Goal: Task Accomplishment & Management: Complete application form

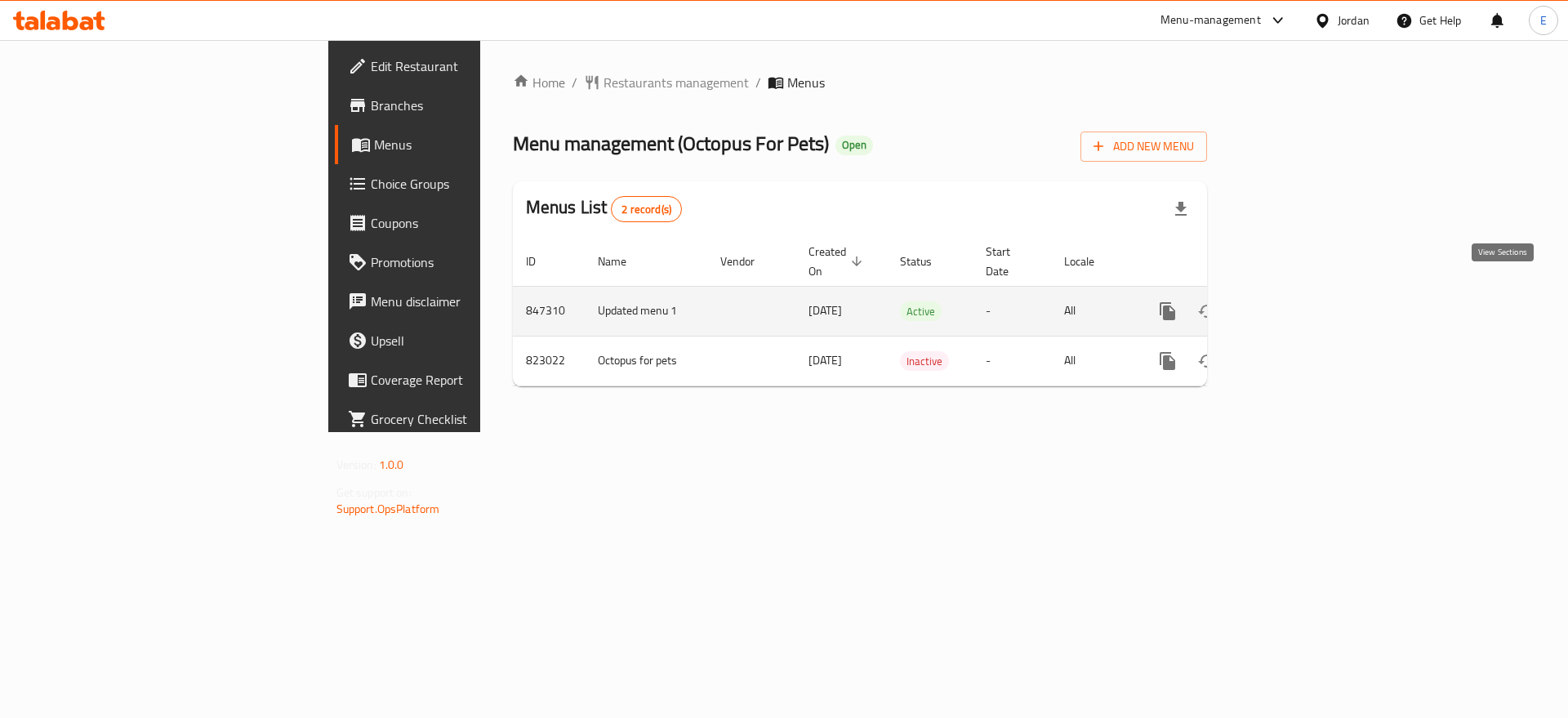
click at [1295, 302] on icon "enhanced table" at bounding box center [1285, 311] width 19 height 19
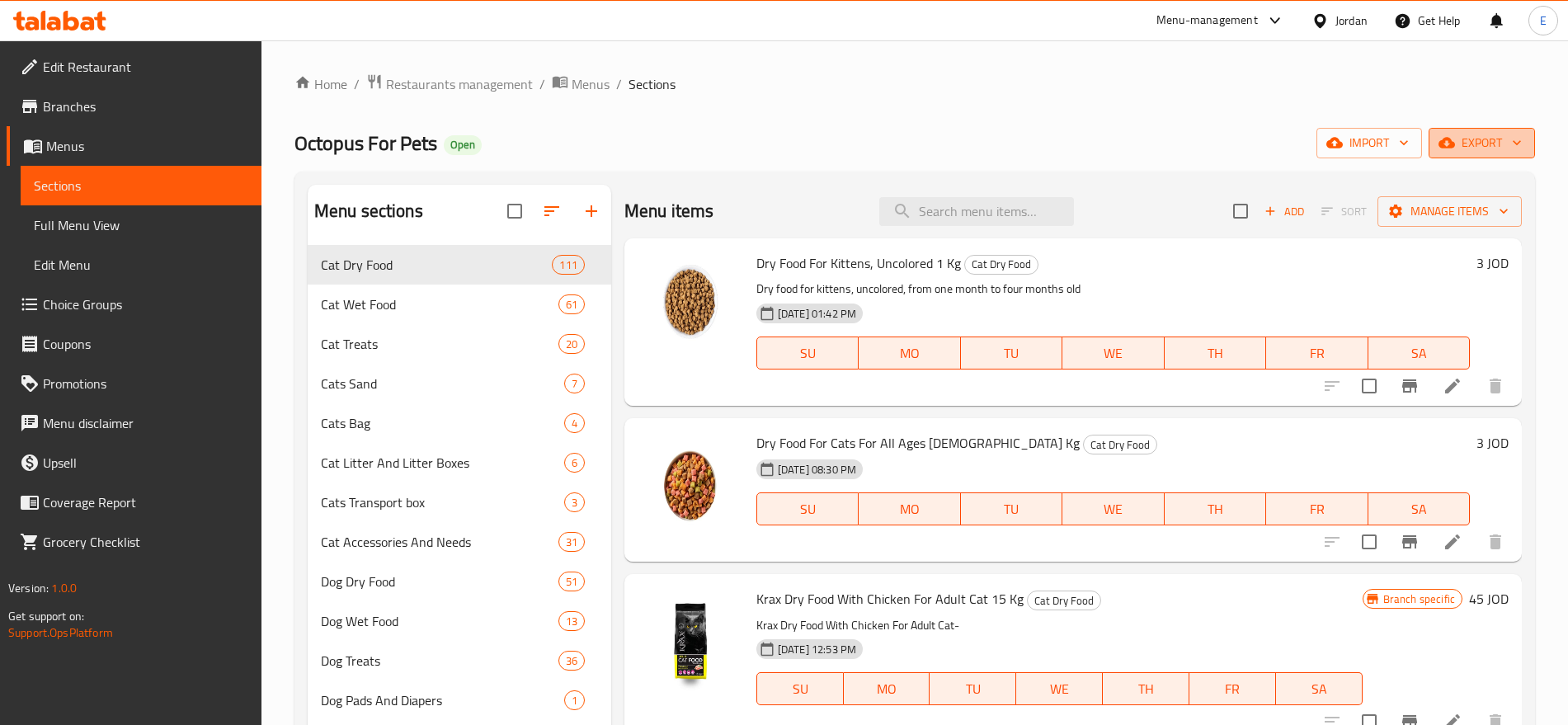
click at [1455, 137] on icon "button" at bounding box center [1447, 143] width 17 height 17
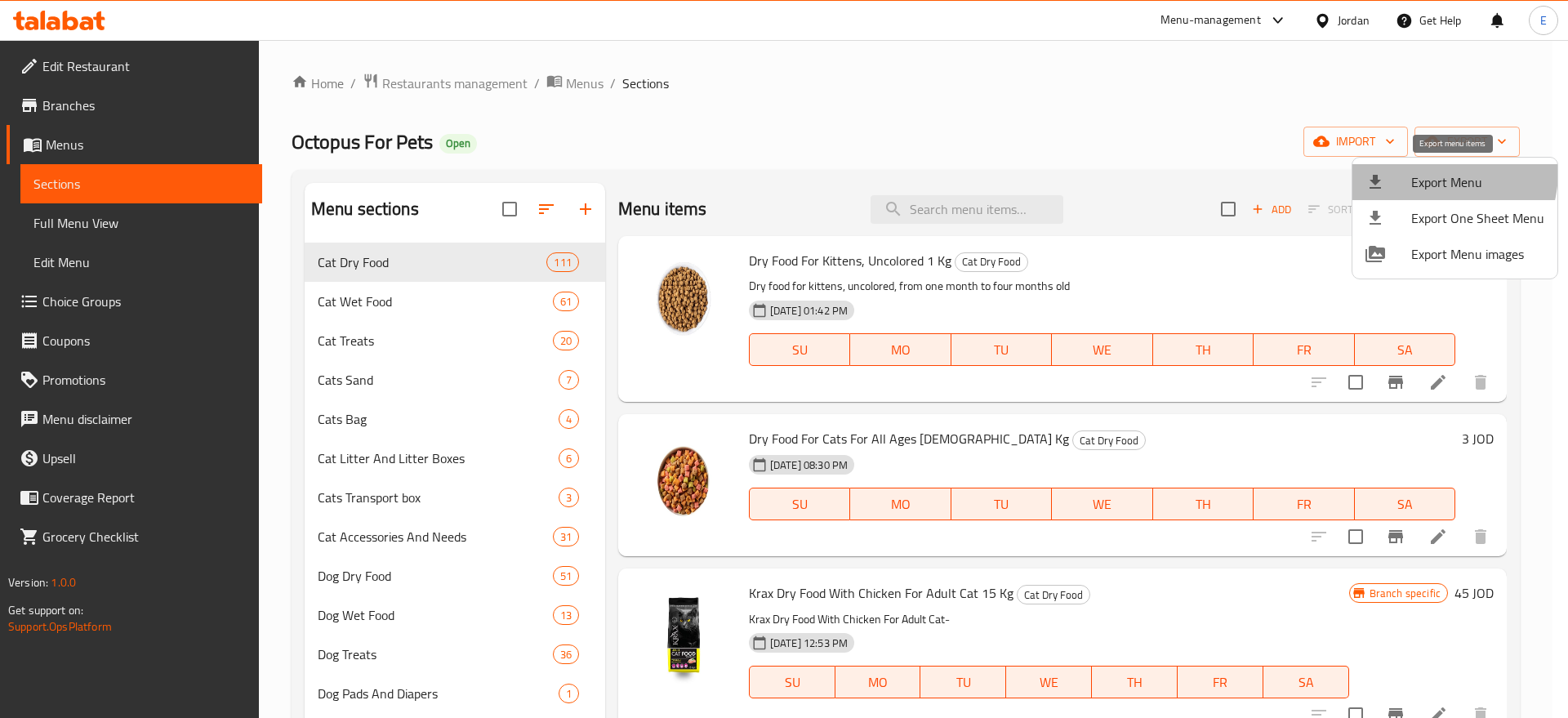
click at [1420, 172] on span "Export Menu" at bounding box center [1477, 182] width 133 height 19
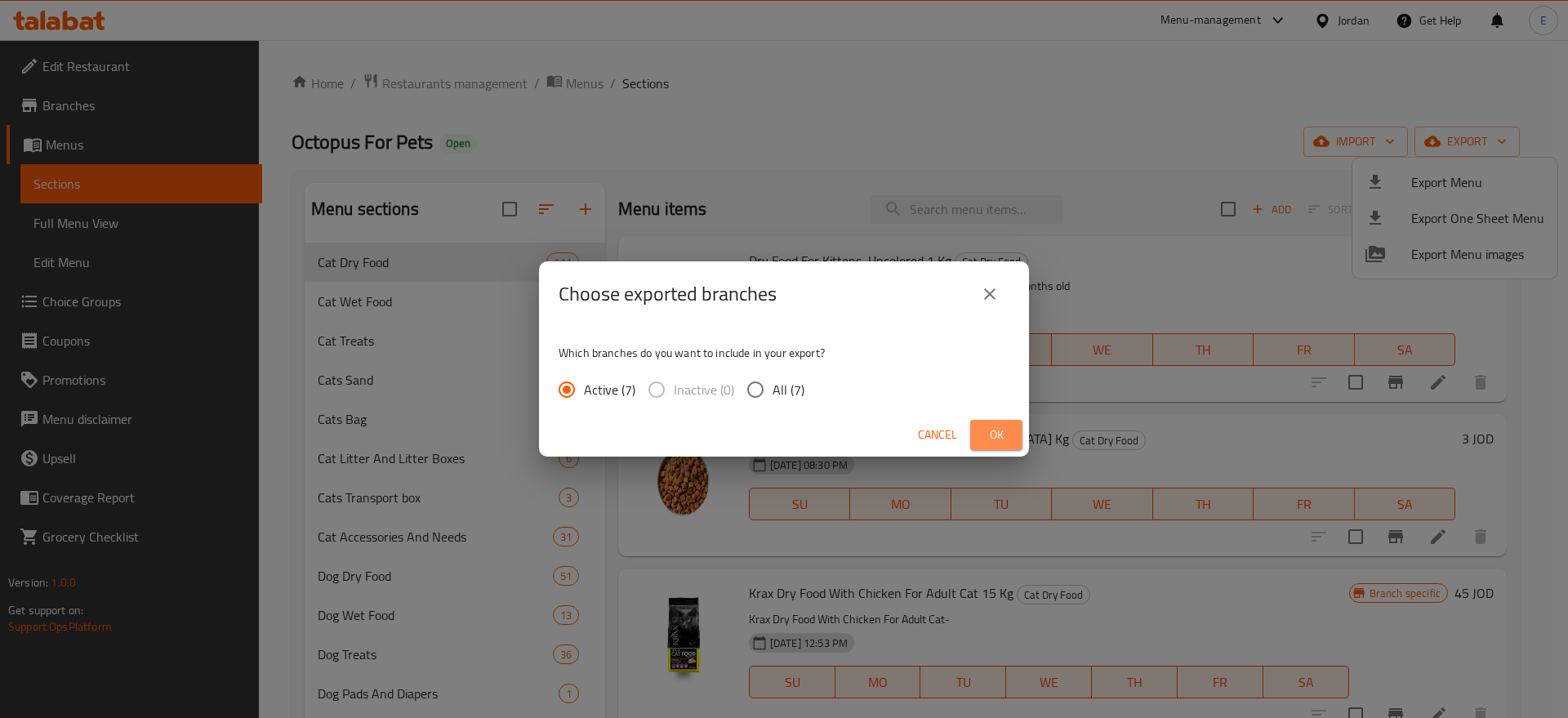
click at [992, 432] on span "Ok" at bounding box center [996, 435] width 27 height 20
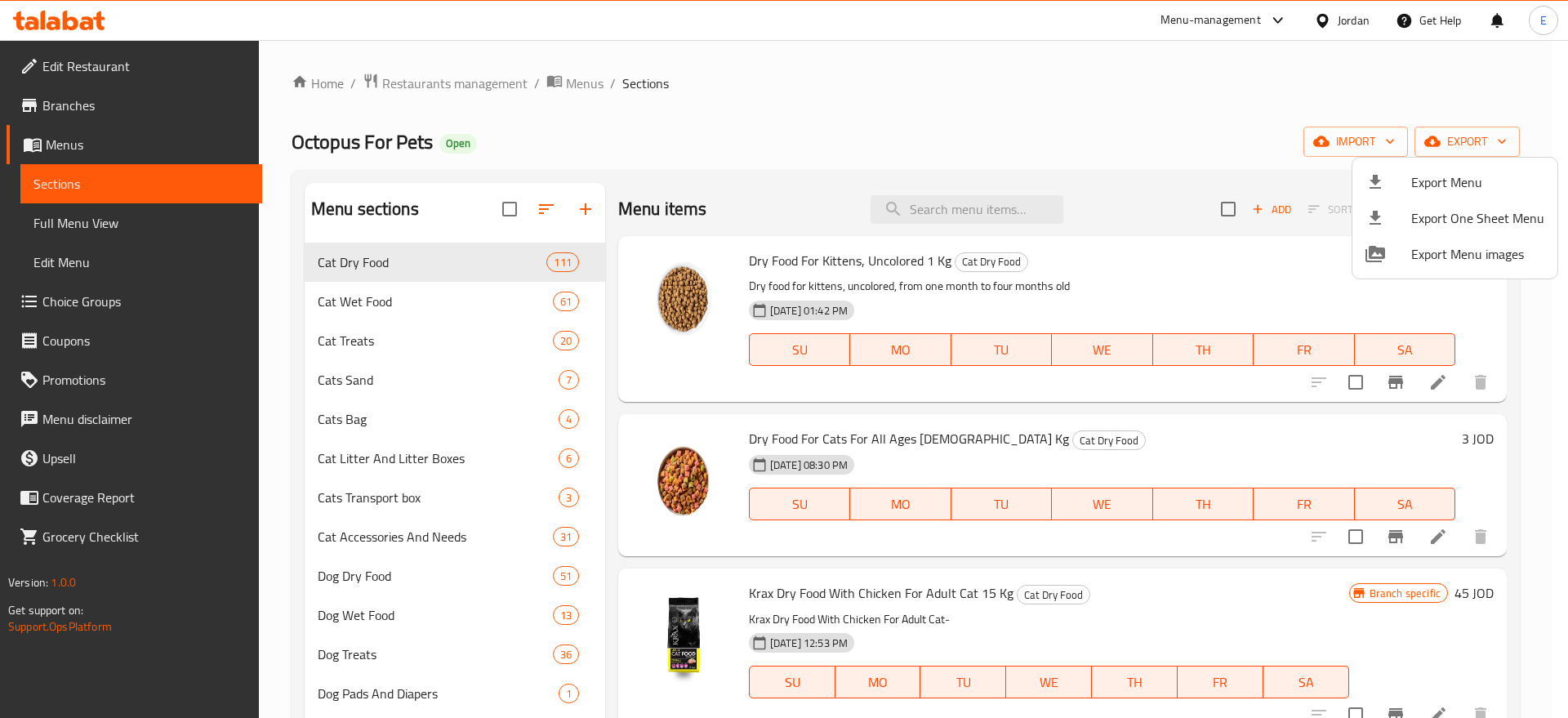
click at [941, 202] on div at bounding box center [784, 359] width 1568 height 718
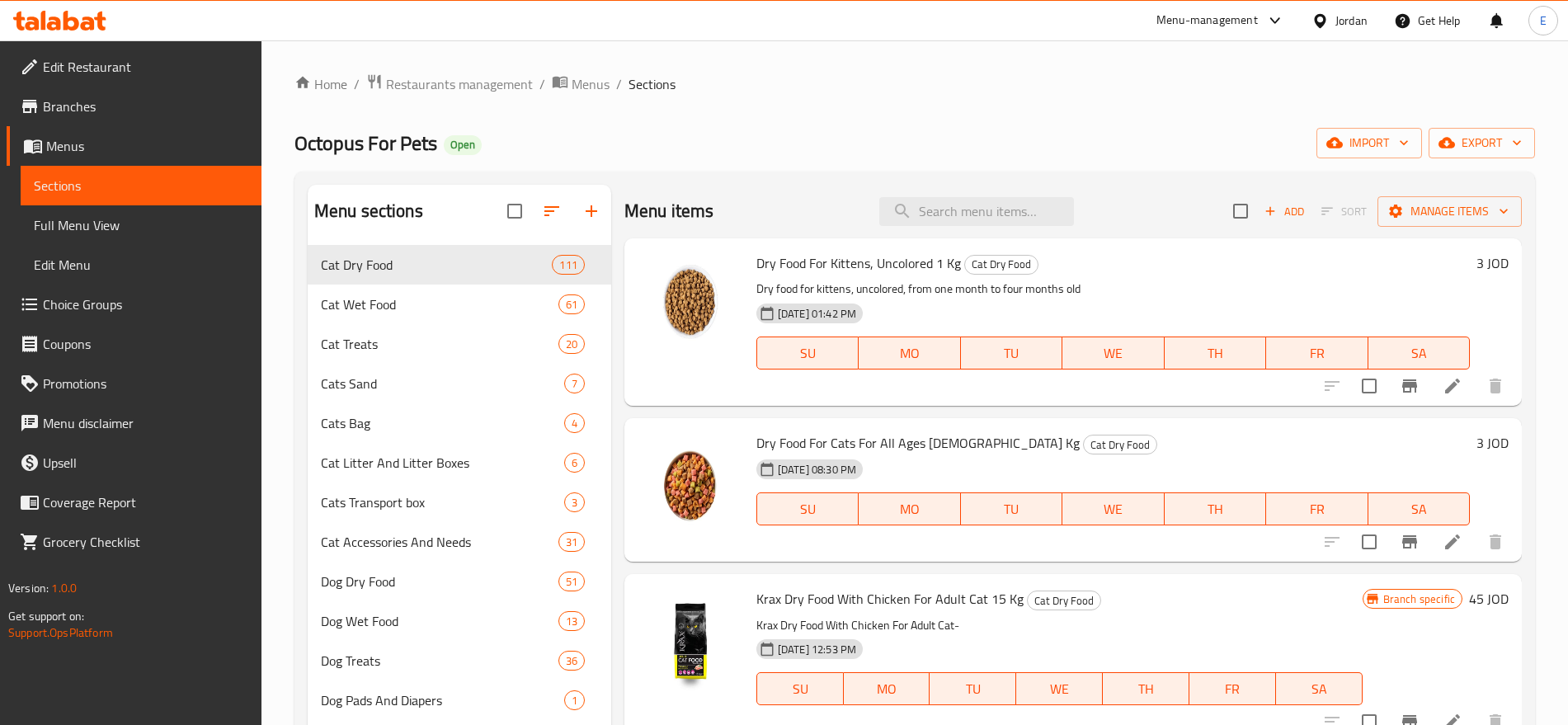
click at [951, 204] on input "search" at bounding box center [977, 211] width 194 height 29
paste input "Dry Food For Special For Cat 1 Kg"
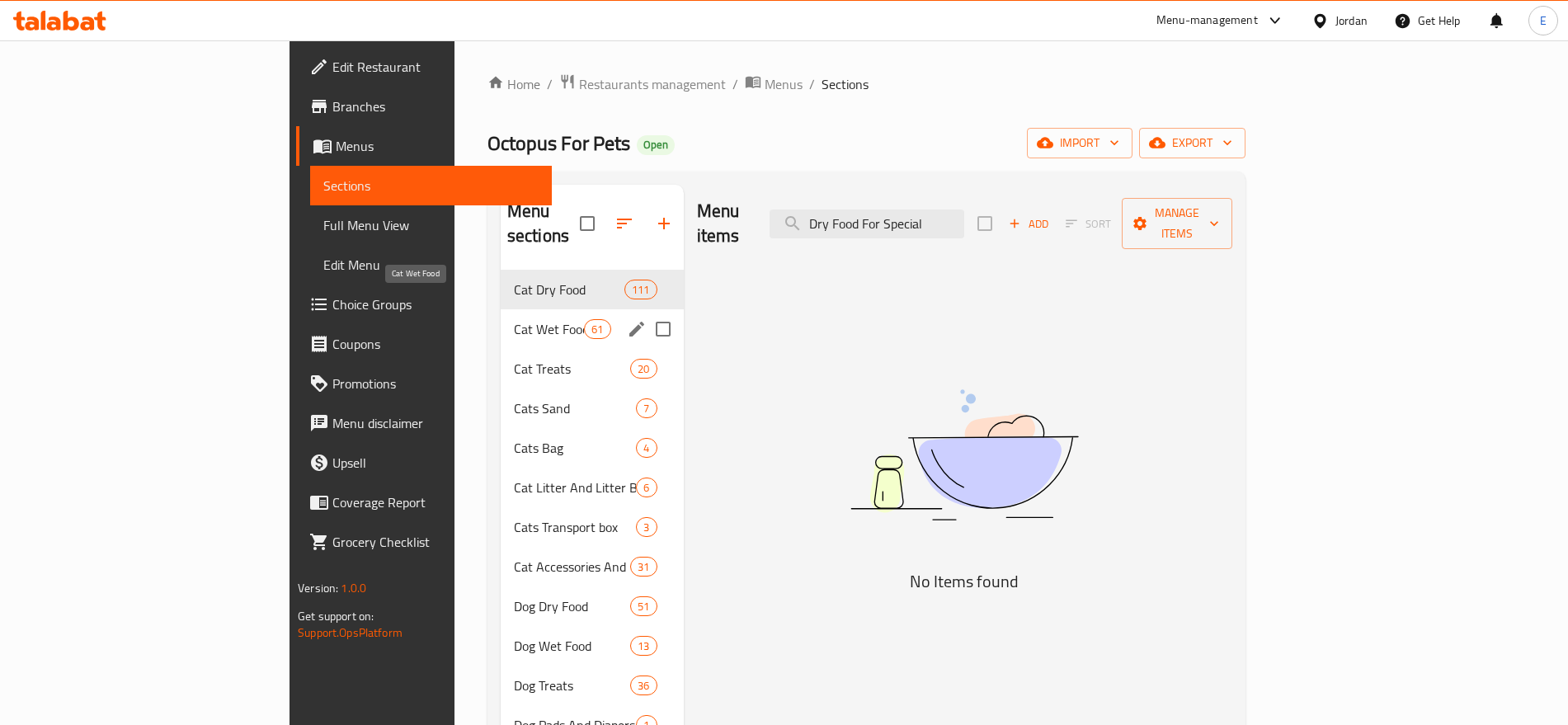
type input "Dry Food For Special"
click at [514, 319] on span "Cat Wet Food" at bounding box center [549, 329] width 70 height 19
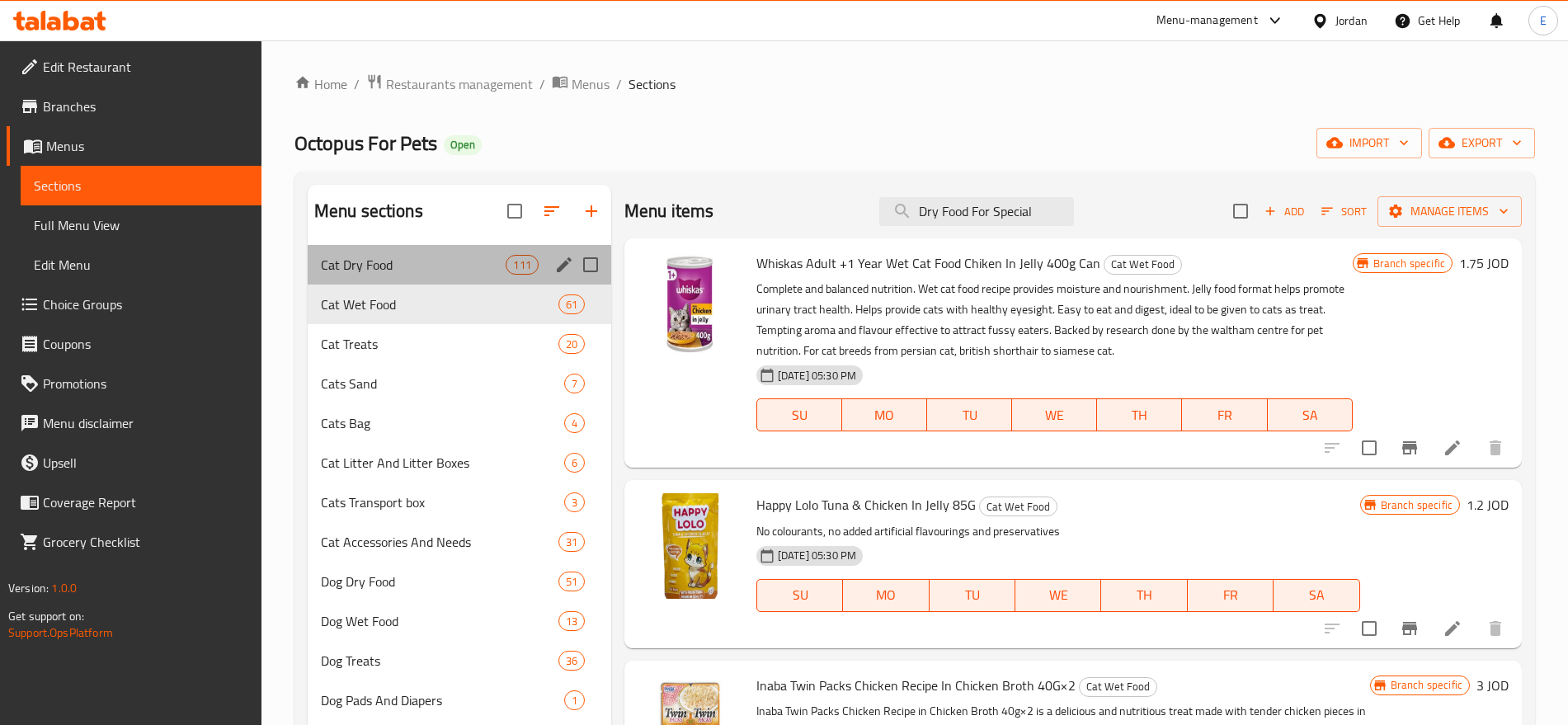
click at [477, 276] on div "Cat Dry Food 111" at bounding box center [459, 265] width 304 height 40
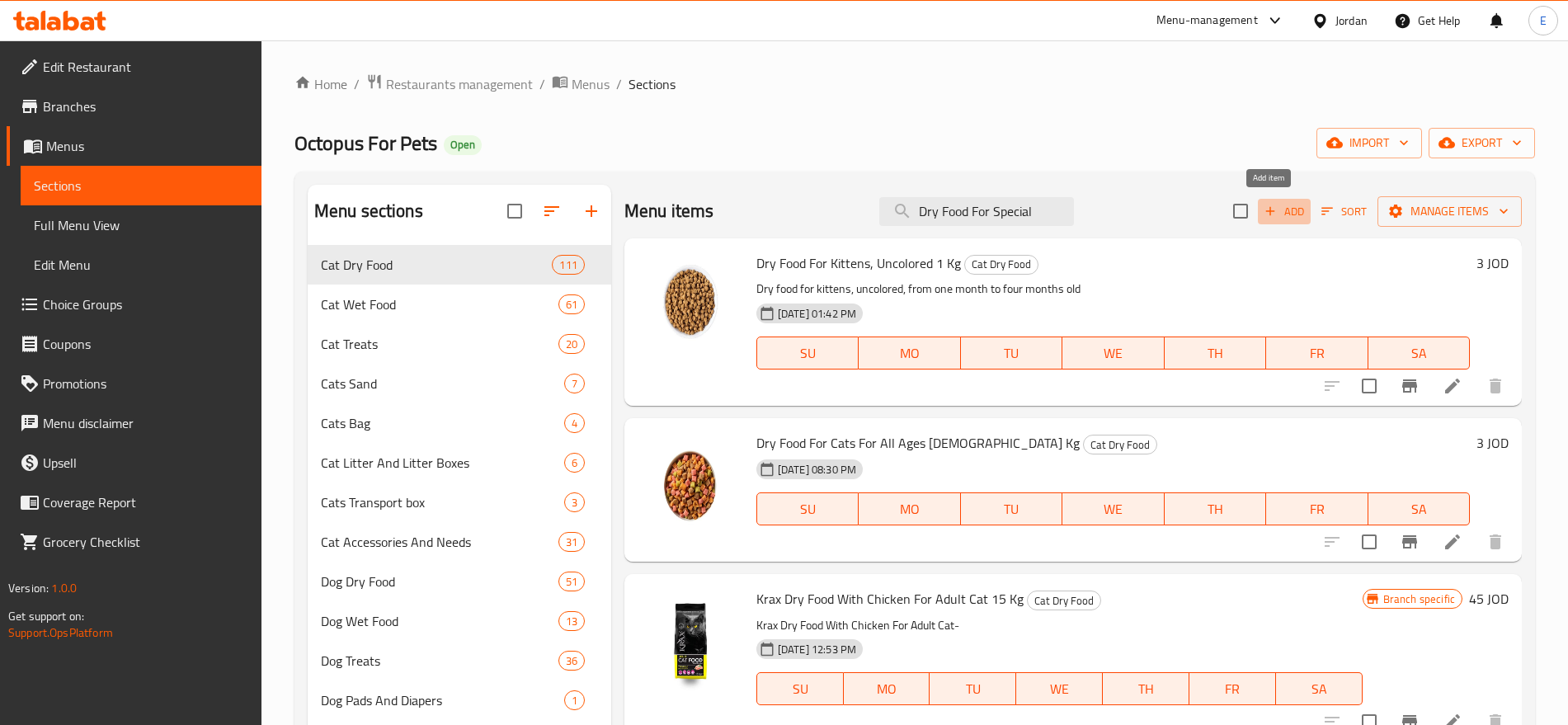
click at [1286, 220] on span "Add" at bounding box center [1285, 211] width 44 height 19
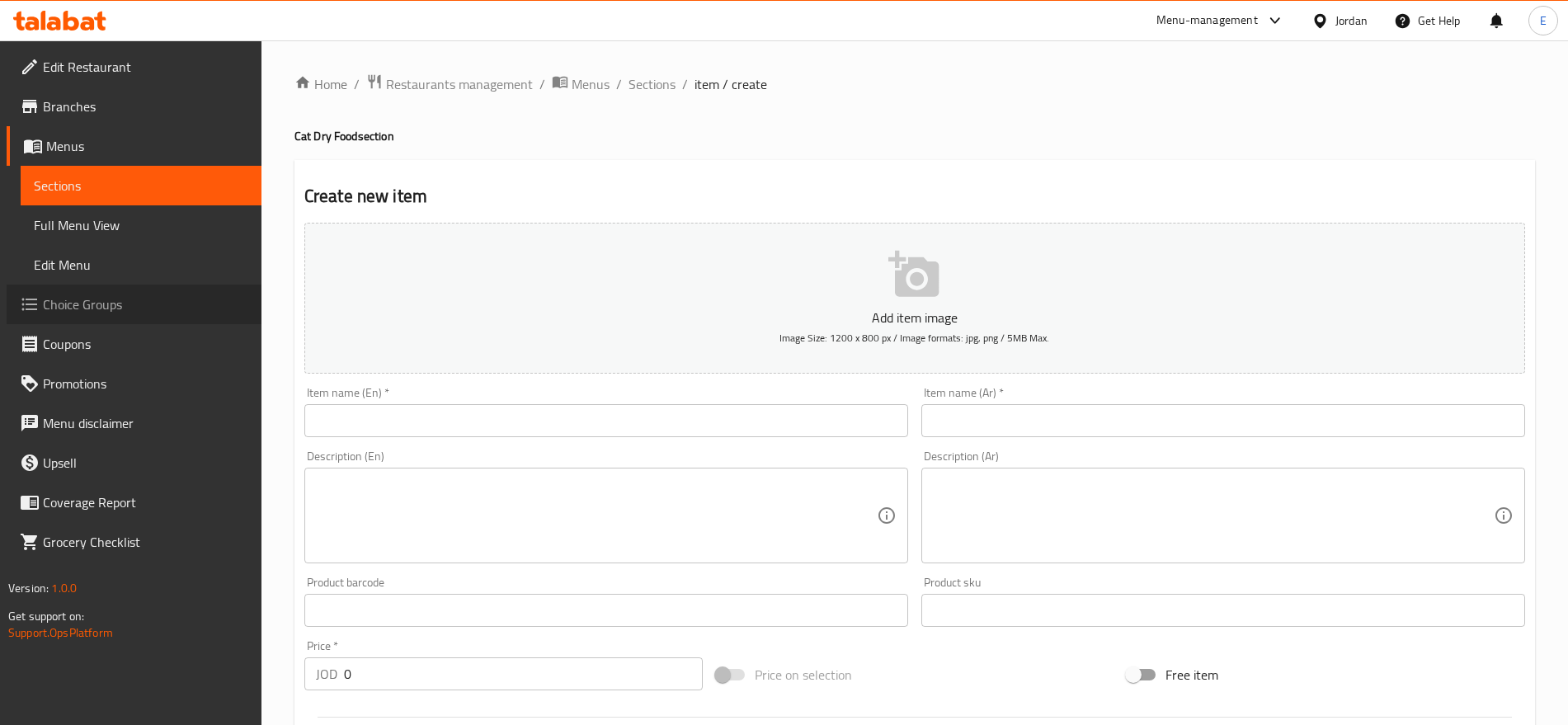
click at [108, 312] on span "Choice Groups" at bounding box center [145, 304] width 205 height 19
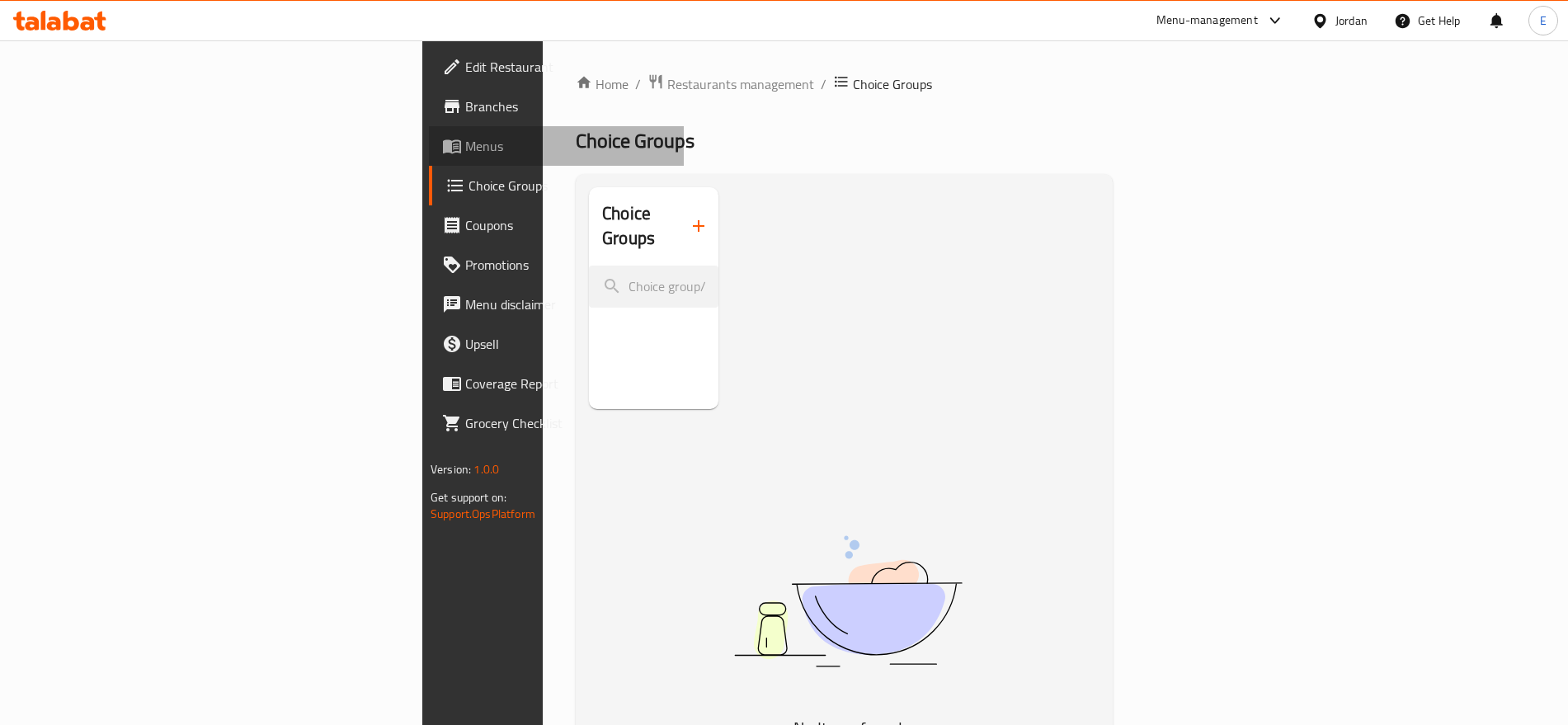
click at [466, 155] on span "Menus" at bounding box center [568, 145] width 205 height 19
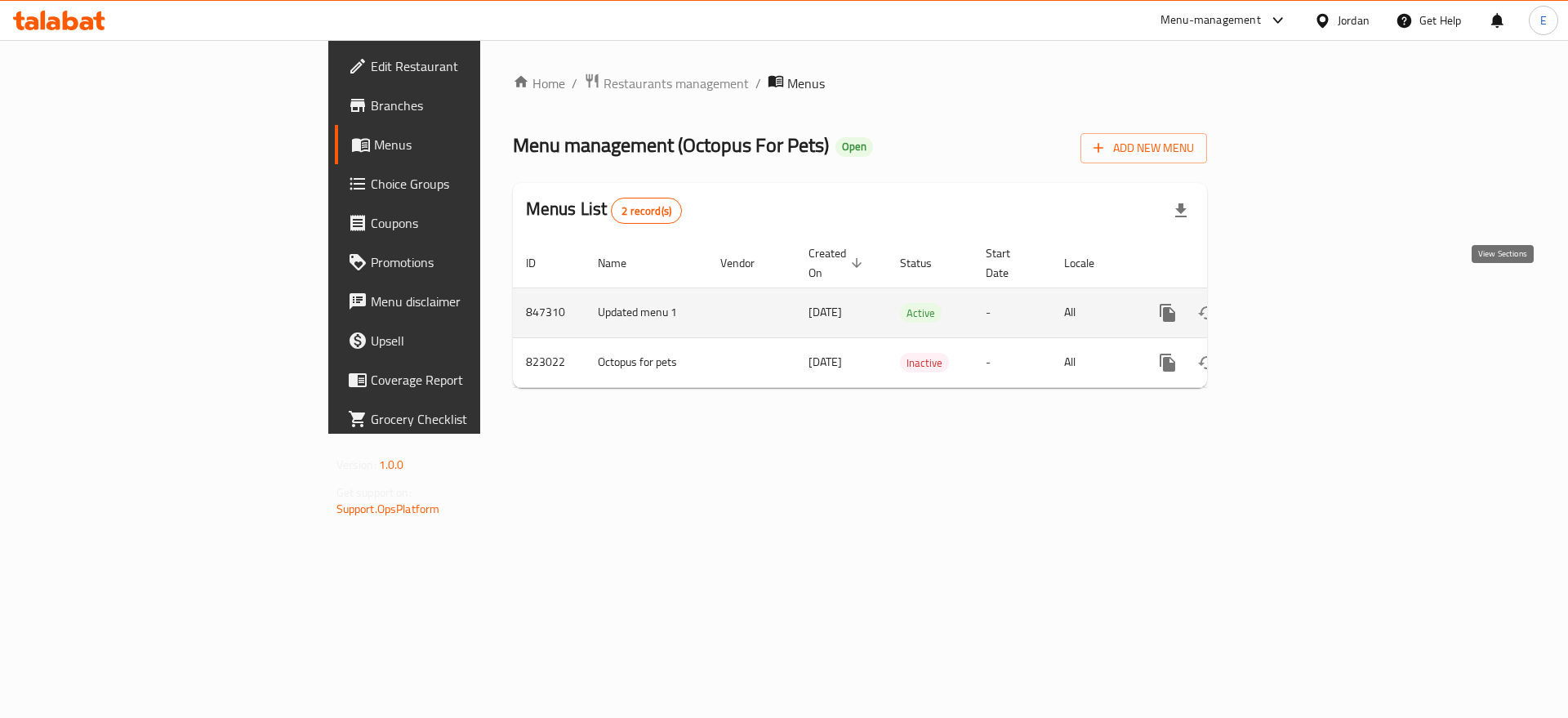
click at [1295, 304] on icon "enhanced table" at bounding box center [1285, 313] width 19 height 19
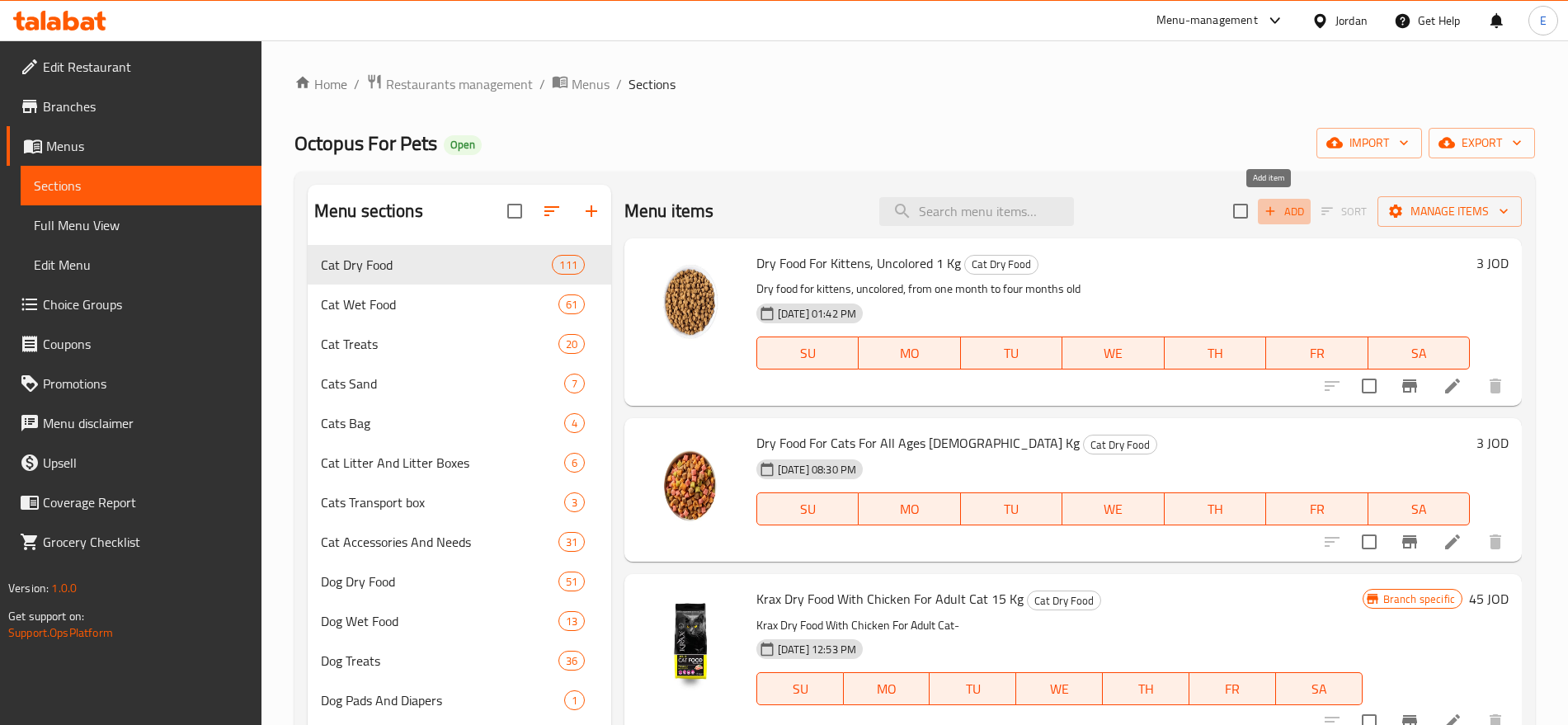
click at [1279, 204] on span "Add" at bounding box center [1285, 211] width 44 height 19
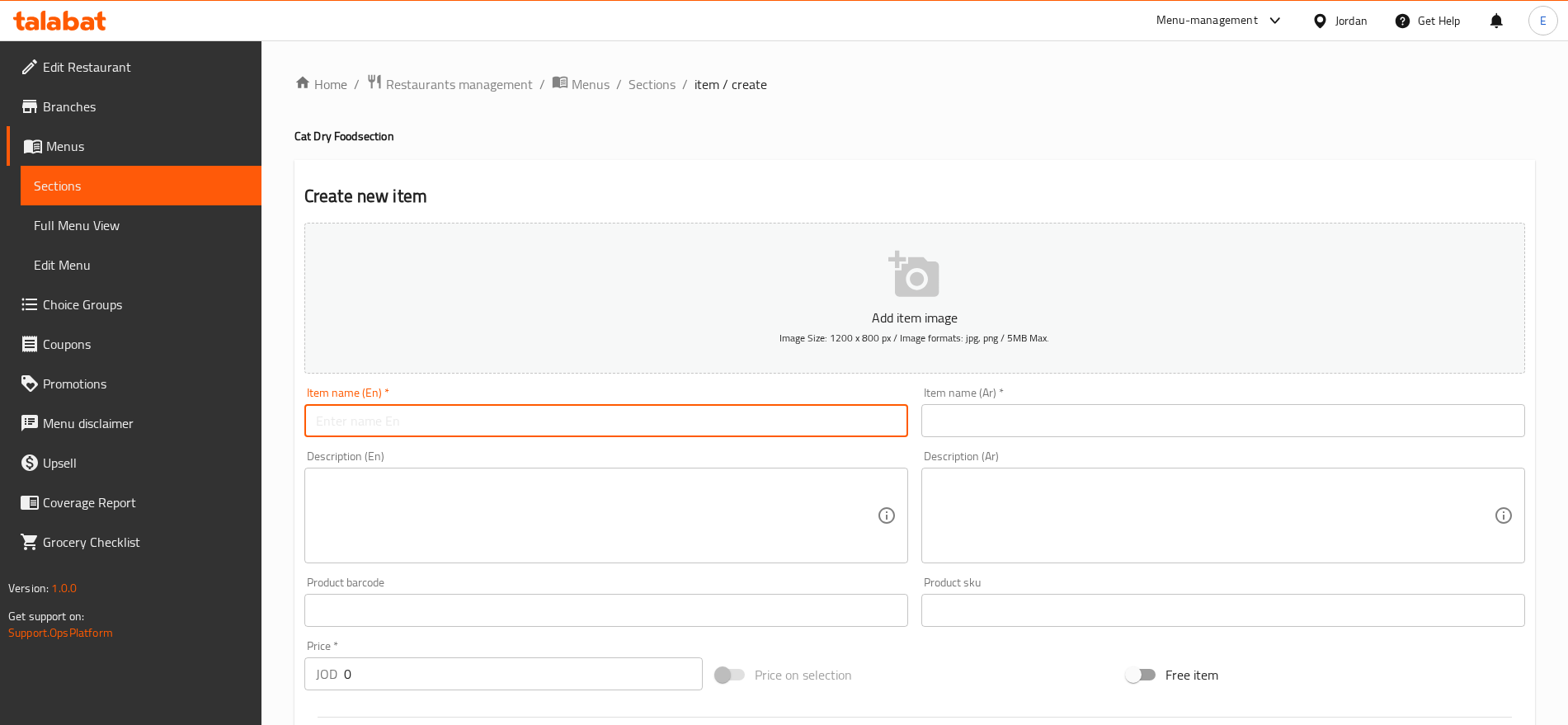
paste input "Dry Food For Special For Cat 1 Kg"
click at [695, 422] on input "Dry Food For Special For Cat 1 Kg" at bounding box center [606, 421] width 604 height 33
type input "Dry Food For Special For Cat 1 Kg"
paste input "طعام قطط مميز 1 كيلو"
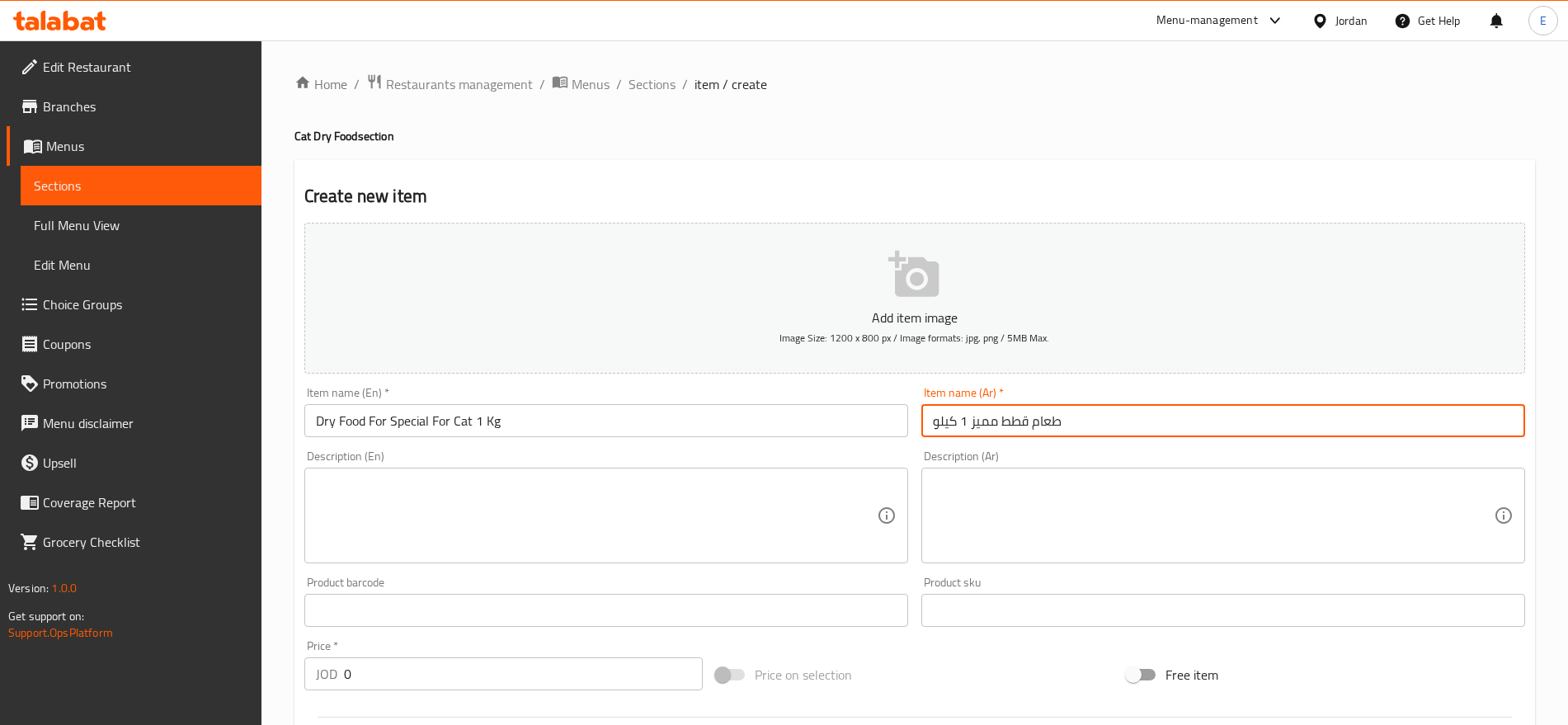
click at [978, 413] on input "طعام قطط مميز 1 كيلو" at bounding box center [1223, 421] width 604 height 33
type input "طعام قطط مميز 1 كيلو"
paste textarea "Premium blend crafted for cats with refined taste and high nutrition needs."
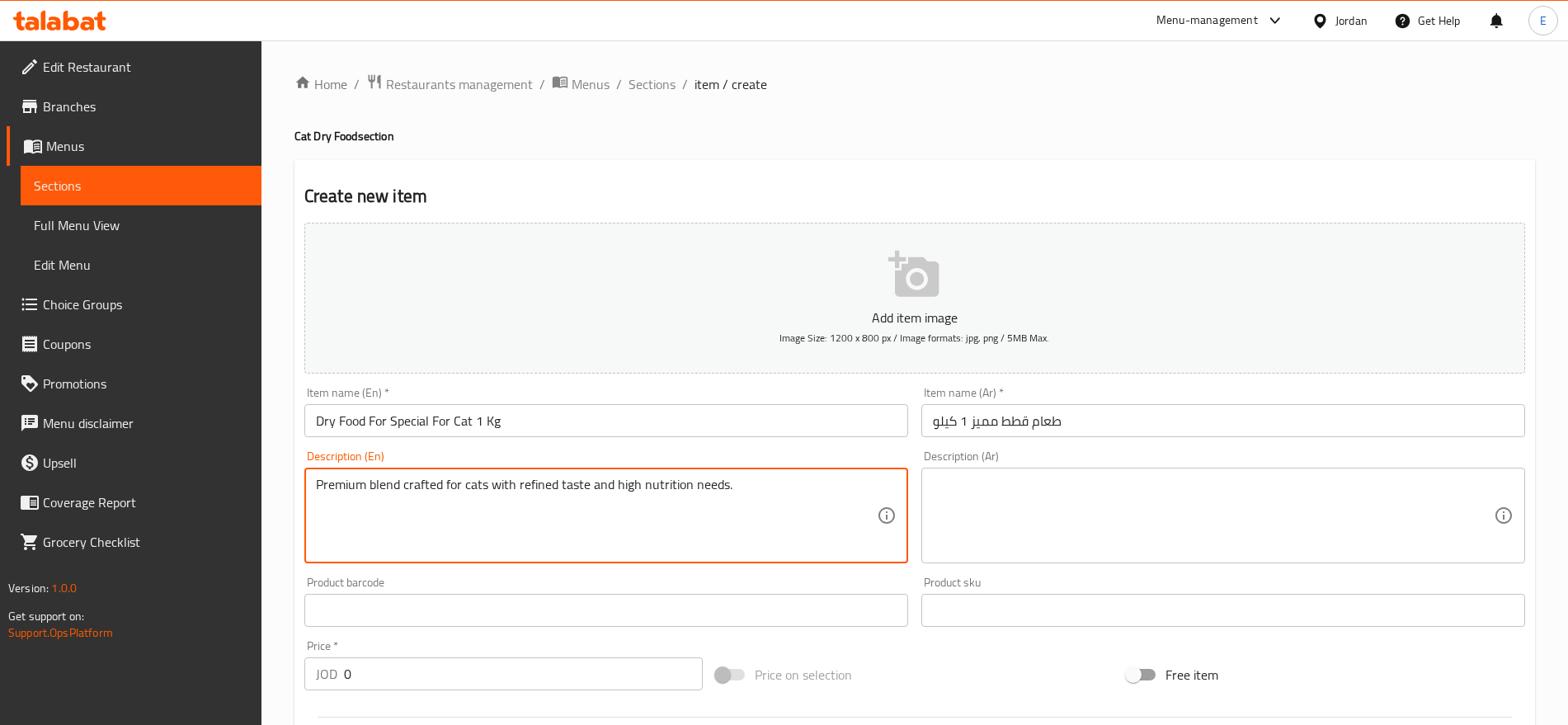
type textarea "Premium blend crafted for cats with refined taste and high nutrition needs."
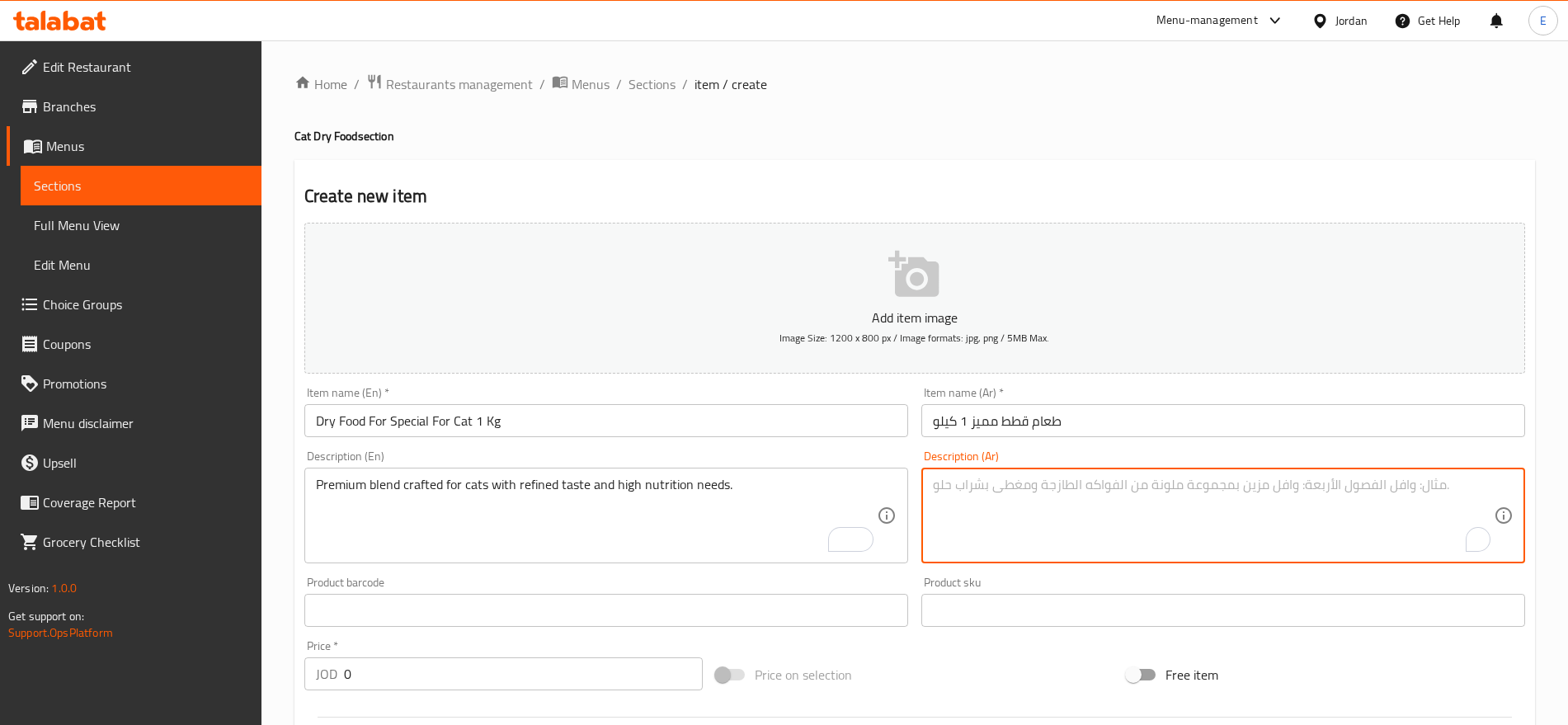
paste textarea "خليط مميز للقطط ذات الذوق الرفيع وبقيمة غذائية عالية."
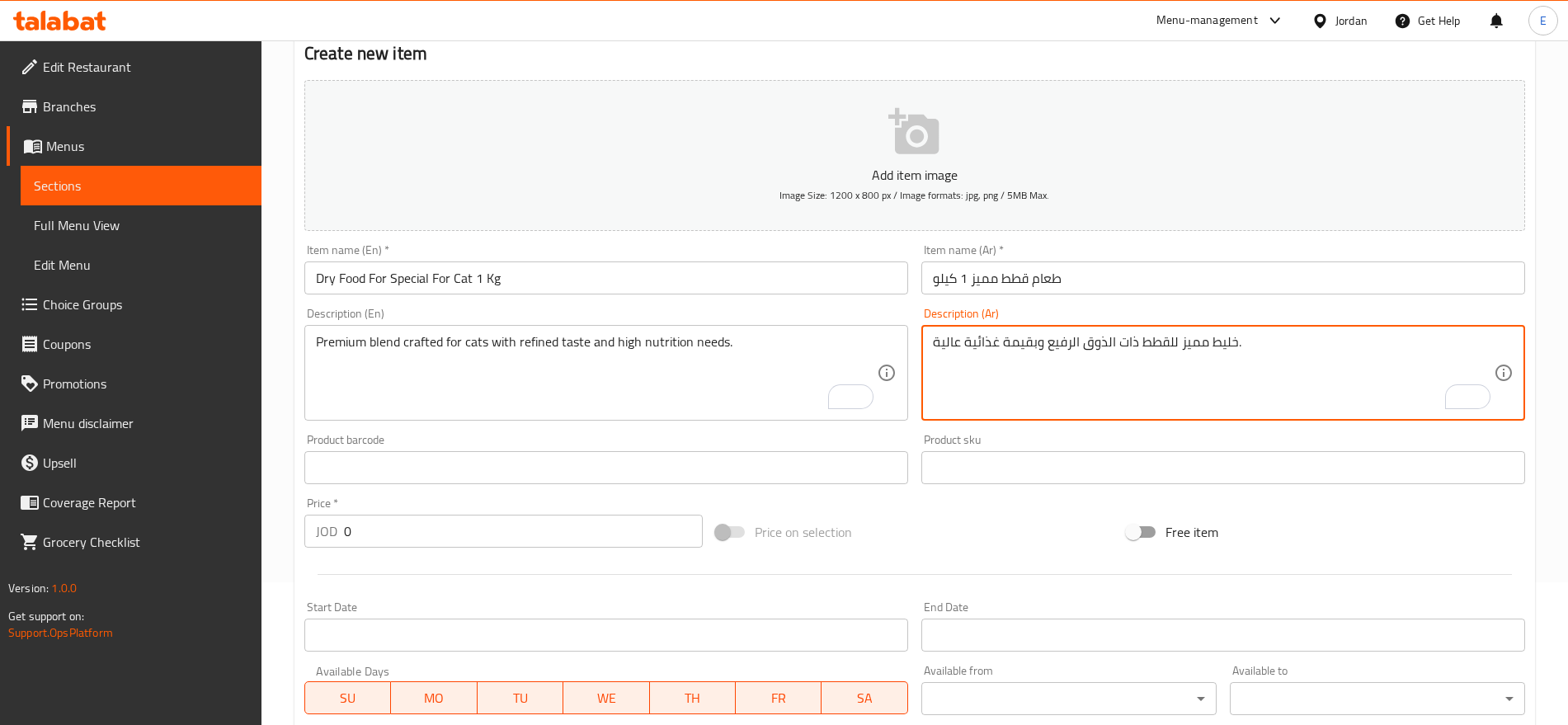
type textarea "خليط مميز للقطط ذات الذوق الرفيع وبقيمة غذائية عالية."
click at [498, 541] on input "0" at bounding box center [524, 531] width 359 height 33
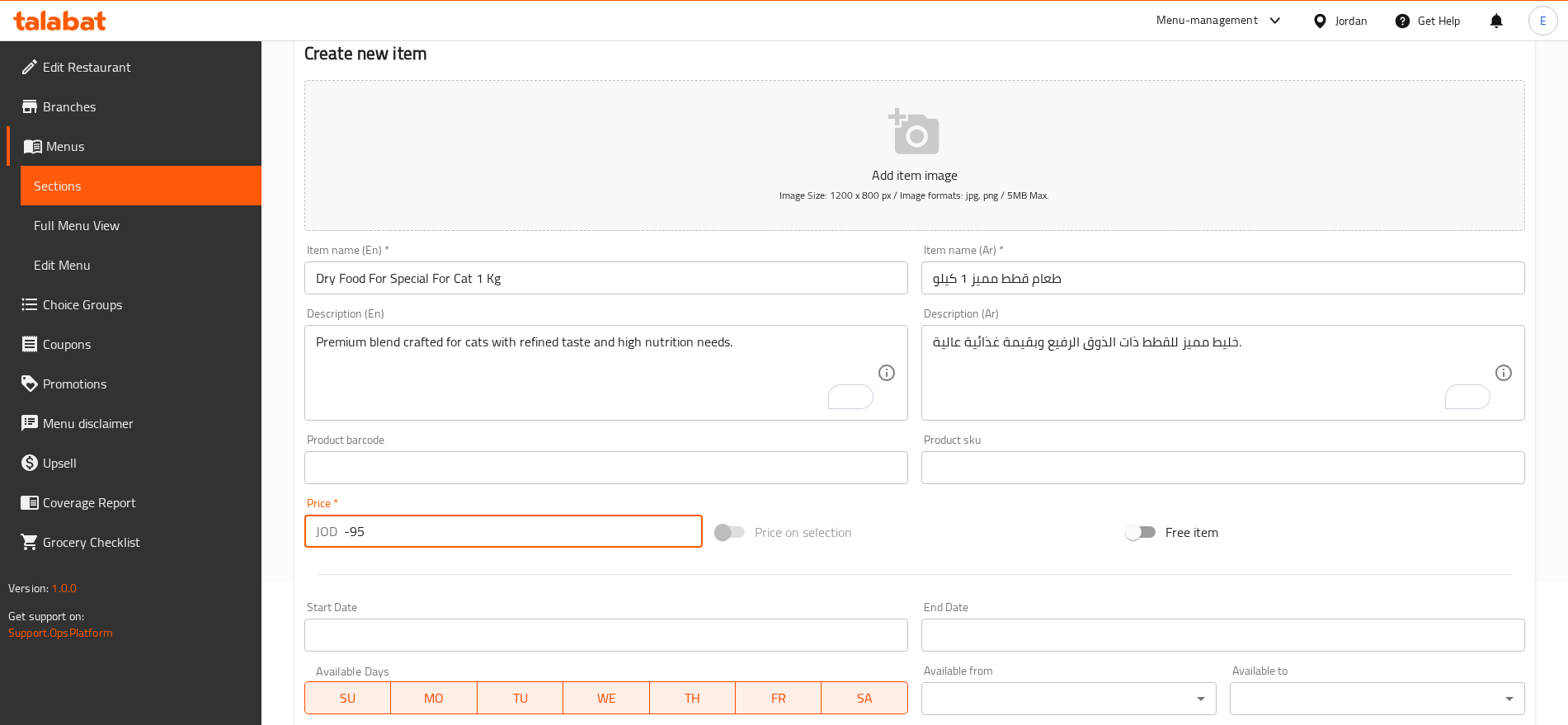
type input "-9"
type input "-3"
type input "5"
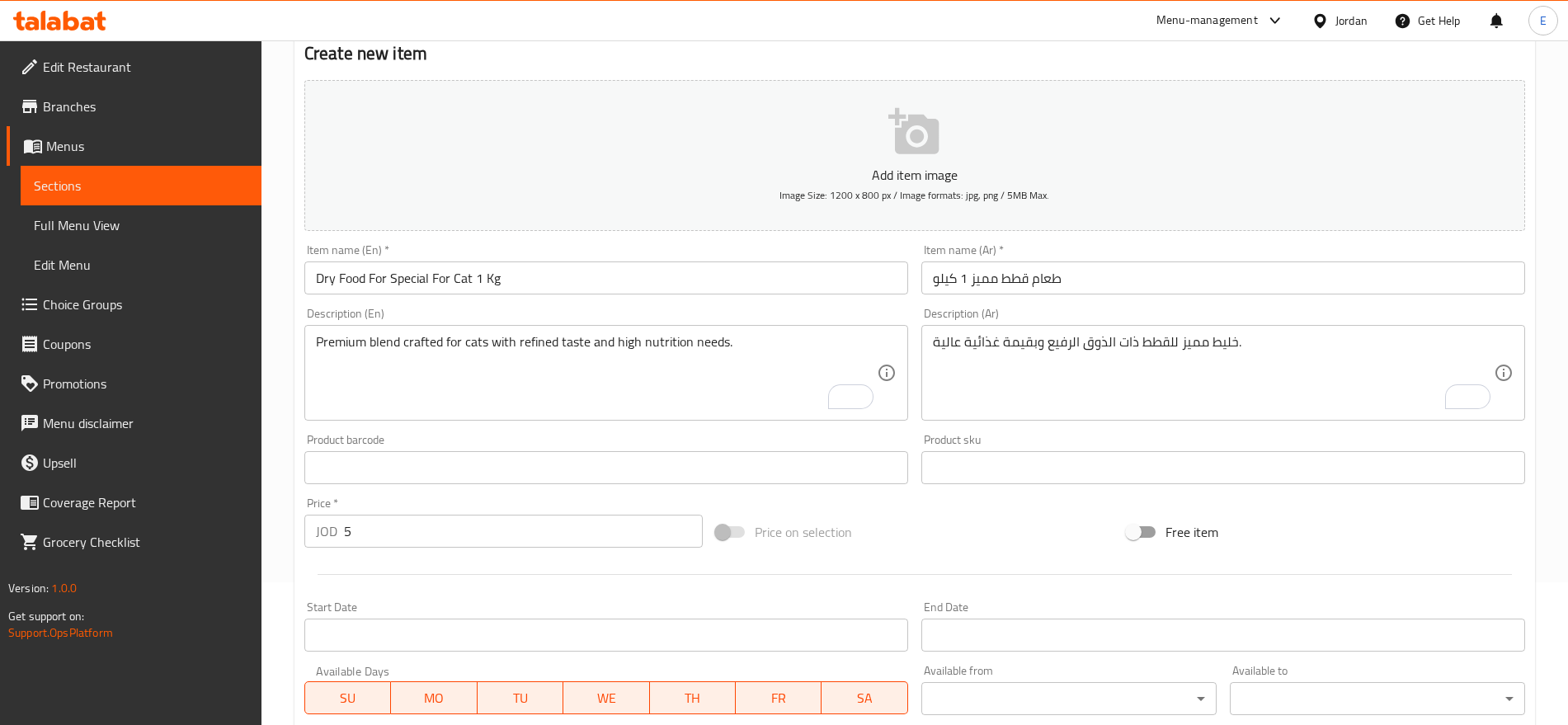
click at [539, 594] on div at bounding box center [915, 575] width 1234 height 41
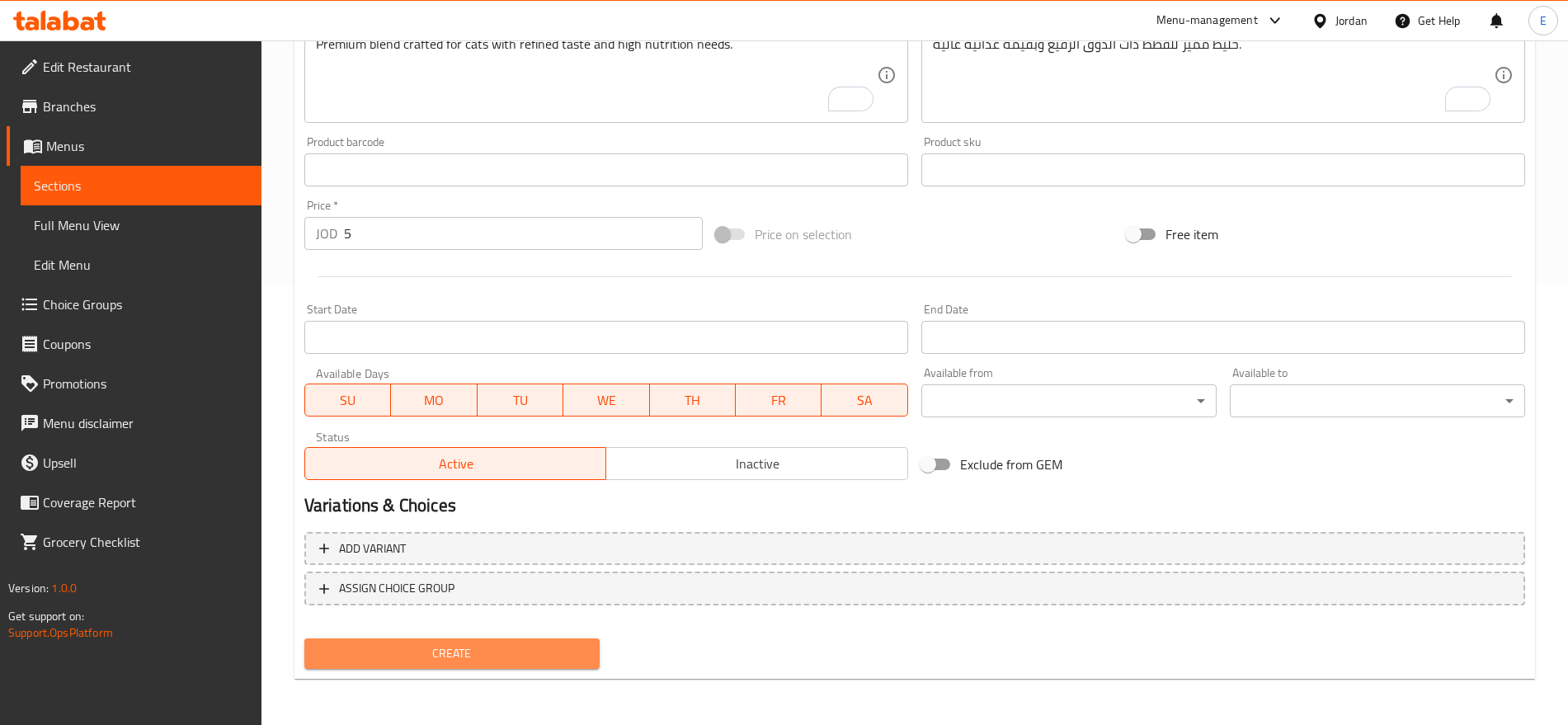
click at [482, 649] on span "Create" at bounding box center [452, 654] width 269 height 20
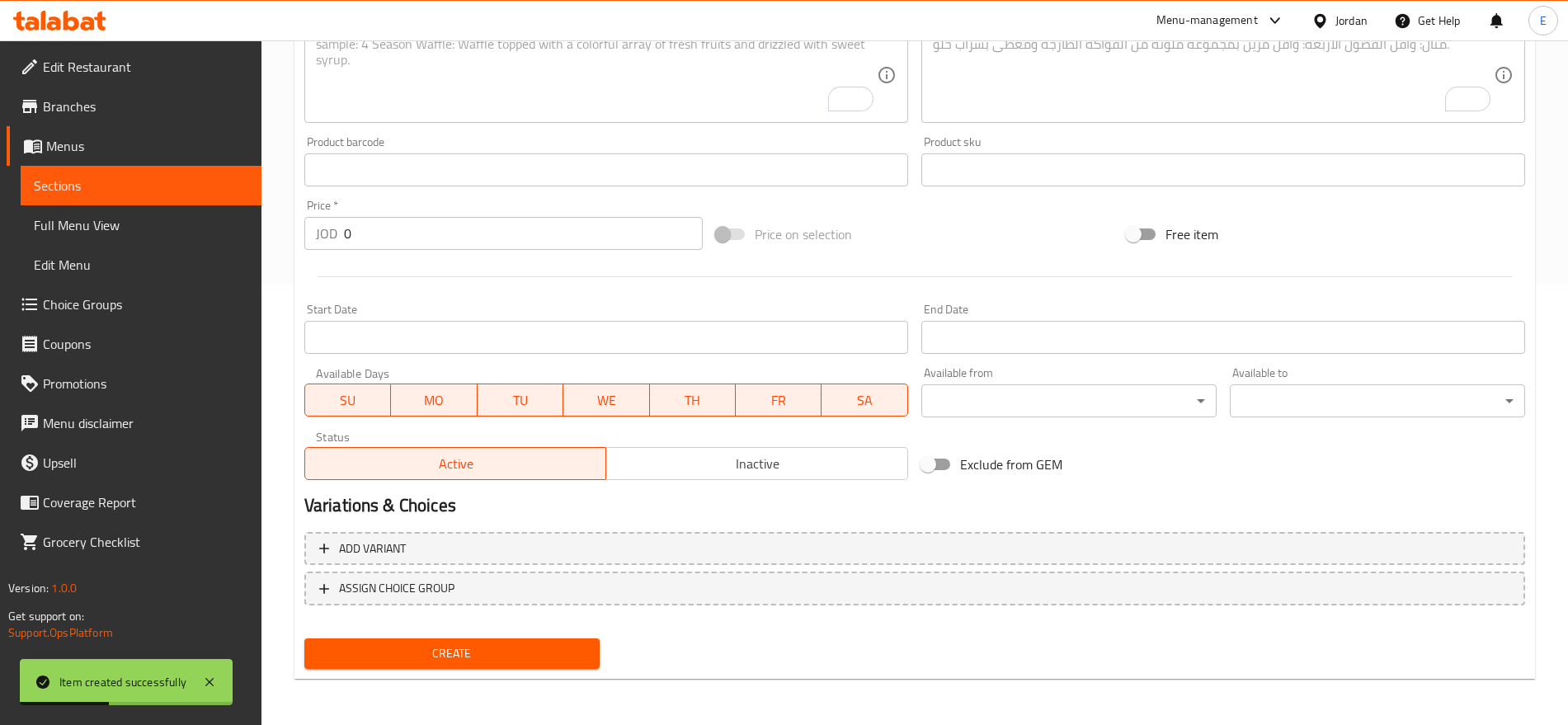
click at [370, 246] on input "0" at bounding box center [524, 233] width 359 height 33
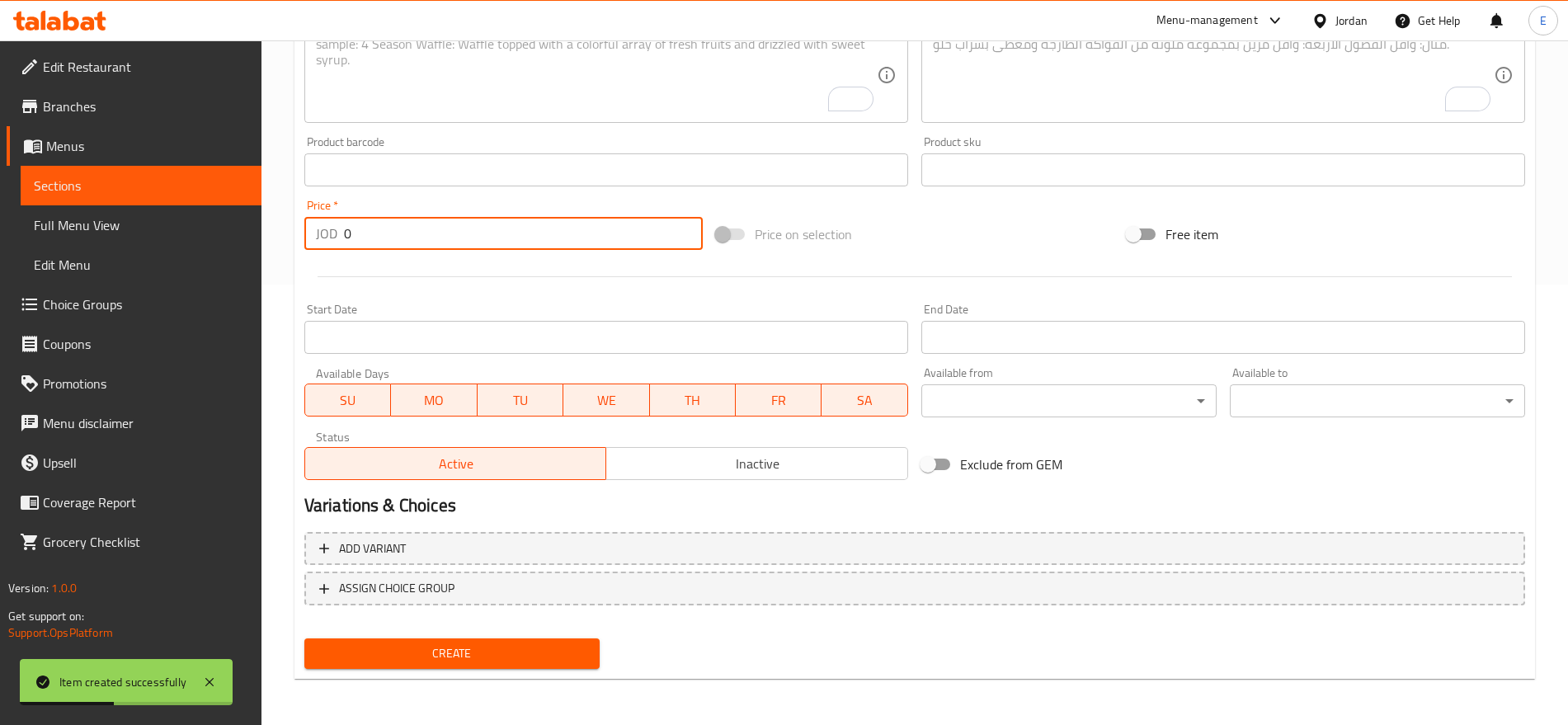
click at [370, 246] on input "0" at bounding box center [524, 233] width 359 height 33
paste input "4"
type input "4"
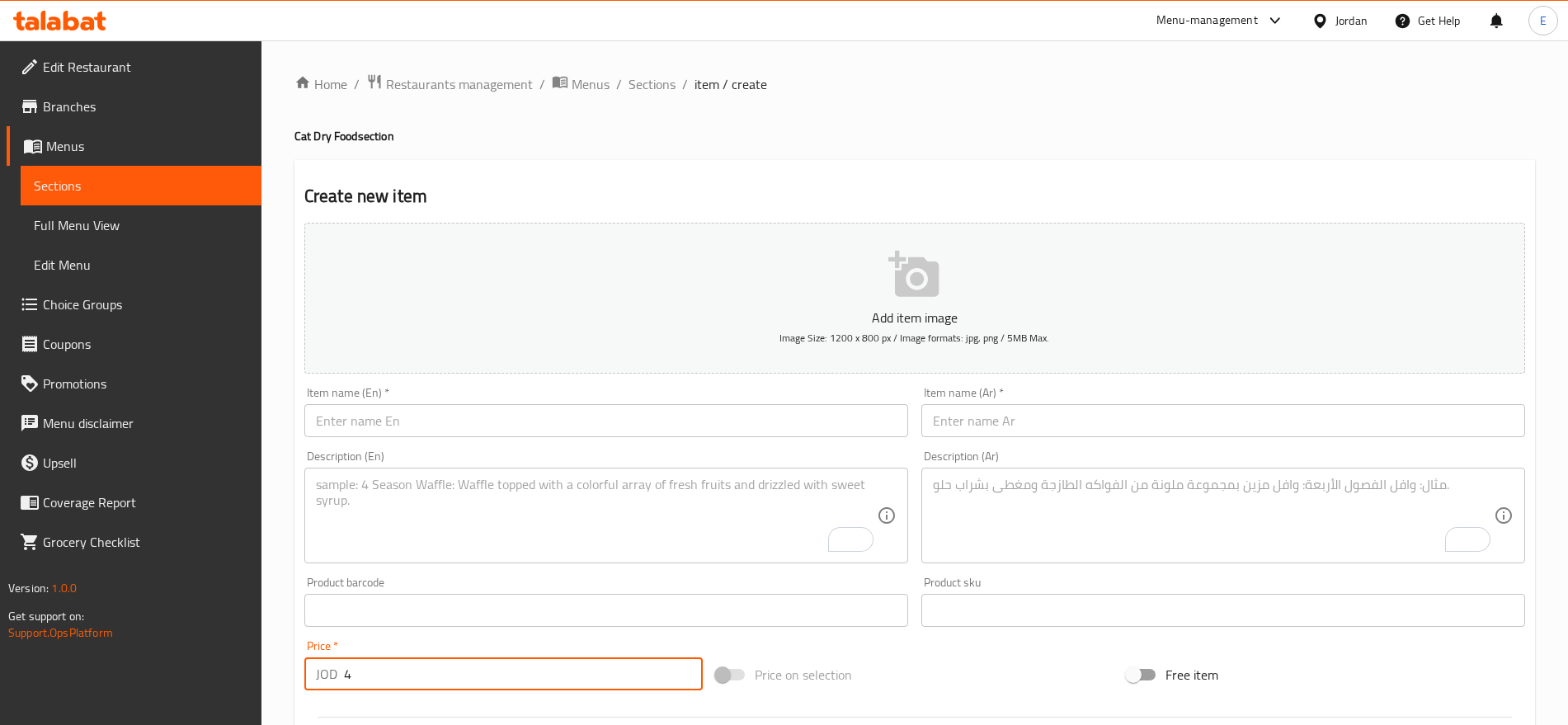
paste input "Dry Food For Kittens, Uncolored 1 Kg"
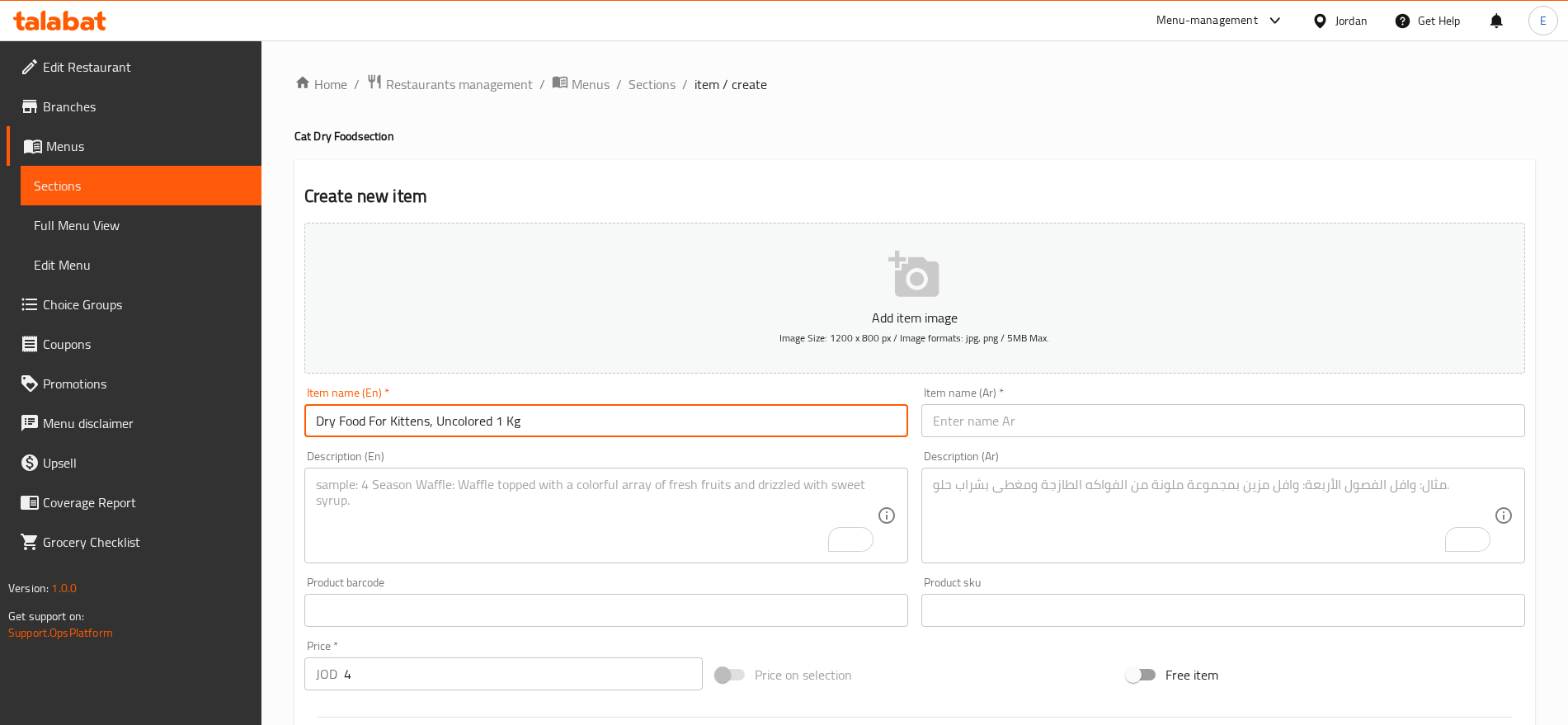
click at [504, 413] on input "Dry Food For Kittens, Uncolored 1 Kg" at bounding box center [606, 421] width 604 height 33
type input "Dry Food For Kittens, Uncolored 1 Kg"
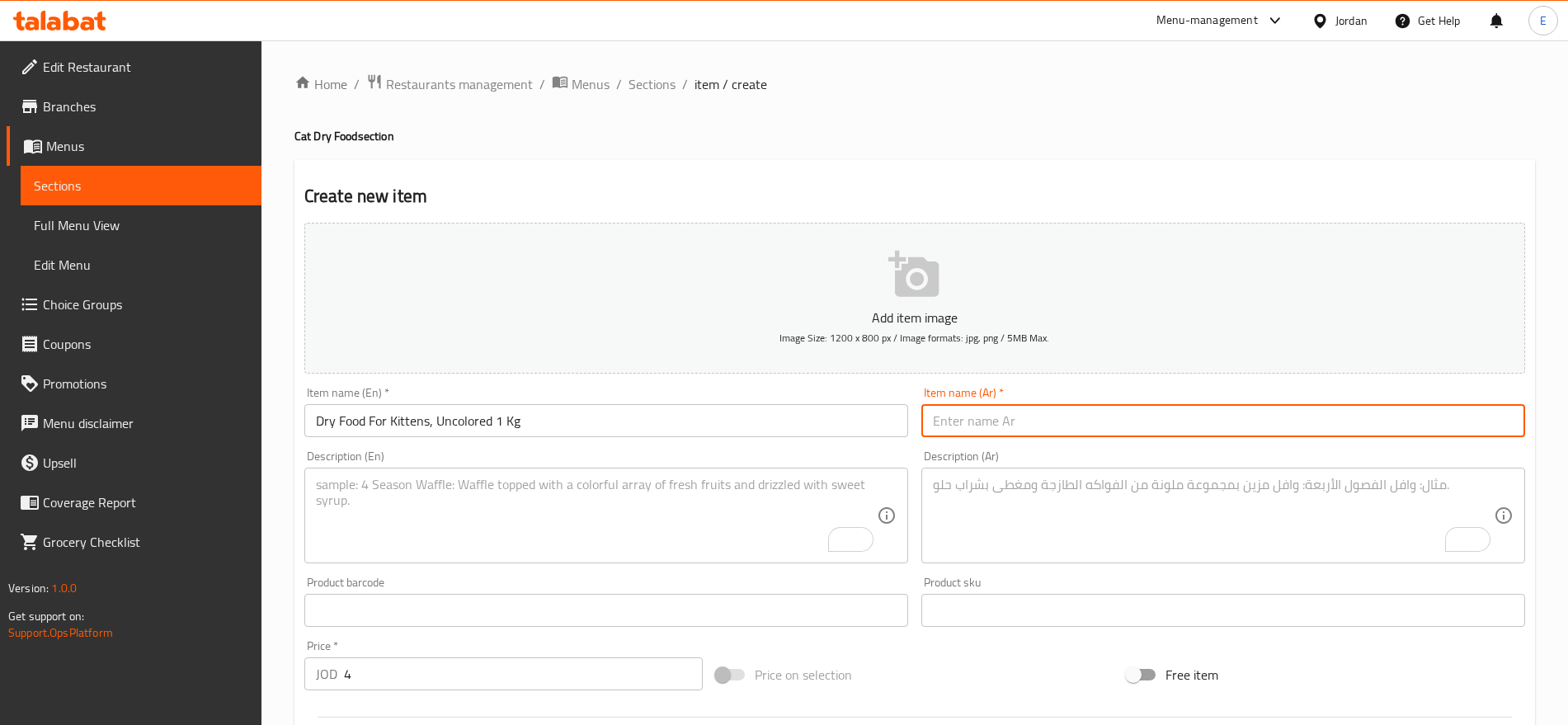
paste input "طعام جاف للقطط الصغيرة غير ملون 1 كيلو"
type input "طعام جاف للقطط الصغيرة غير ملون 1 كيلو"
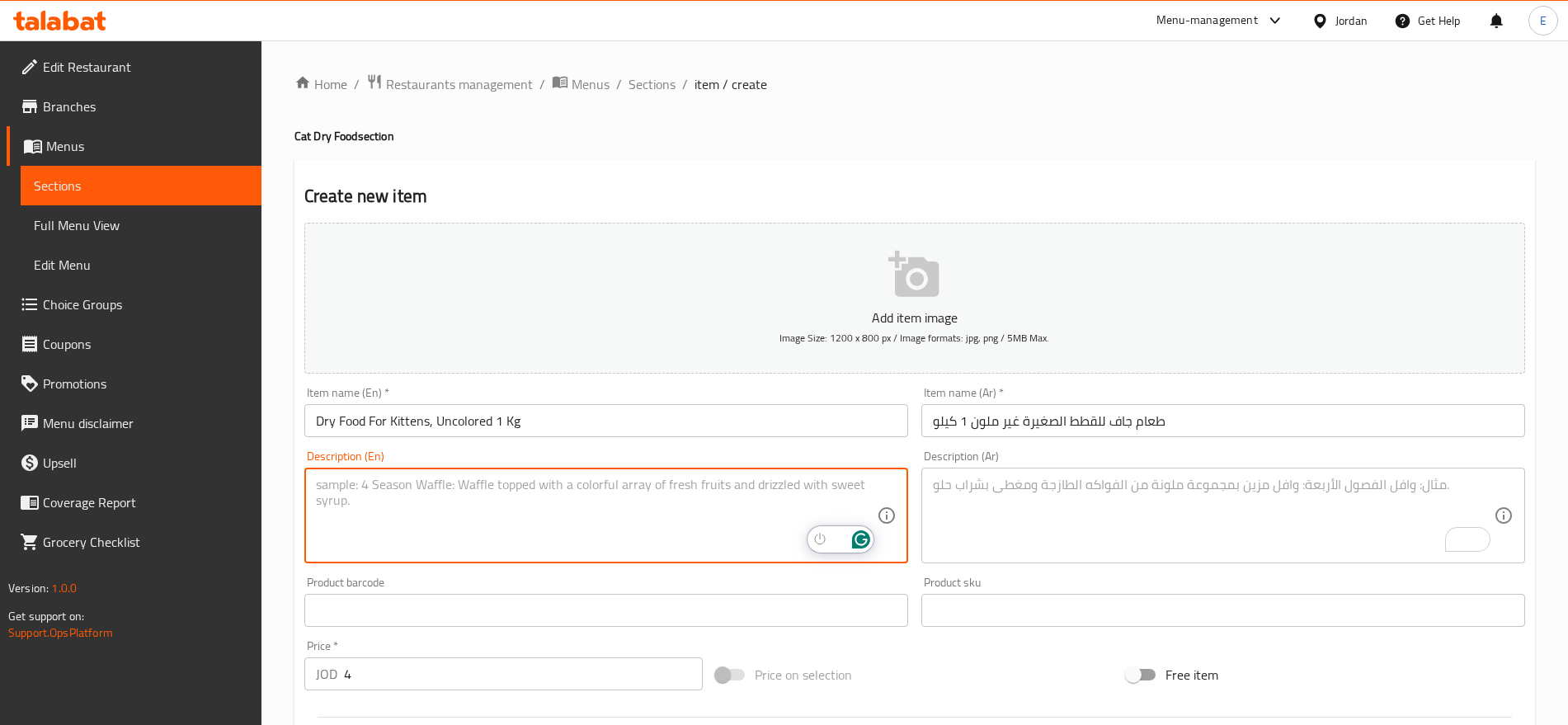
paste textarea "Dry food for kittens, uncolored, from one month to four months old"
type textarea "Dry food for kittens, uncolored, from one month to four months old"
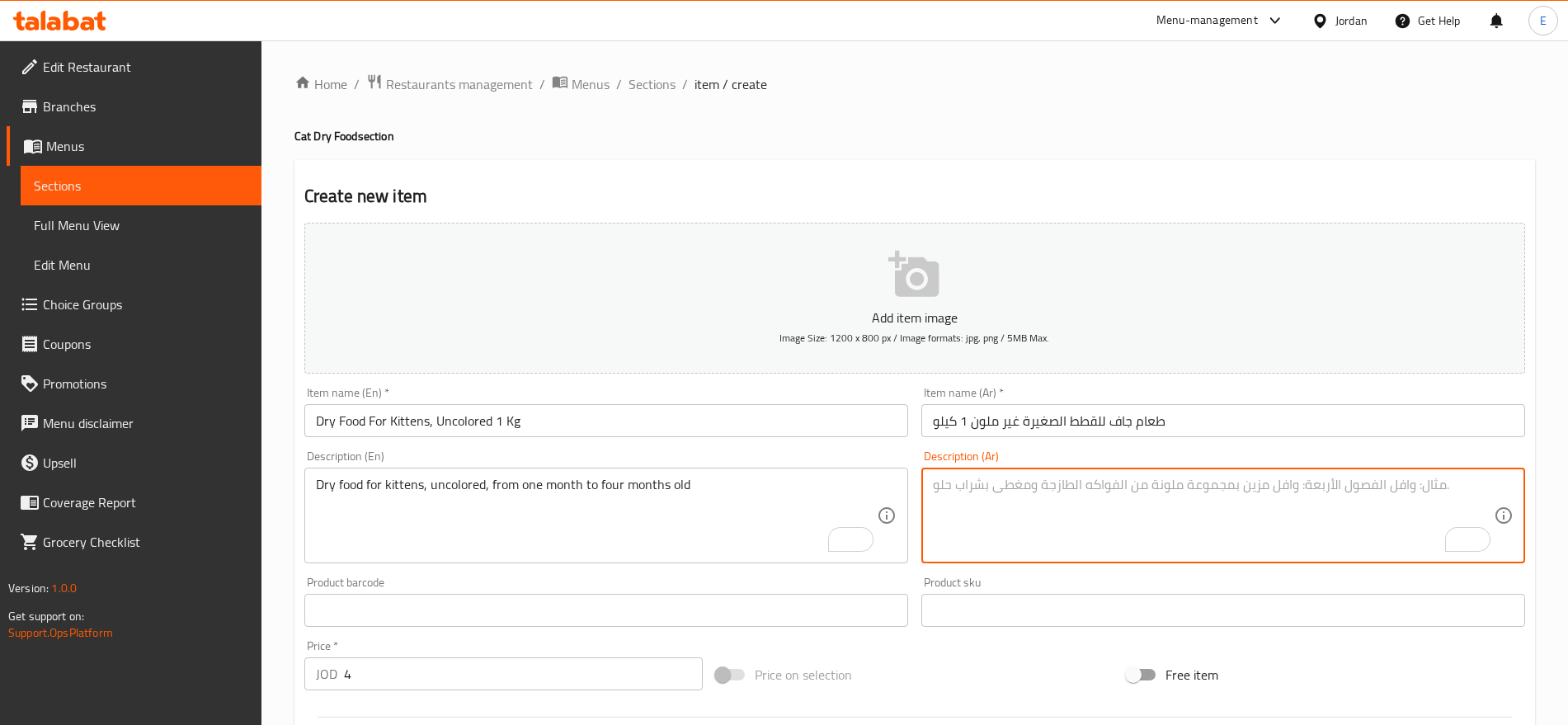
click at [981, 540] on textarea "To enrich screen reader interactions, please activate Accessibility in Grammarl…" at bounding box center [1213, 516] width 561 height 79
paste textarea "طعام جاف للقطط الصغيرة غير ملون من عمر شهر وحتى اربع اشهر"
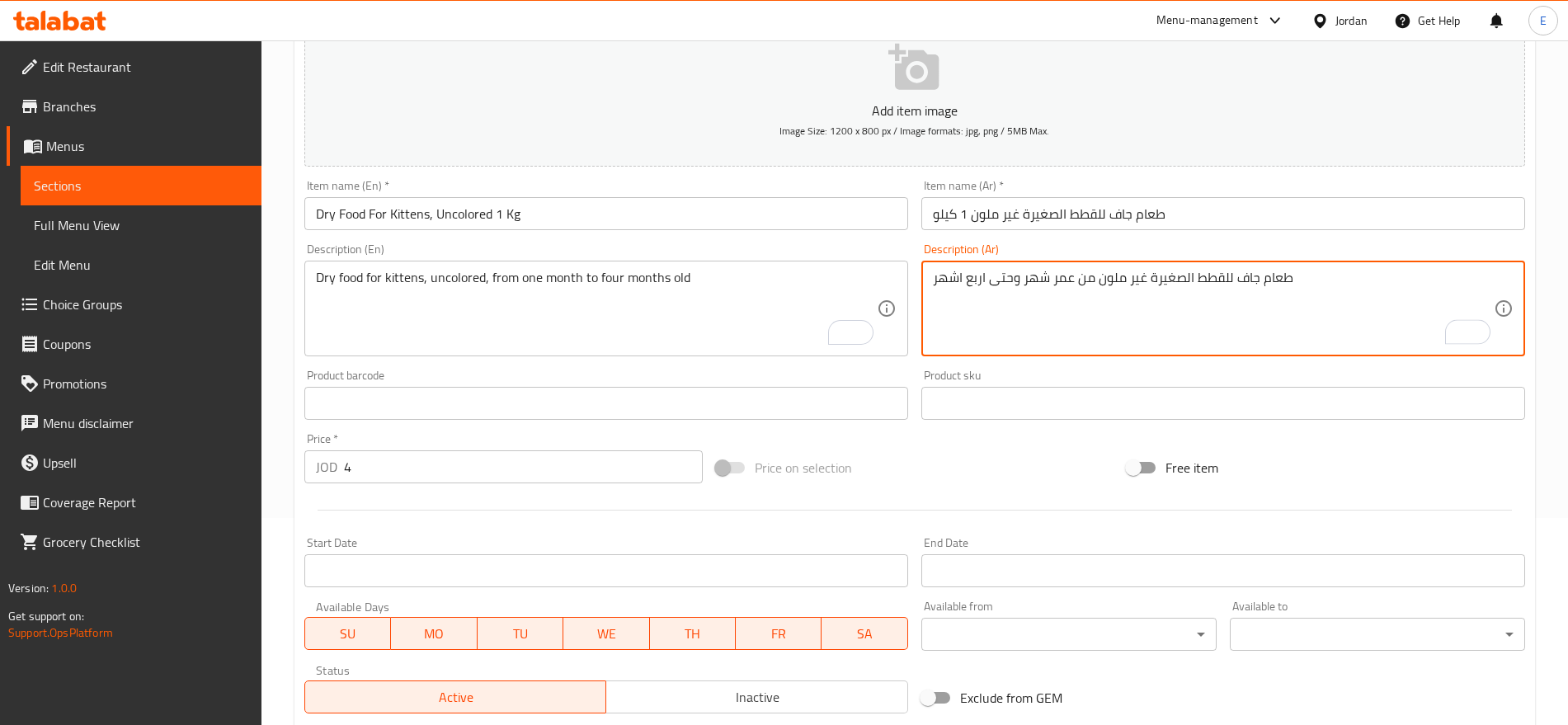
scroll to position [441, 0]
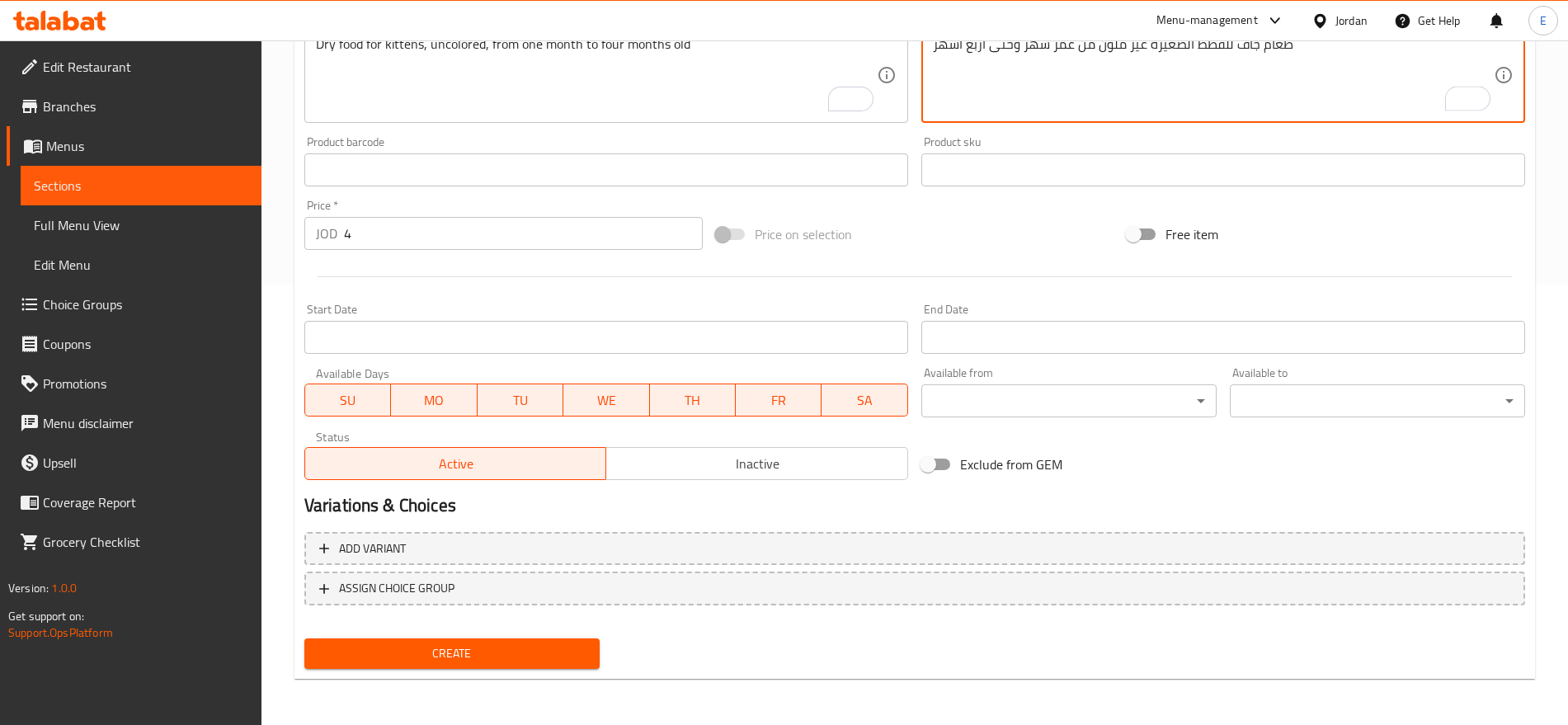
type textarea "طعام جاف للقطط الصغيرة غير ملون من عمر شهر وحتى اربع اشهر"
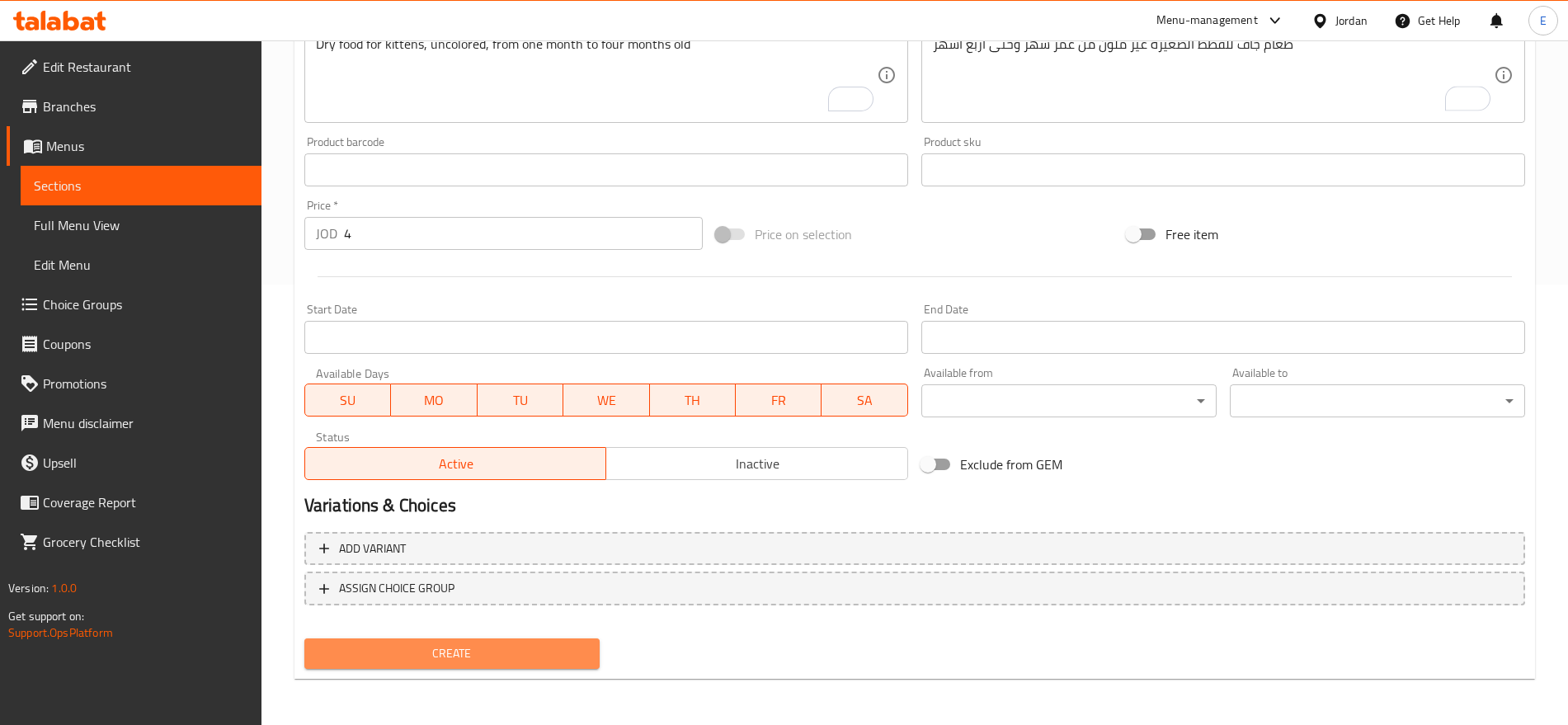
click at [502, 642] on button "Create" at bounding box center [452, 654] width 295 height 31
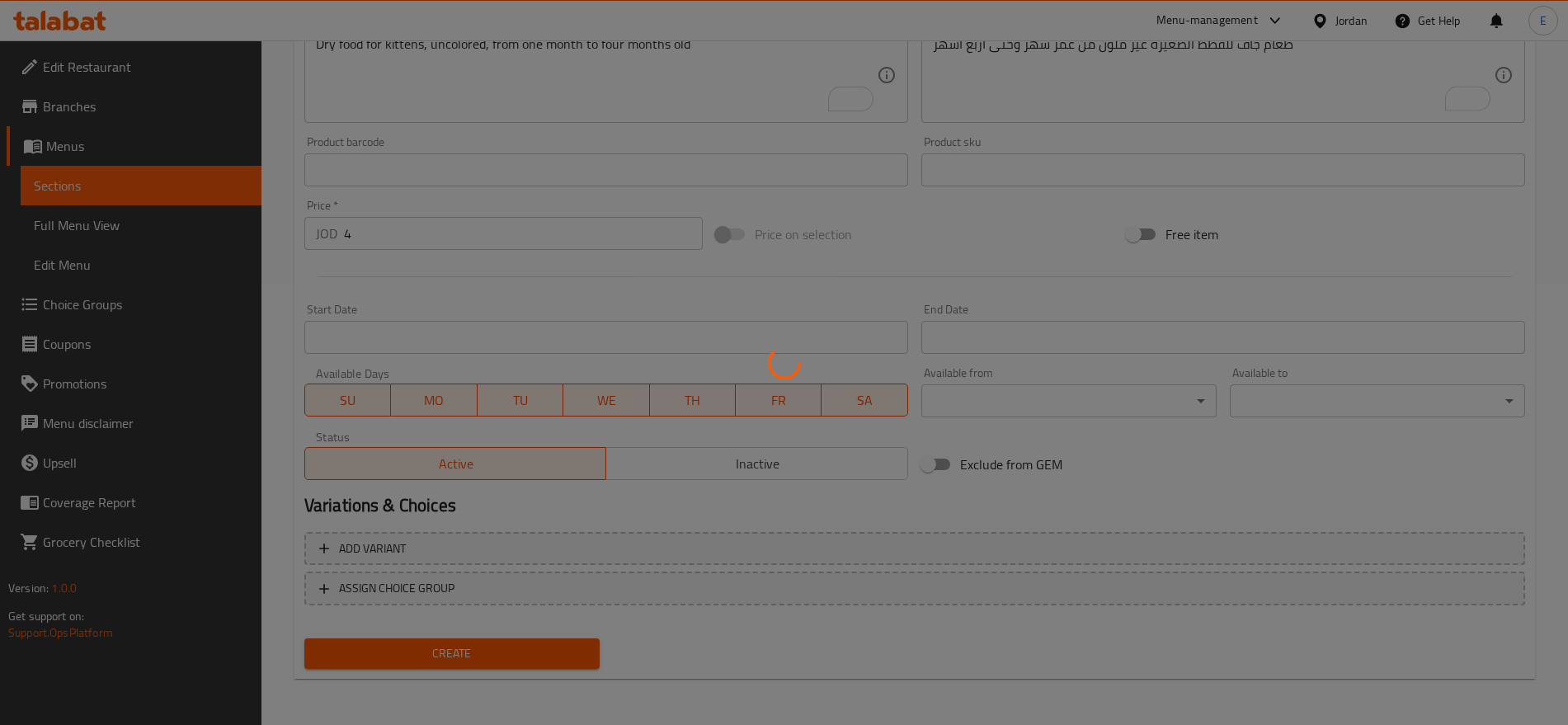
scroll to position [0, 157]
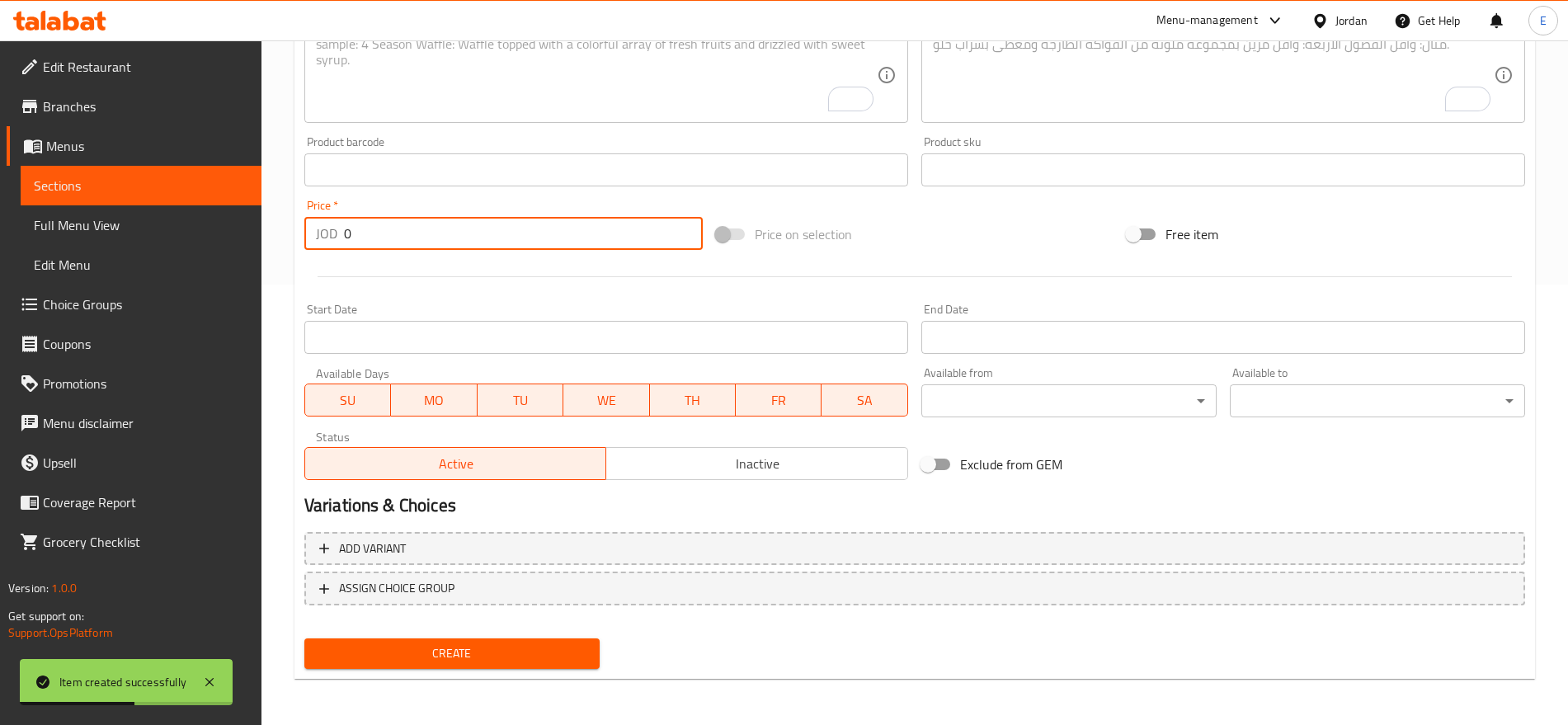
drag, startPoint x: 392, startPoint y: 239, endPoint x: 90, endPoint y: 194, distance: 305.3
click at [90, 194] on div "Edit Restaurant Branches Menus Sections Full Menu View Edit Menu Choice Groups …" at bounding box center [784, 163] width 1568 height 1126
paste input "3"
type input "3"
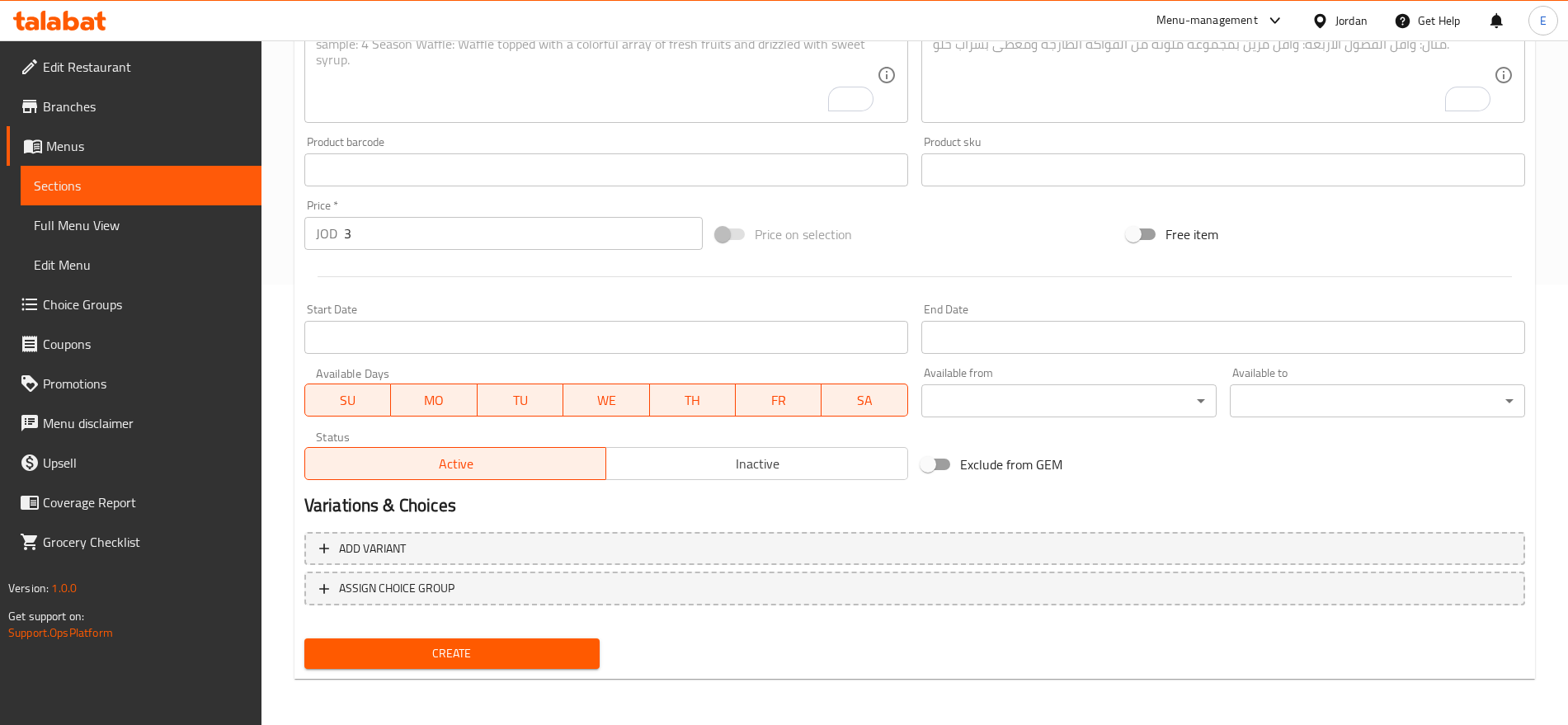
click at [507, 281] on div at bounding box center [915, 277] width 1234 height 41
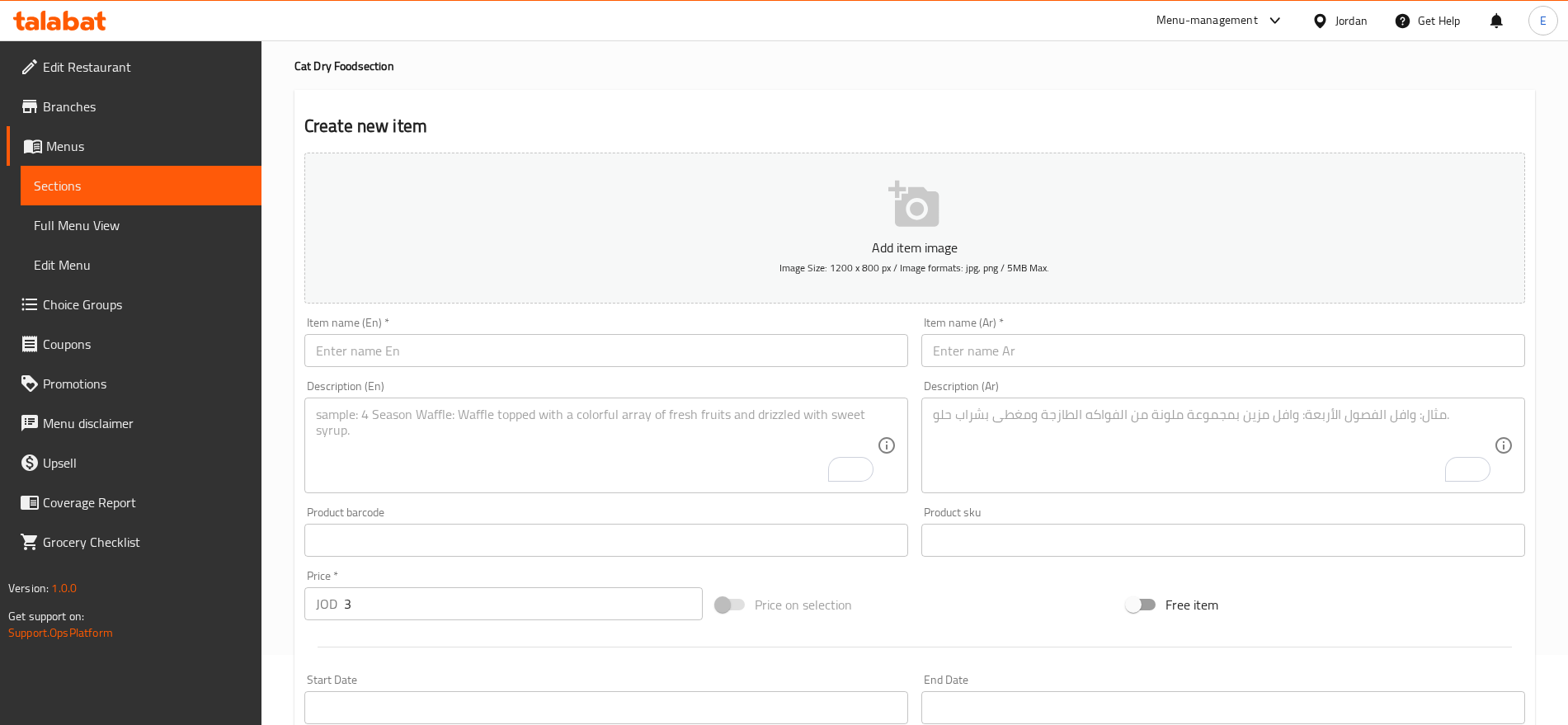
scroll to position [0, 0]
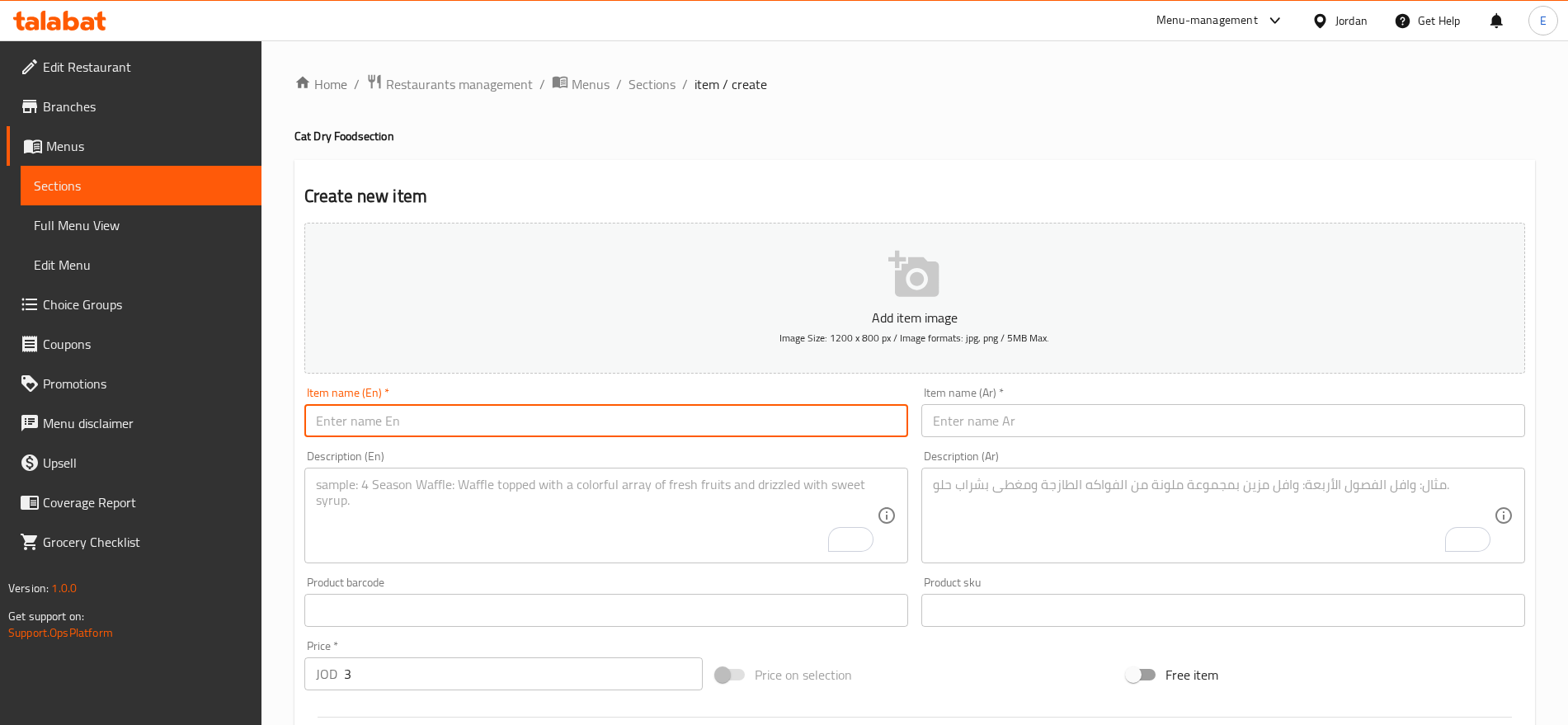
click at [418, 420] on input "text" at bounding box center [606, 421] width 604 height 33
paste input "Dry Food For Cats For All Ages [DEMOGRAPHIC_DATA] Kg"
type input "Dry Food For Cats For All Ages [DEMOGRAPHIC_DATA] Kg"
paste input "طعام جاف للقطط لجميع الأعمار 1 كجم"
click at [941, 412] on input "text" at bounding box center [1223, 421] width 604 height 33
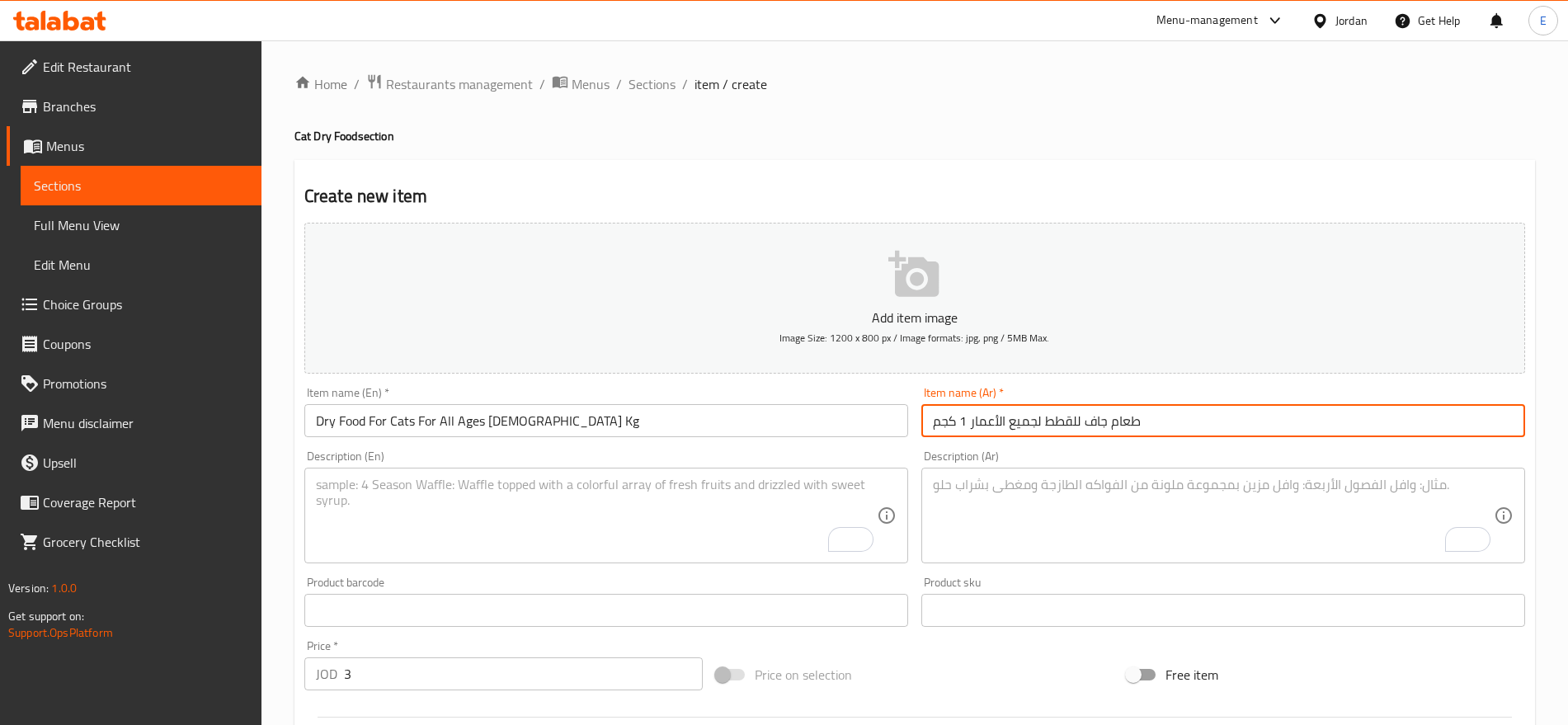
type input "طعام جاف للقطط لجميع الأعمار 1 كجم"
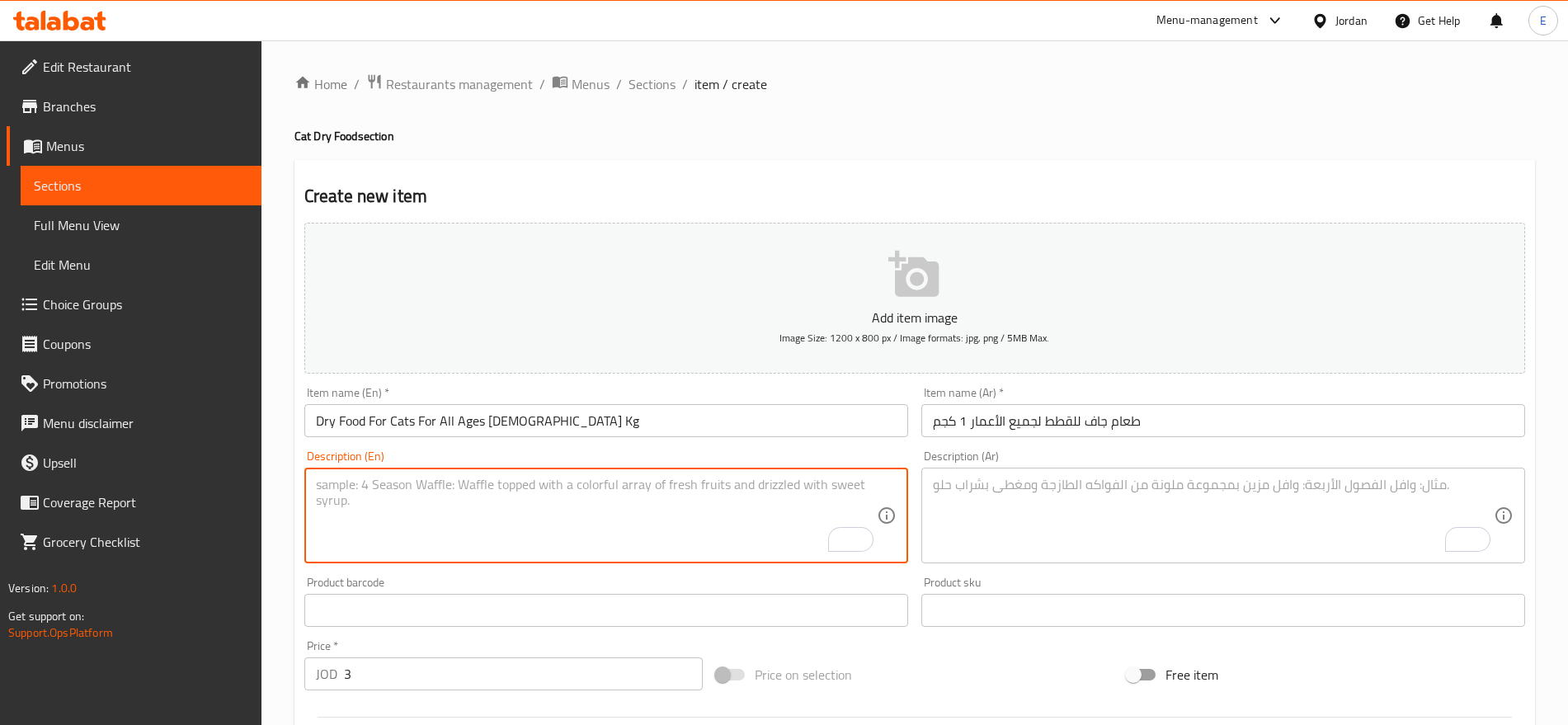
paste textarea "Complete dry food suitable for cats of all ages, full of essential nutrients."
type textarea "Complete dry food suitable for cats of all ages, full of essential nutrients."
paste textarea "طعام جاف متكامل يناسب القطط من جميع الأعمار مليء بالعناصر الأساسية."
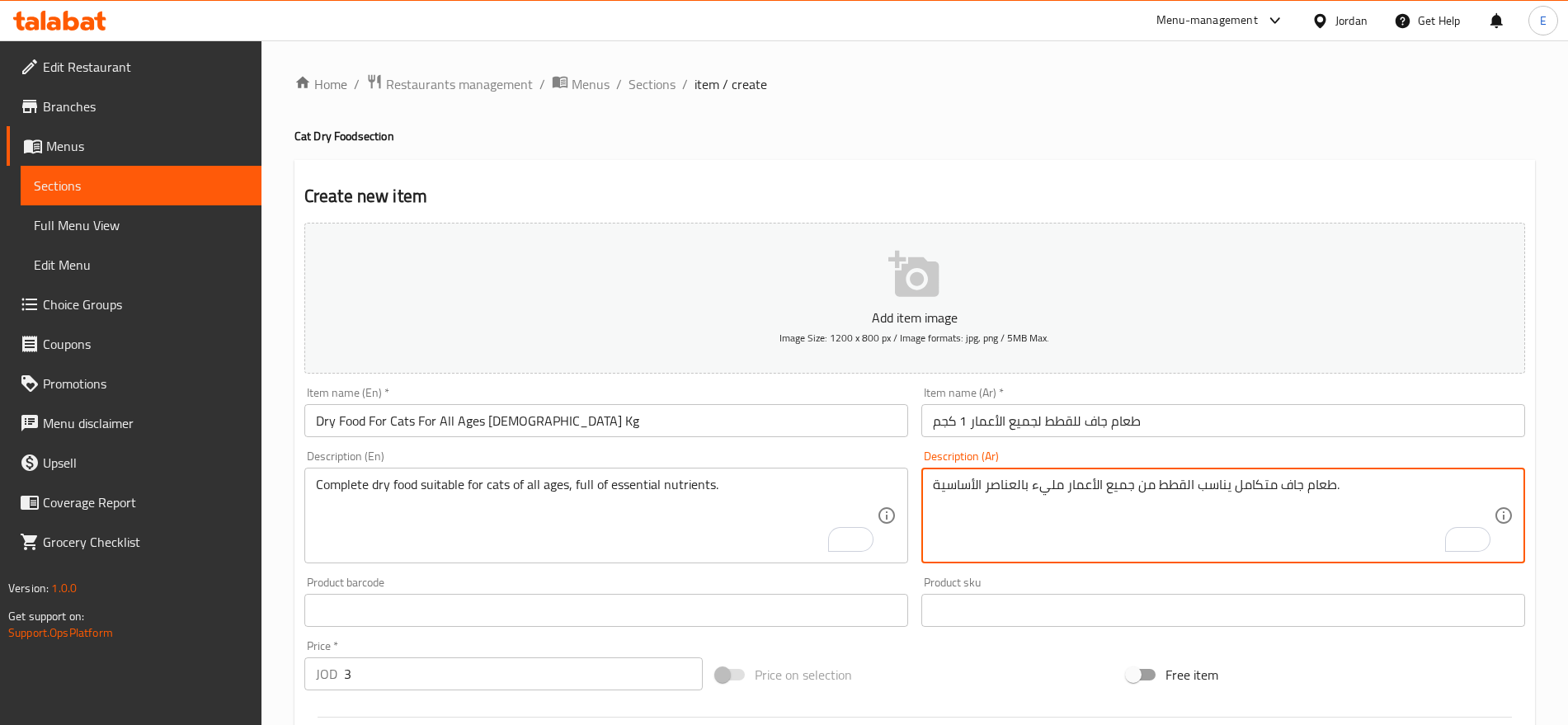
scroll to position [441, 0]
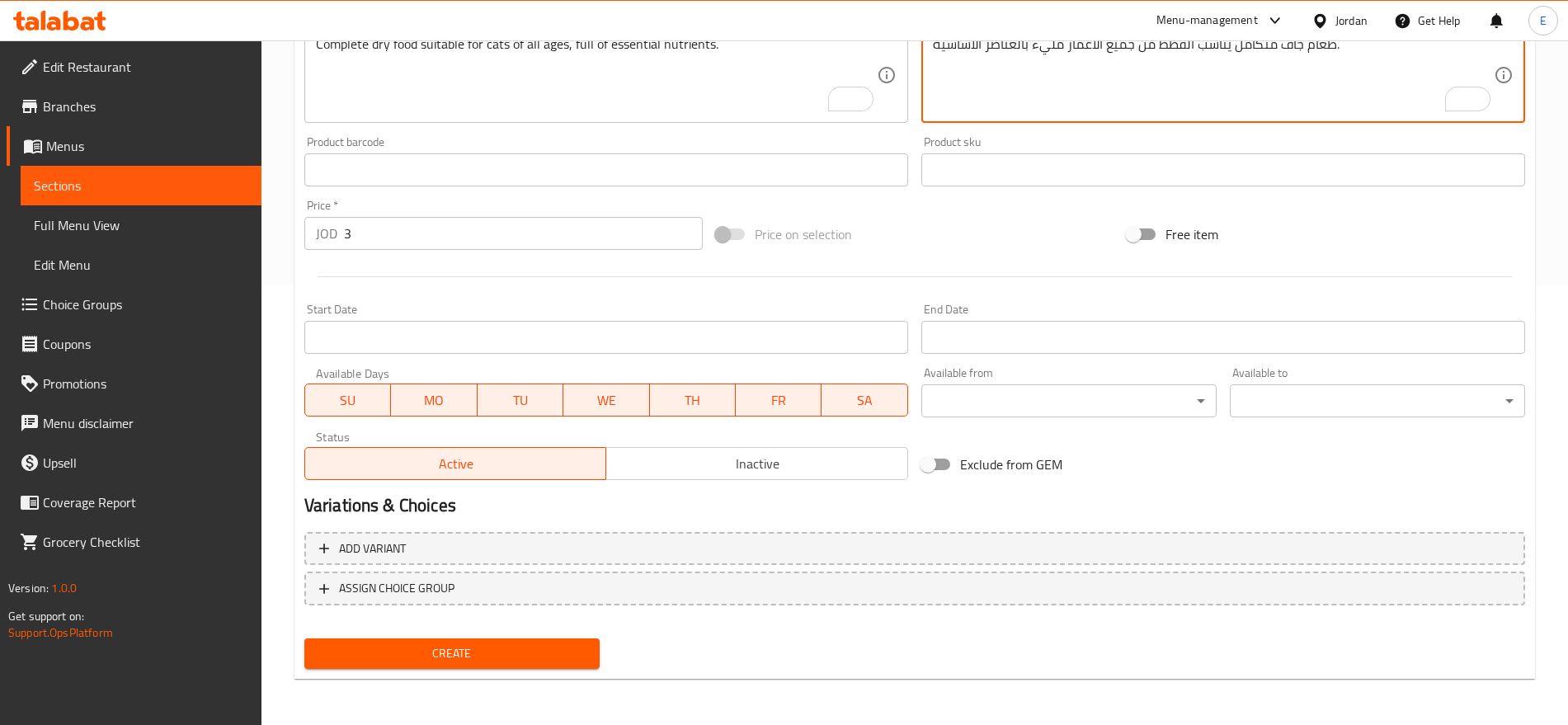
type textarea "طعام جاف متكامل يناسب القطط من جميع الأعمار مليء بالعناصر الأساسية."
click at [452, 649] on span "Create" at bounding box center [452, 654] width 269 height 20
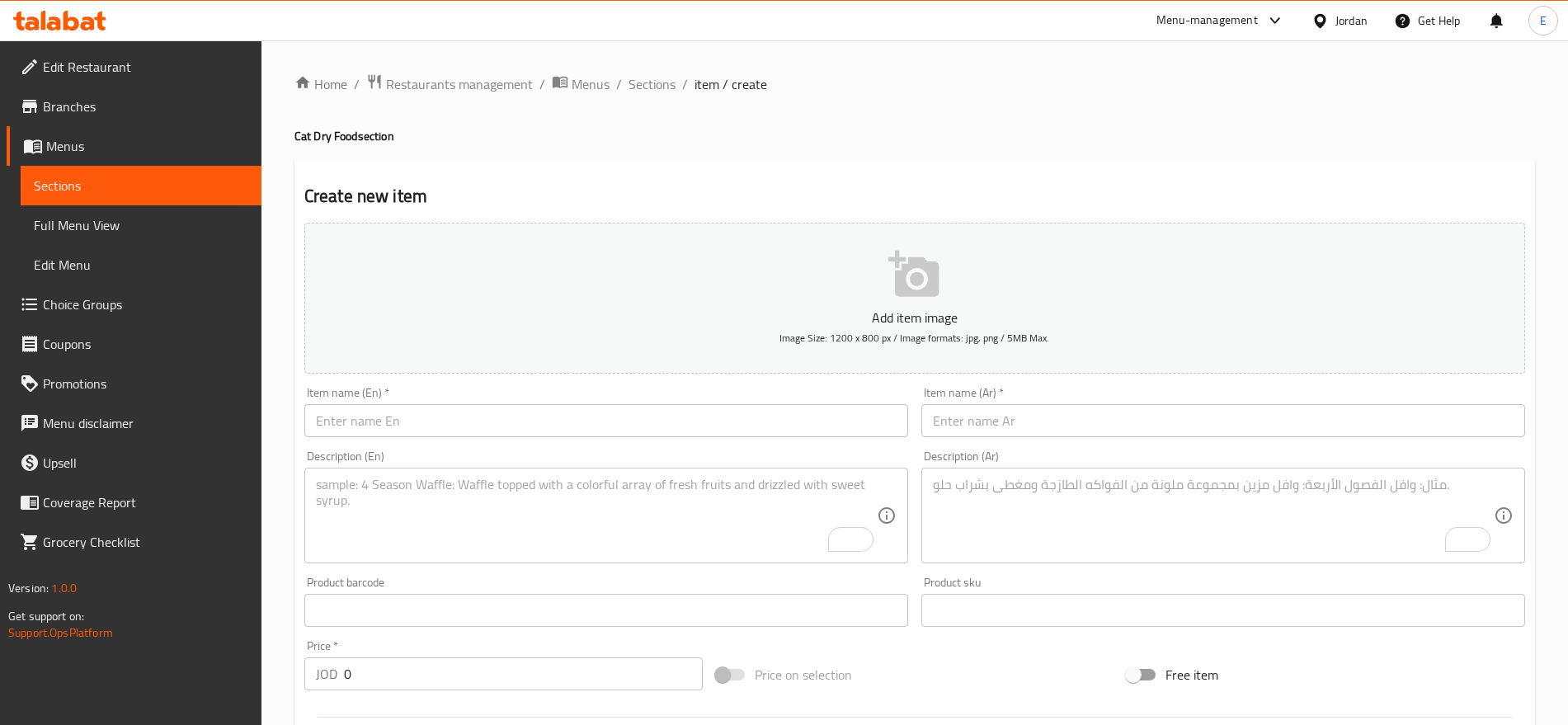
scroll to position [223, 0]
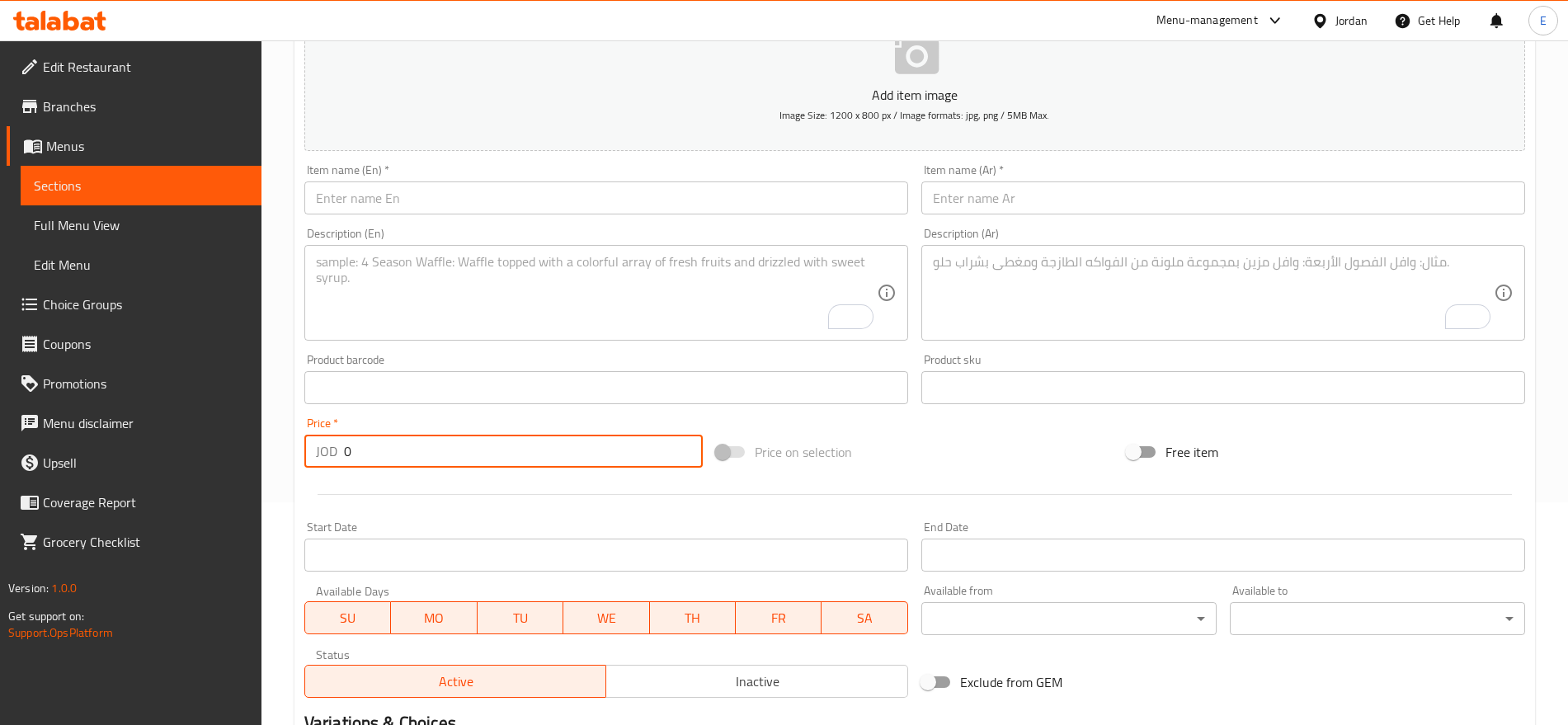
click at [467, 454] on input "0" at bounding box center [524, 452] width 359 height 33
paste input "12"
type input "12"
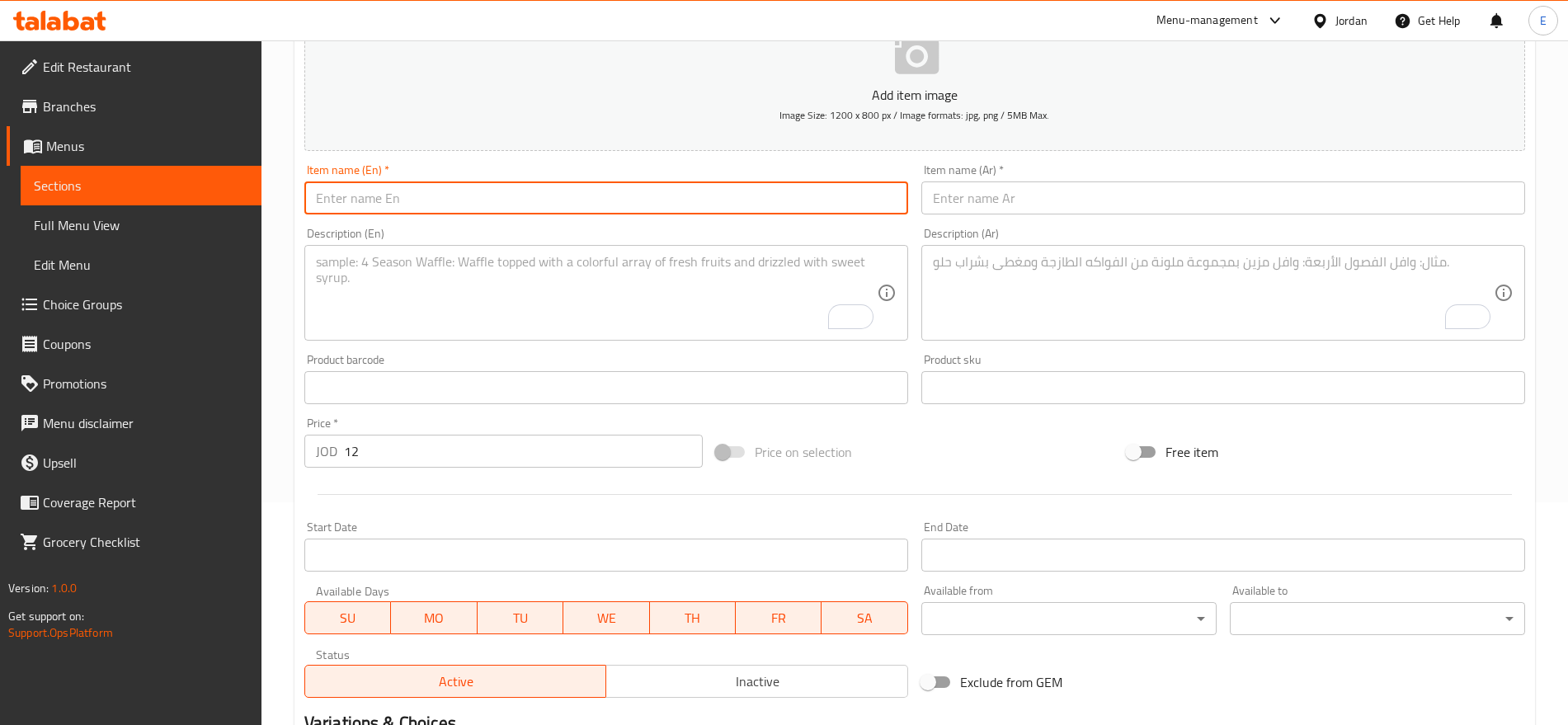
paste input "Reflex Plus [MEDICAL_DATA] Skin and Coat Care Adult Cat Food with Salmon 1.5 Kg"
click at [566, 207] on input "Reflex Plus [MEDICAL_DATA] Skin and Coat Care Adult Cat Food with Salmon 1.5 Kg" at bounding box center [606, 198] width 604 height 33
type input "Reflex Plus [MEDICAL_DATA] Skin and Coat Care Adult Cat Food with Salmon 1.5 Kg"
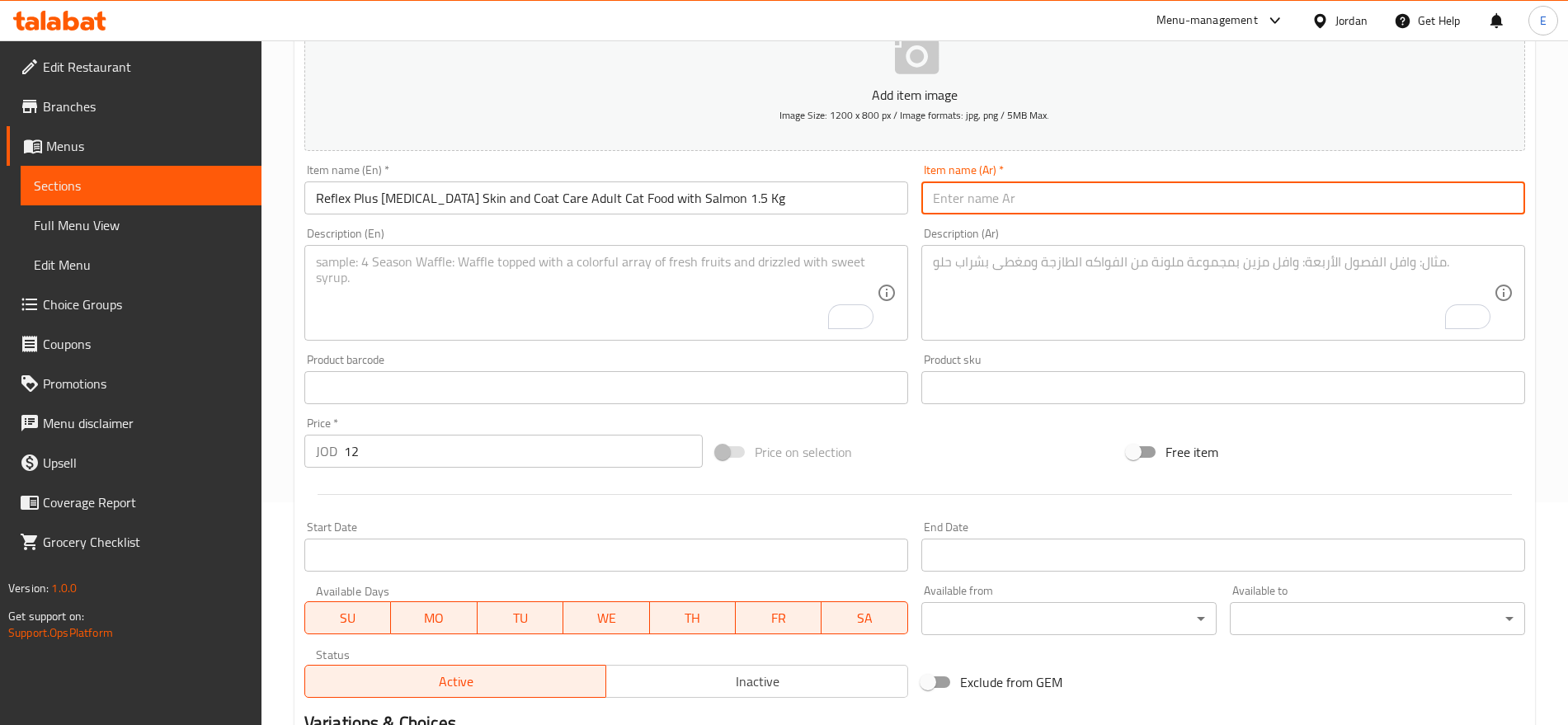
paste input "طعام القطط ريفلكس بلس للعناية بالبشرة والفرو بنكهة سمك السلمون 1.5 كجم"
type input "طعام القطط ريفلكس بلس للعناية بالبشرة والفرو بنكهة سمك السلمون 1.5 كجم"
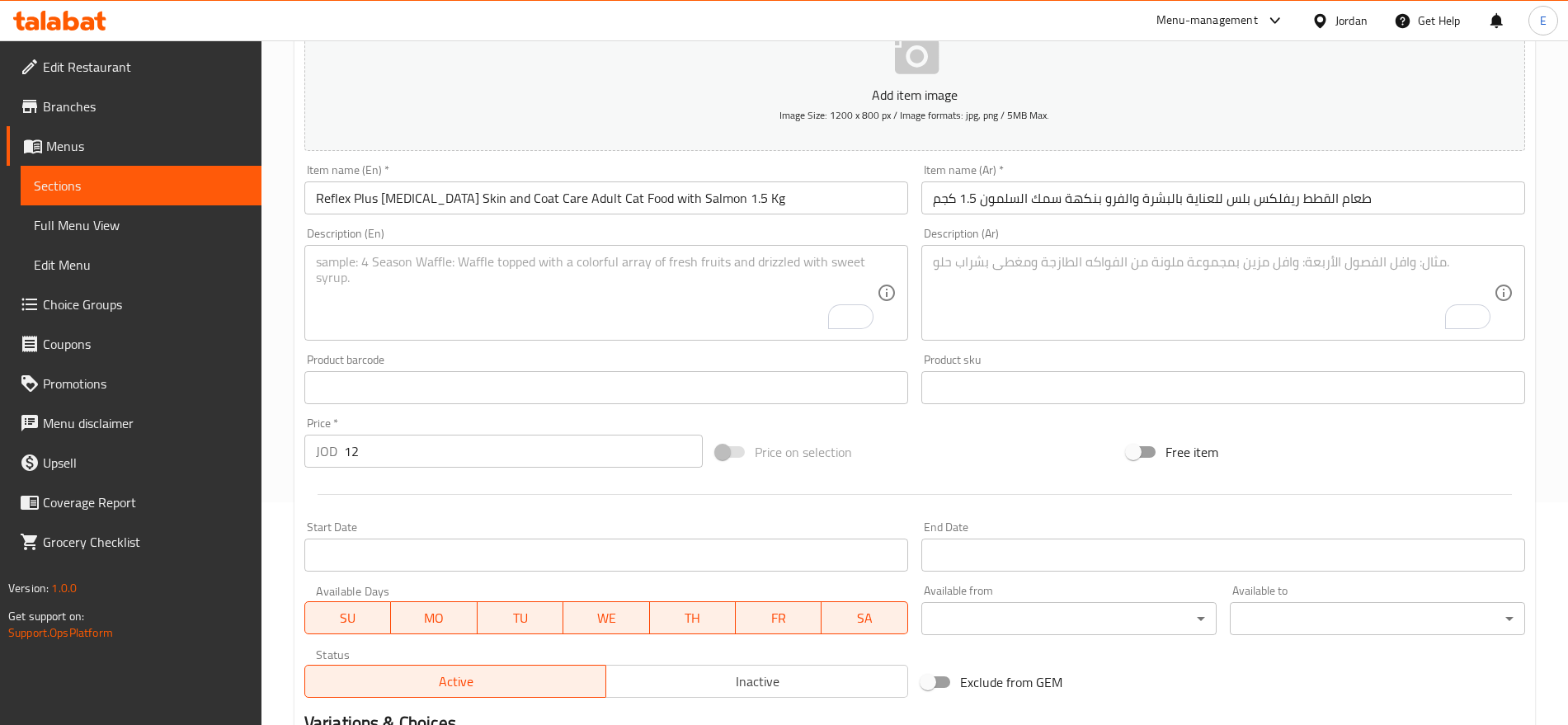
drag, startPoint x: 740, startPoint y: 234, endPoint x: 721, endPoint y: 261, distance: 33.0
click at [721, 261] on div "Description (En) Description (En)" at bounding box center [606, 284] width 604 height 113
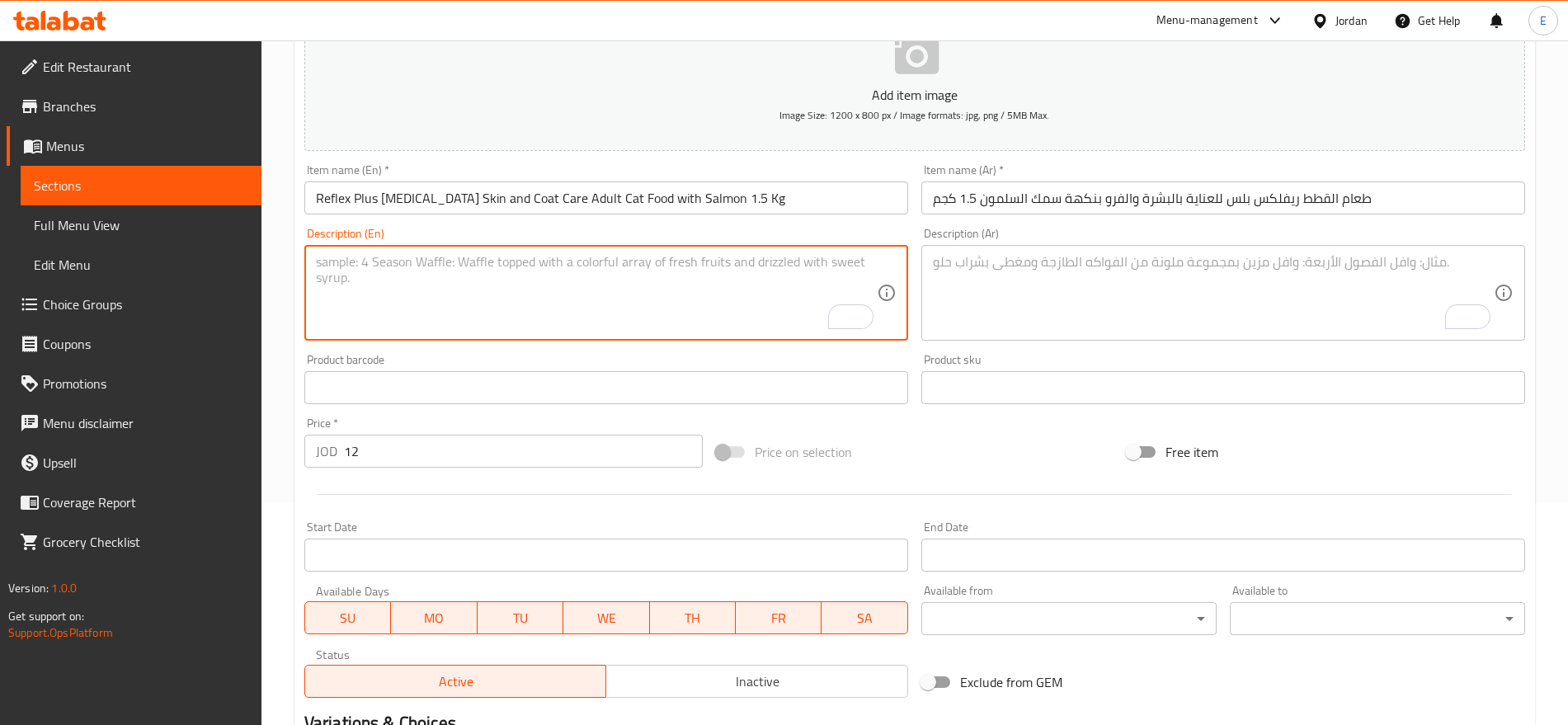
paste textarea "Salmon-rich food to keep skin healthy and fur shiny."
type textarea "Salmon-rich food to keep skin healthy and fur shiny."
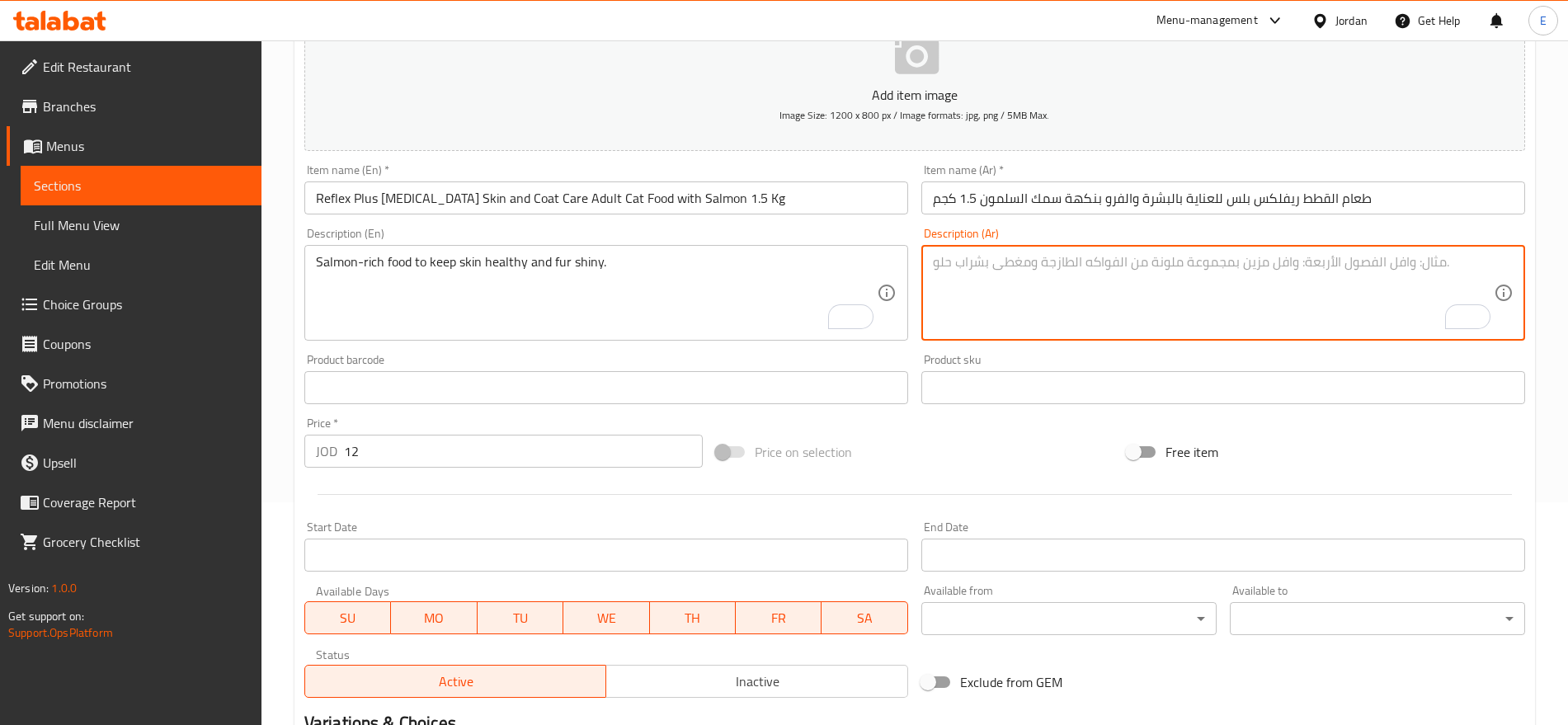
paste textarea "طعام غني بالسلمون للحفاظ على بشرة صحية وفرو لامع."
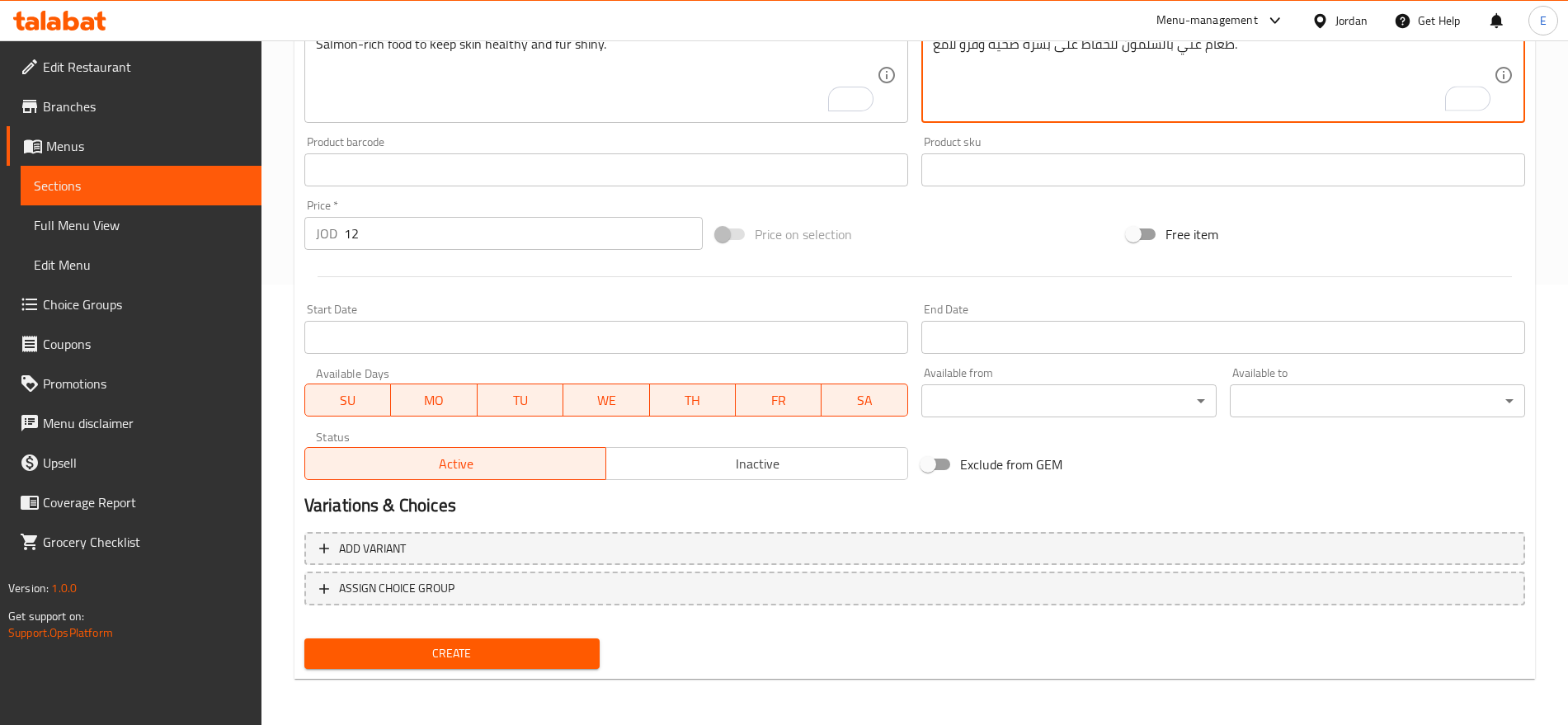
type textarea "طعام غني بالسلمون للحفاظ على بشرة صحية وفرو لامع."
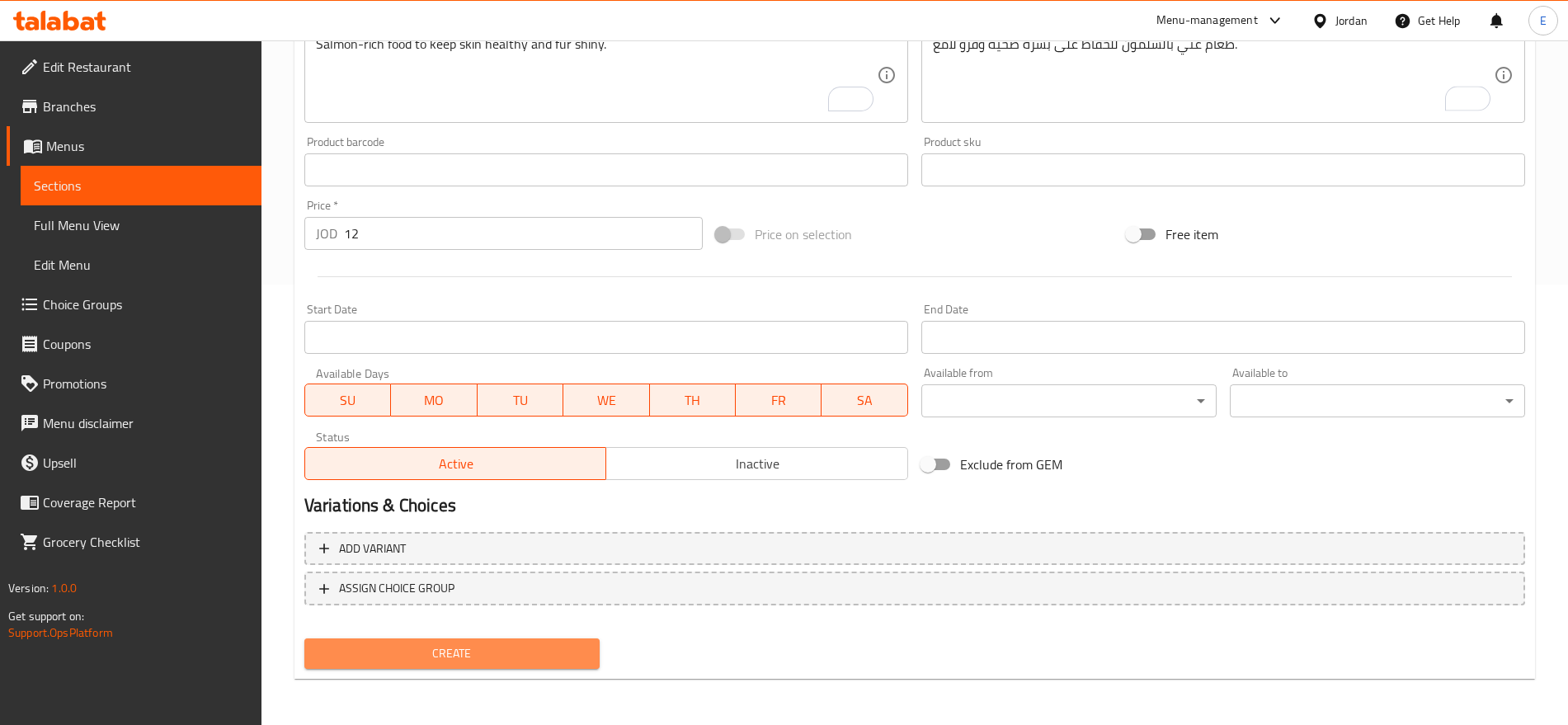
click at [567, 639] on button "Create" at bounding box center [452, 654] width 295 height 31
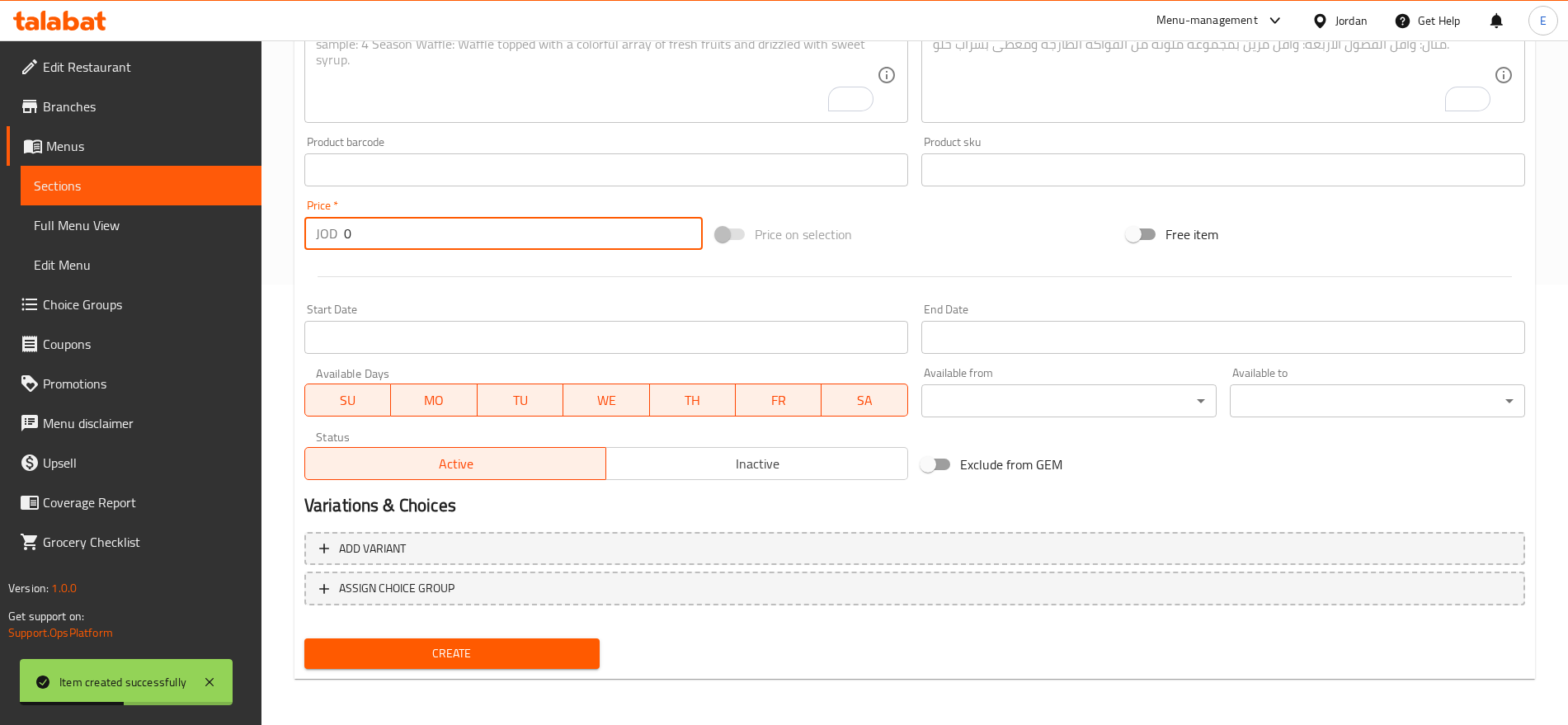
click at [483, 239] on input "0" at bounding box center [524, 233] width 359 height 33
paste input "12"
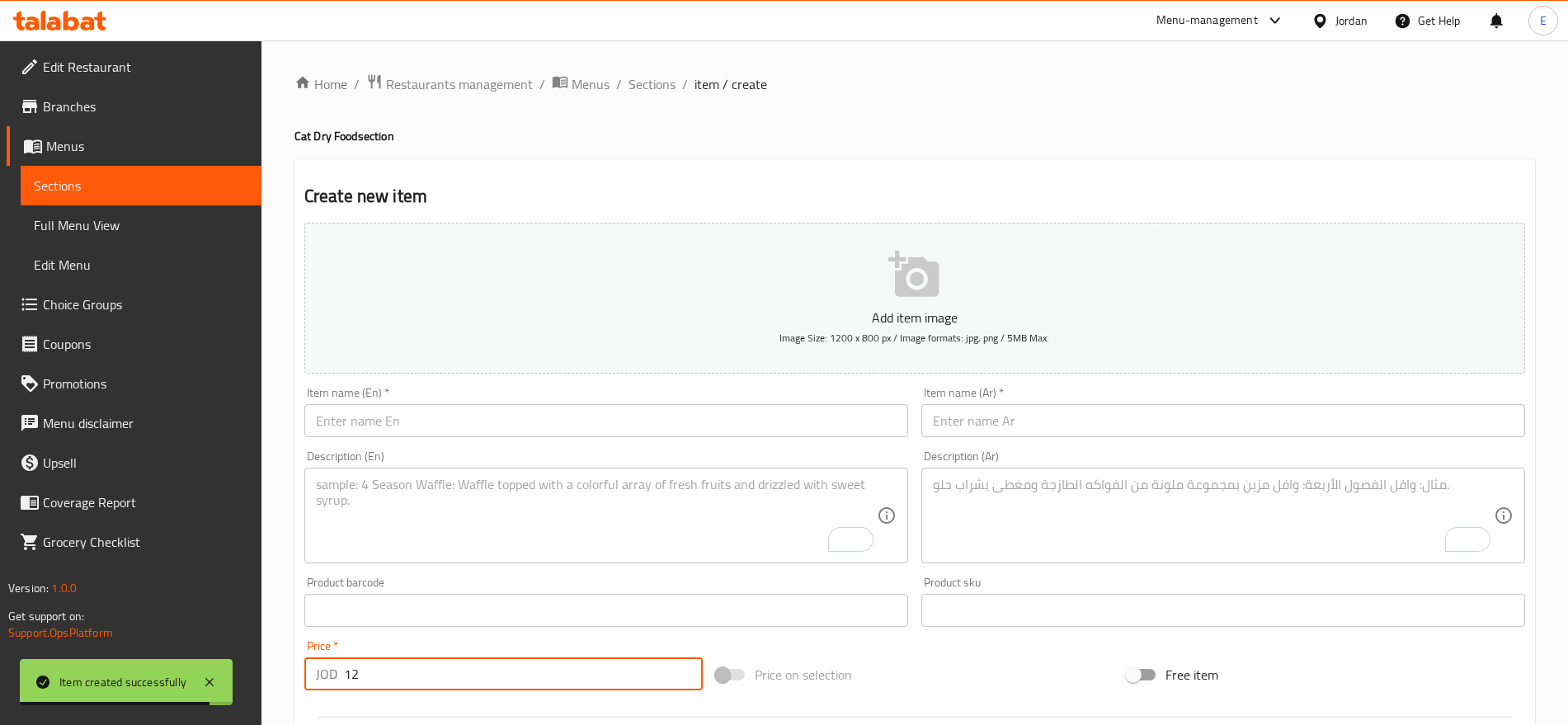
type input "12"
paste input "Reflex Plus Hairball Salmon Cat Food 1.5 Kg"
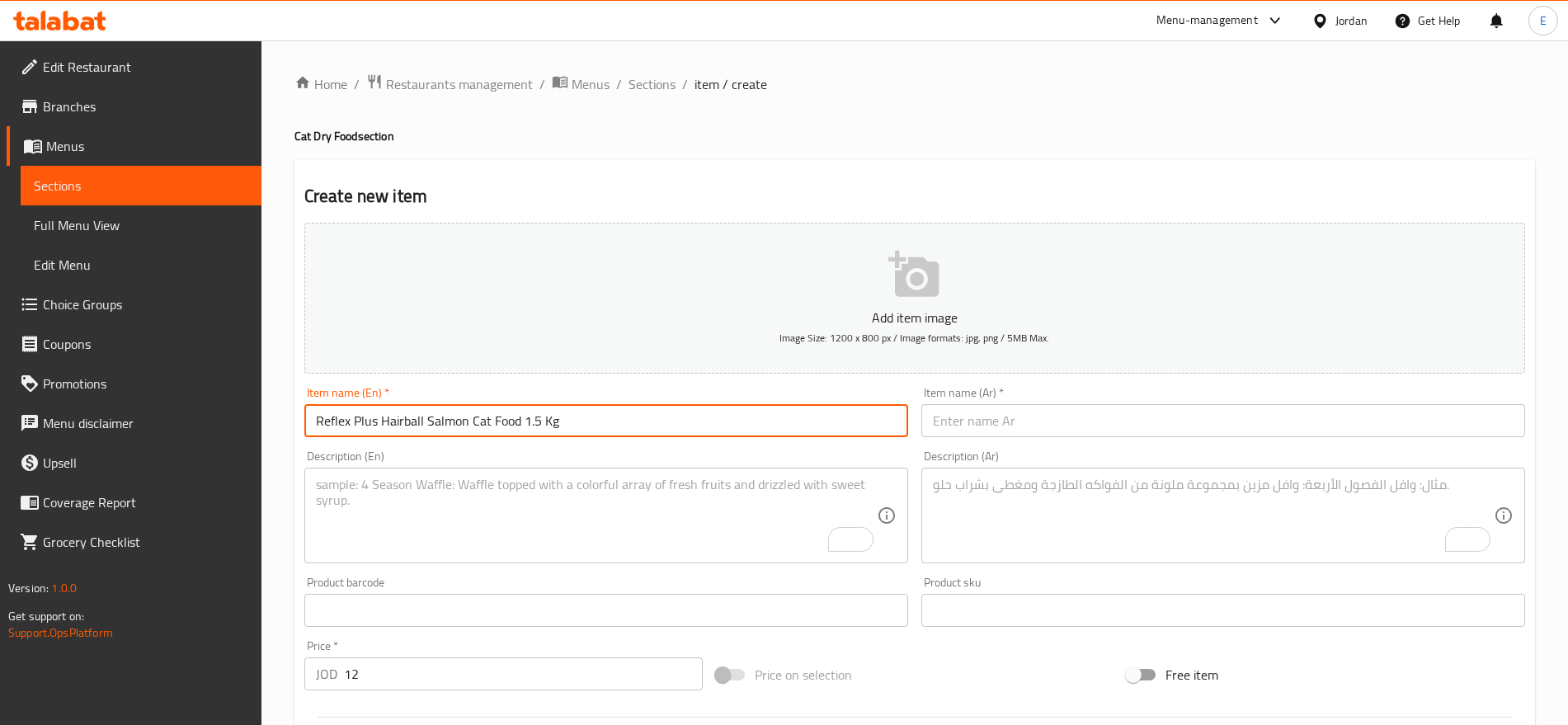
click at [539, 417] on input "Reflex Plus Hairball Salmon Cat Food 1.5 Kg" at bounding box center [606, 421] width 604 height 33
type input "Reflex Plus Hairball Salmon Cat Food 1.5 Kg"
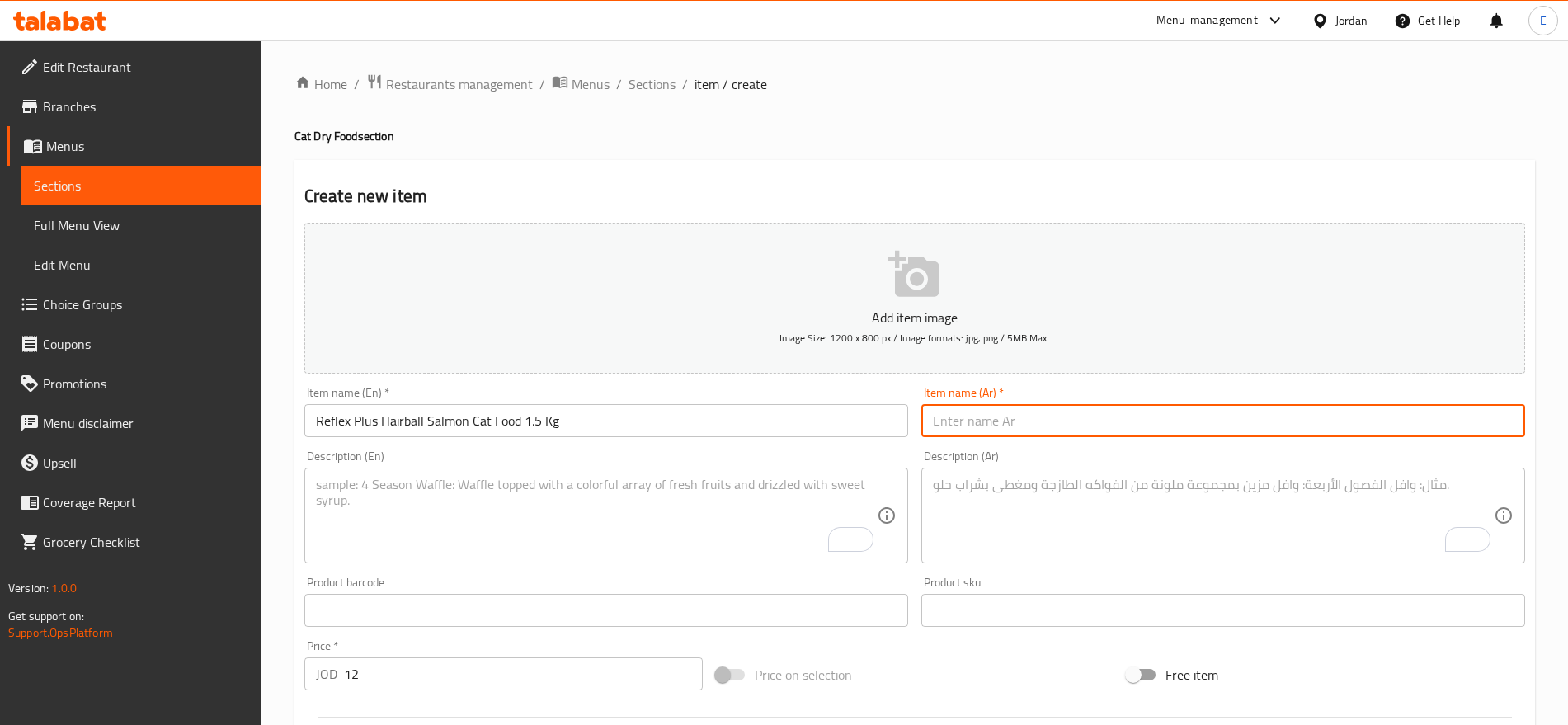
paste input "طعام القطط ريفلكس بلس لكرات الشعر بنكهة السلمون 1.5 كجم"
click at [950, 417] on input "طعام القطط ريفلكس بلس لكرات الشعر بنكهة السلمون 1.5 كجم" at bounding box center [1223, 421] width 604 height 33
type input "طعام القطط ريفلكس بلس لكرات الشعر بنكهة السلمون 1.5 كجم"
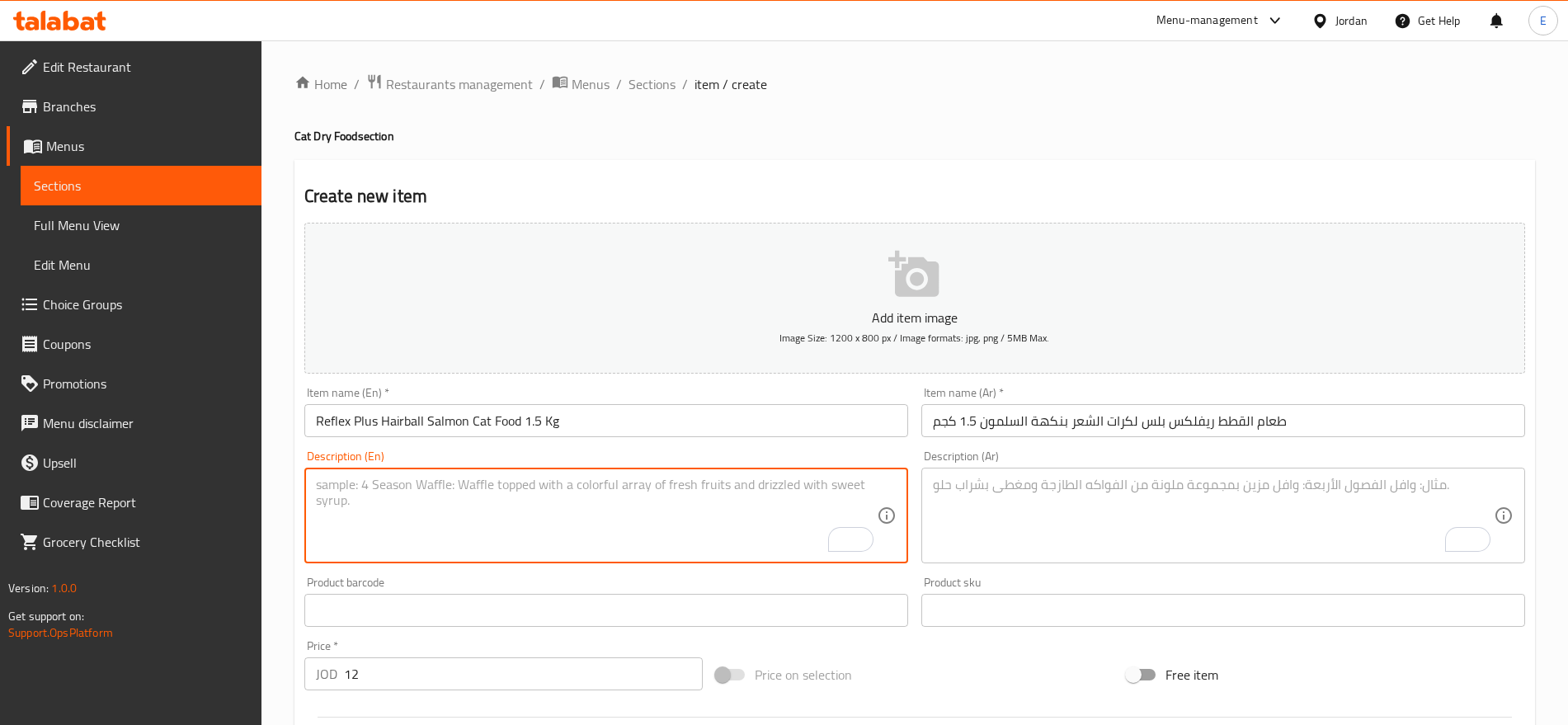
paste textarea "Salmon-flavored formula to reduce hairballs and support digestive health."
type textarea "Salmon-flavored formula to reduce hairballs and support digestive health."
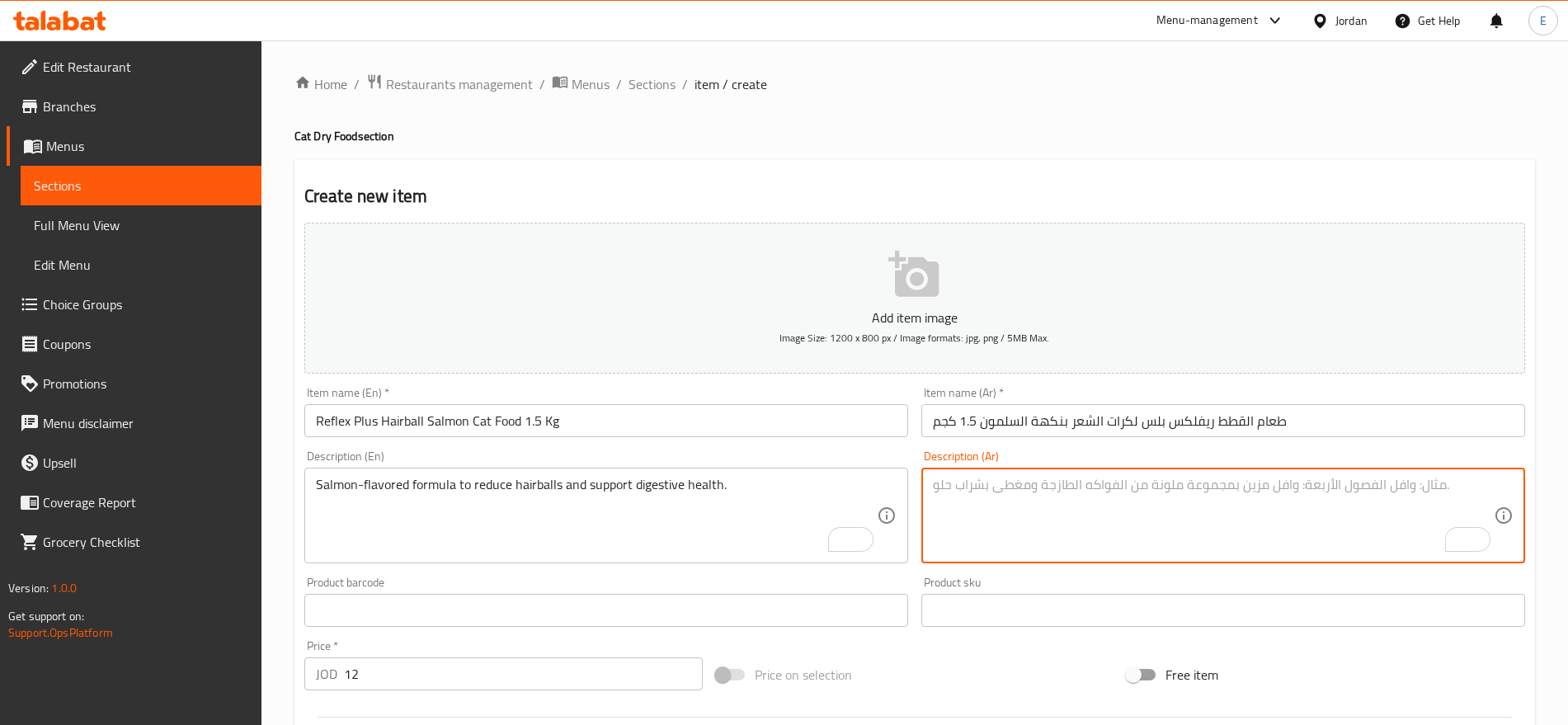
click at [1095, 495] on textarea "To enrich screen reader interactions, please activate Accessibility in Grammarl…" at bounding box center [1213, 516] width 561 height 79
paste textarea "تركيبة بنكهة السلمون تقلل من كرات الشعر وتدعم صحة الهضم."
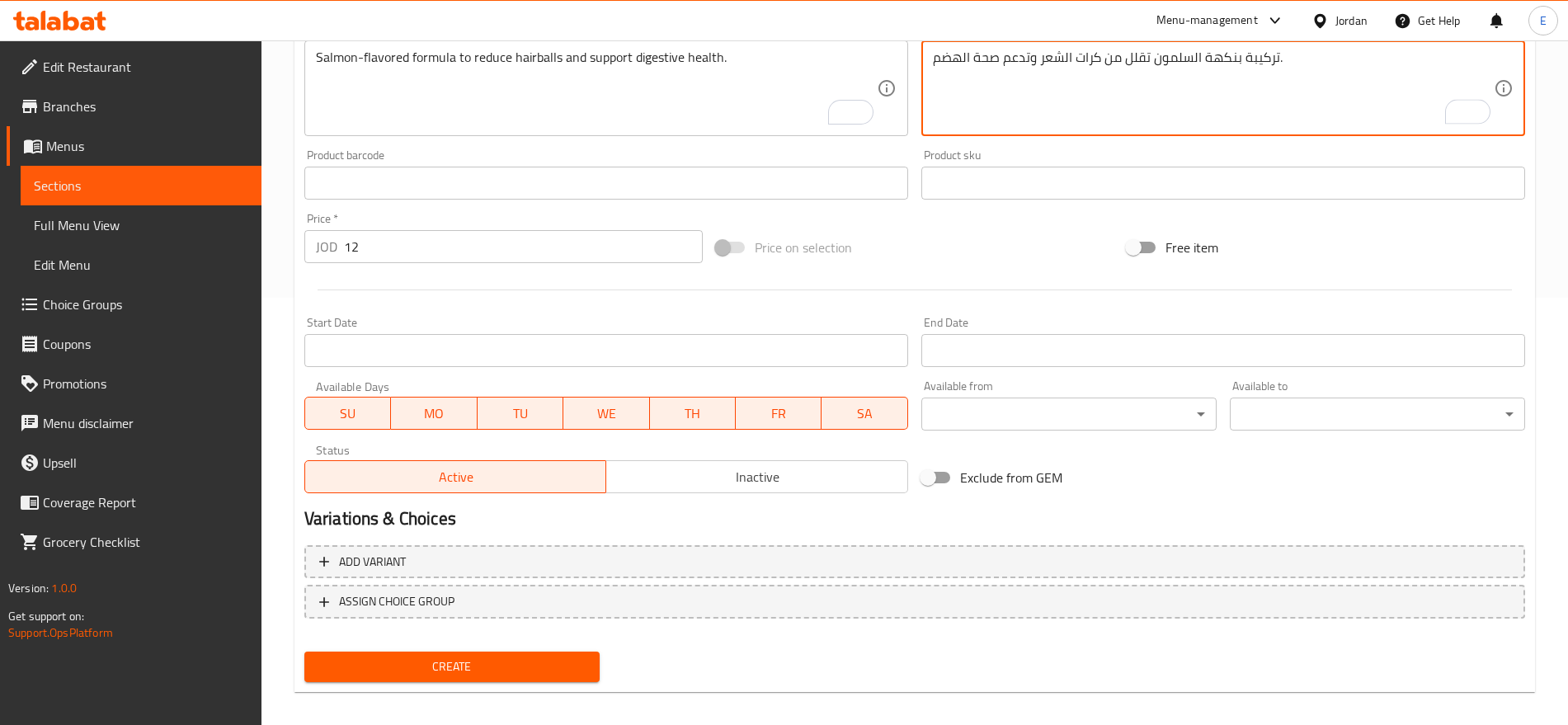
scroll to position [441, 0]
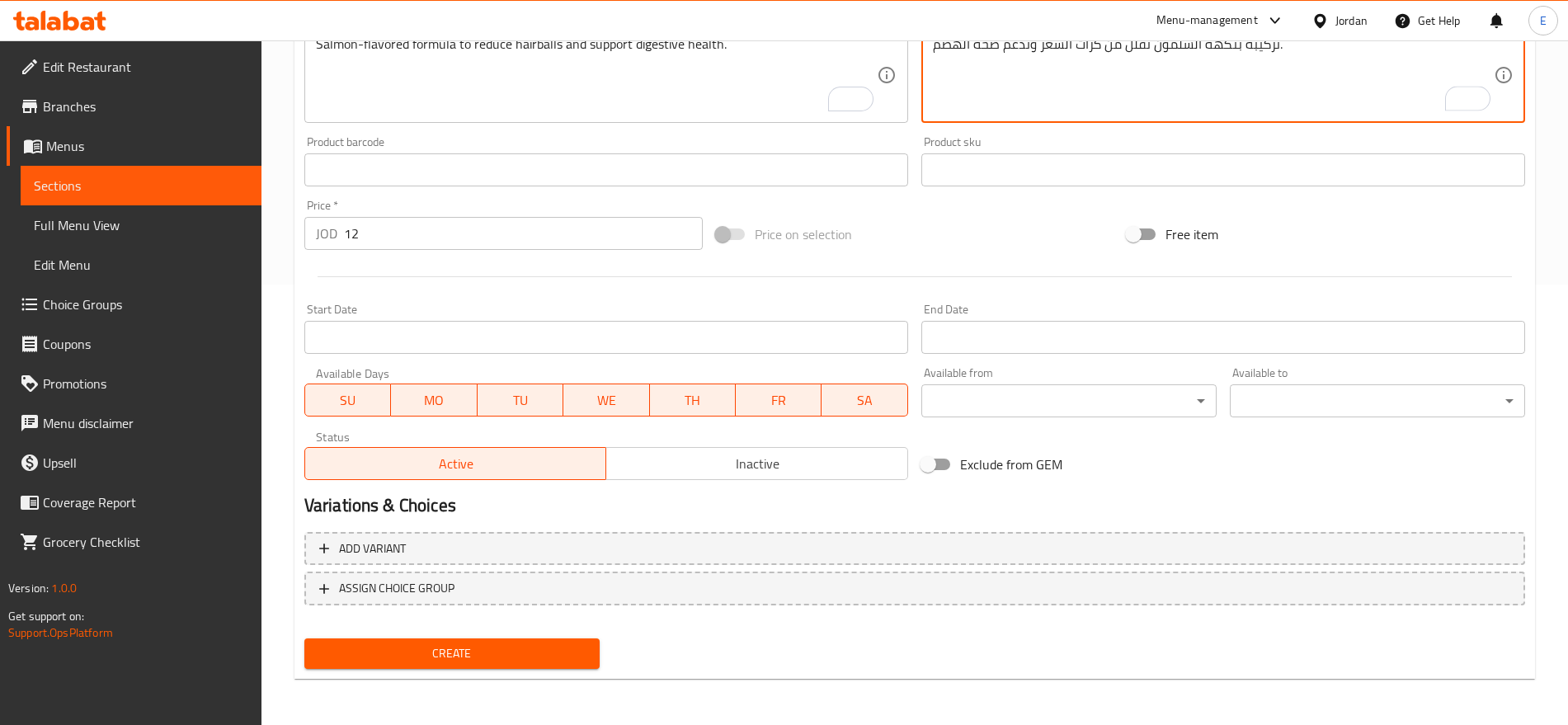
type textarea "تركيبة بنكهة السلمون تقلل من كرات الشعر وتدعم صحة الهضم."
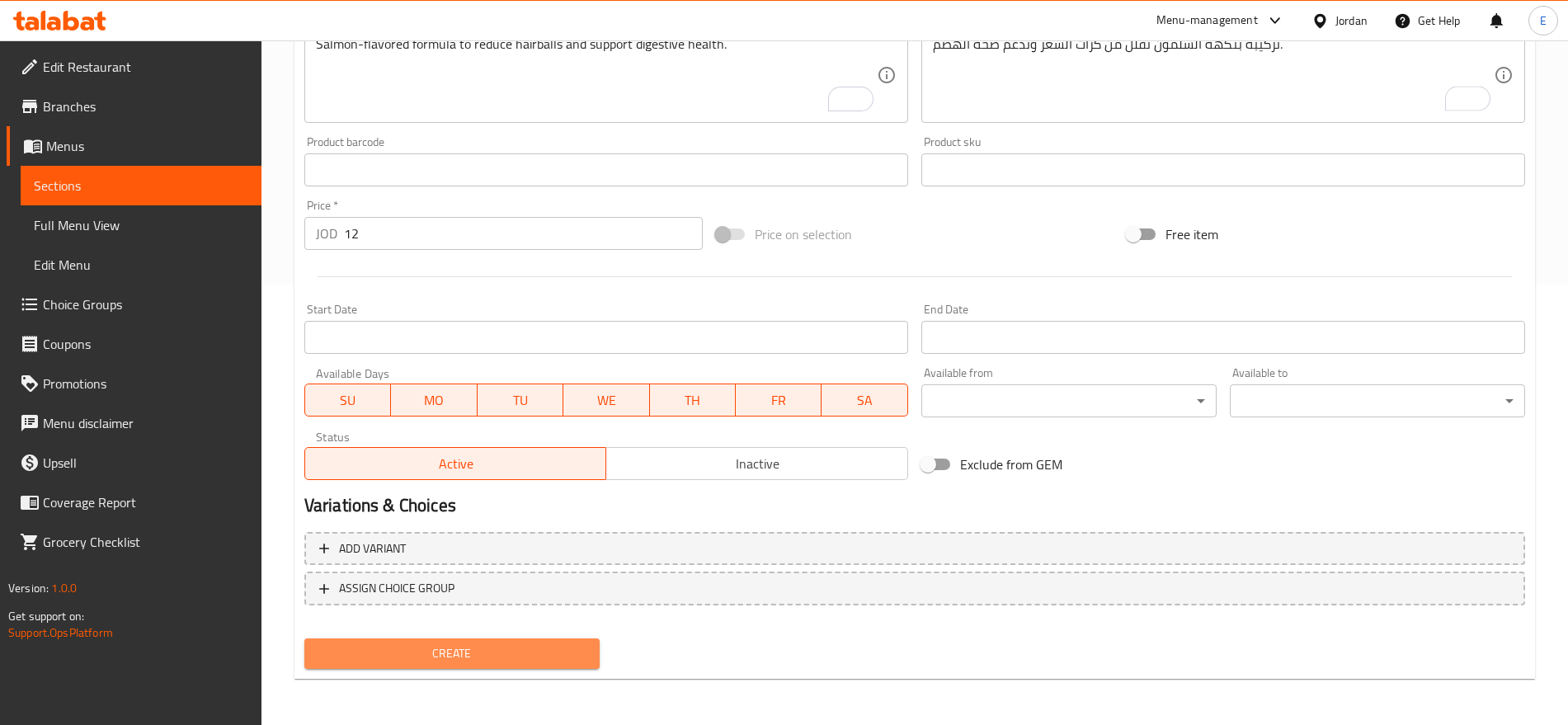
click at [532, 648] on span "Create" at bounding box center [452, 654] width 269 height 20
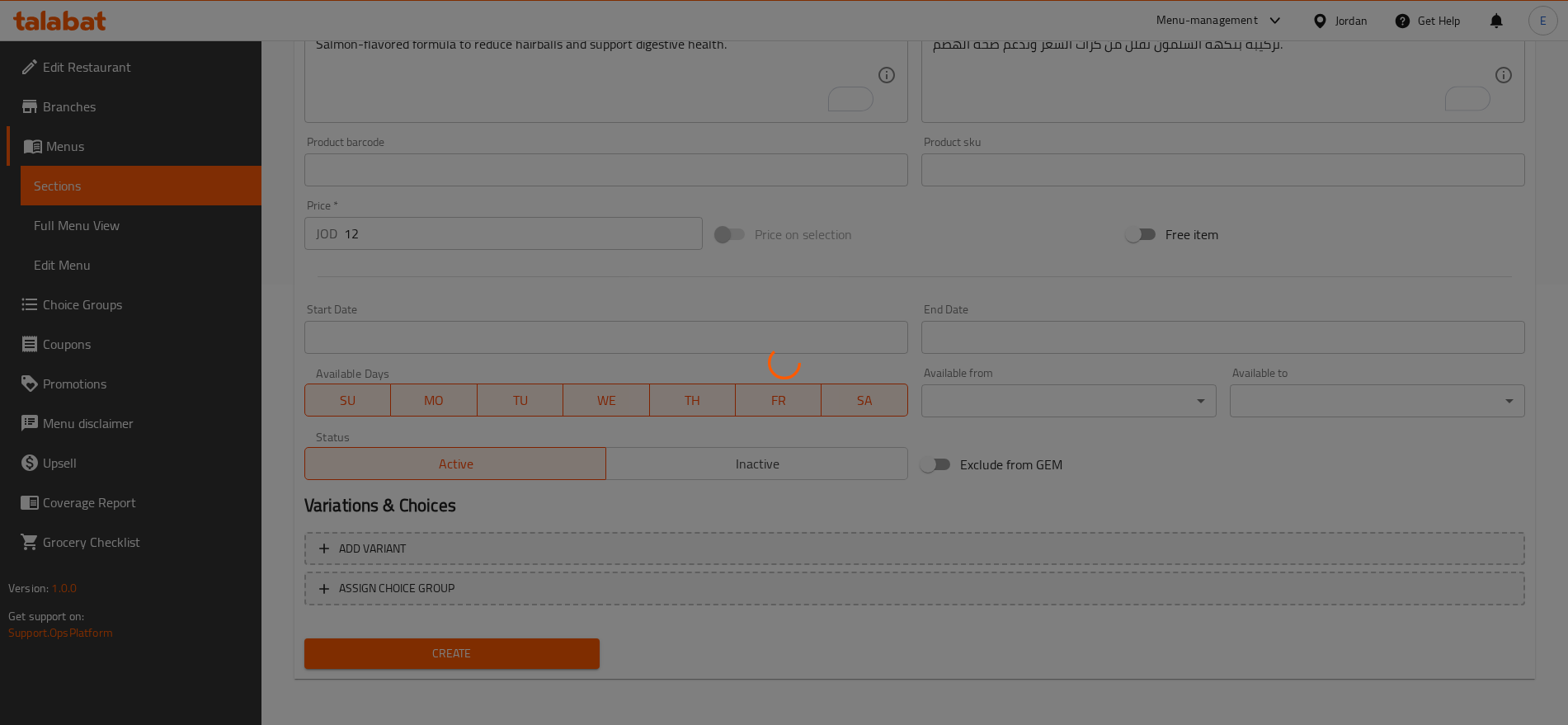
type input "0"
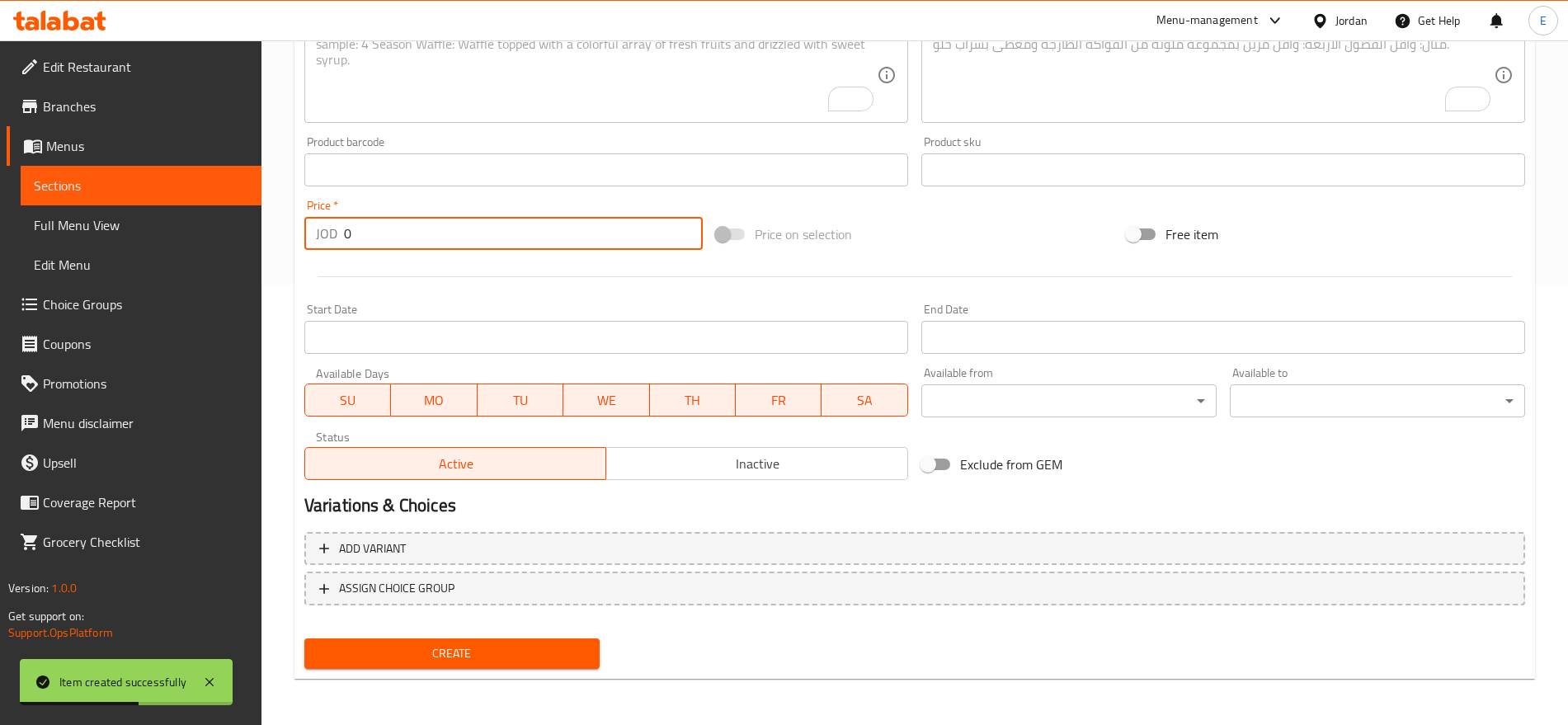
click at [384, 224] on input "0" at bounding box center [524, 233] width 359 height 33
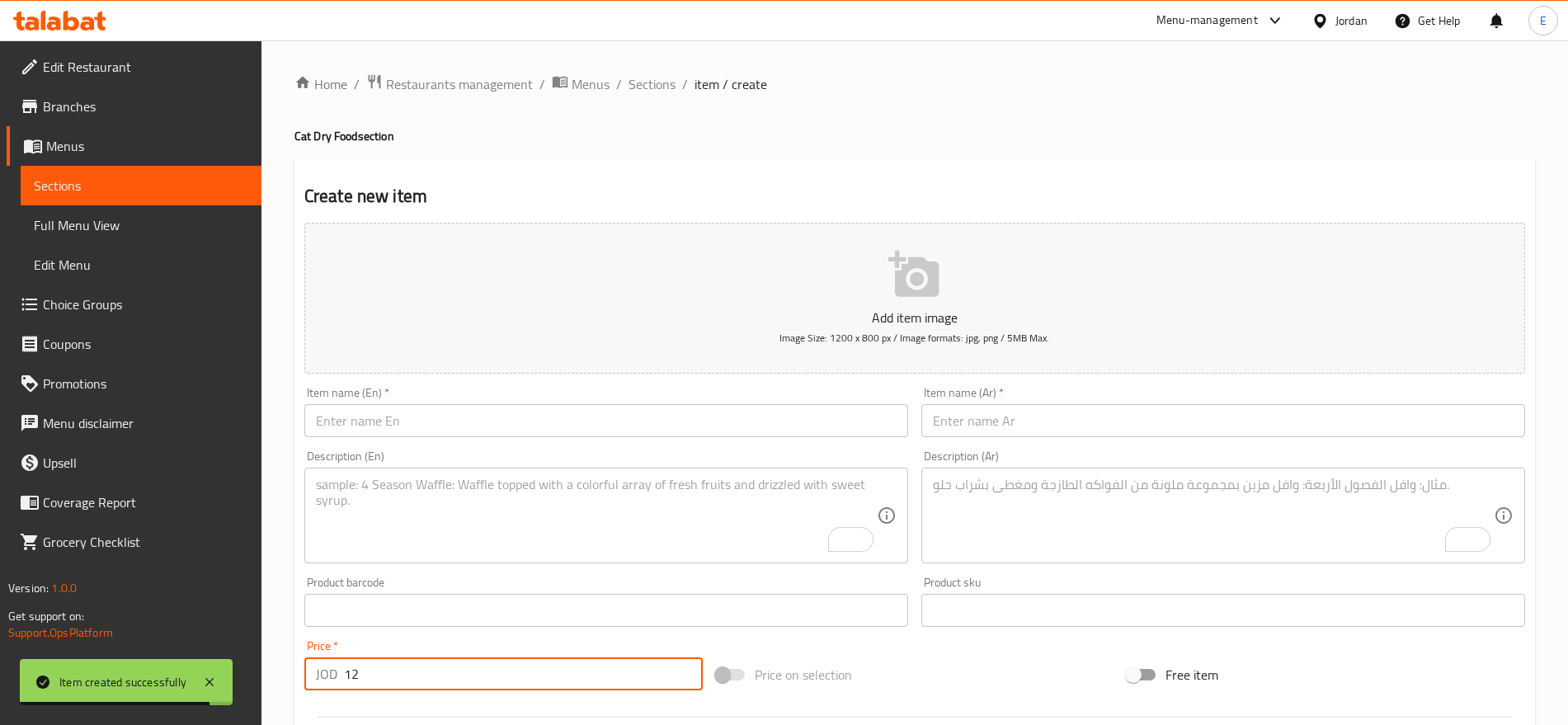
type input "12"
paste input "Reflex Plus Sterilized Complete And Balanced With Chicken 1.5"
click at [614, 429] on input "Reflex Plus Sterilized Complete And Balanced With Chicken 1.5" at bounding box center [606, 421] width 604 height 33
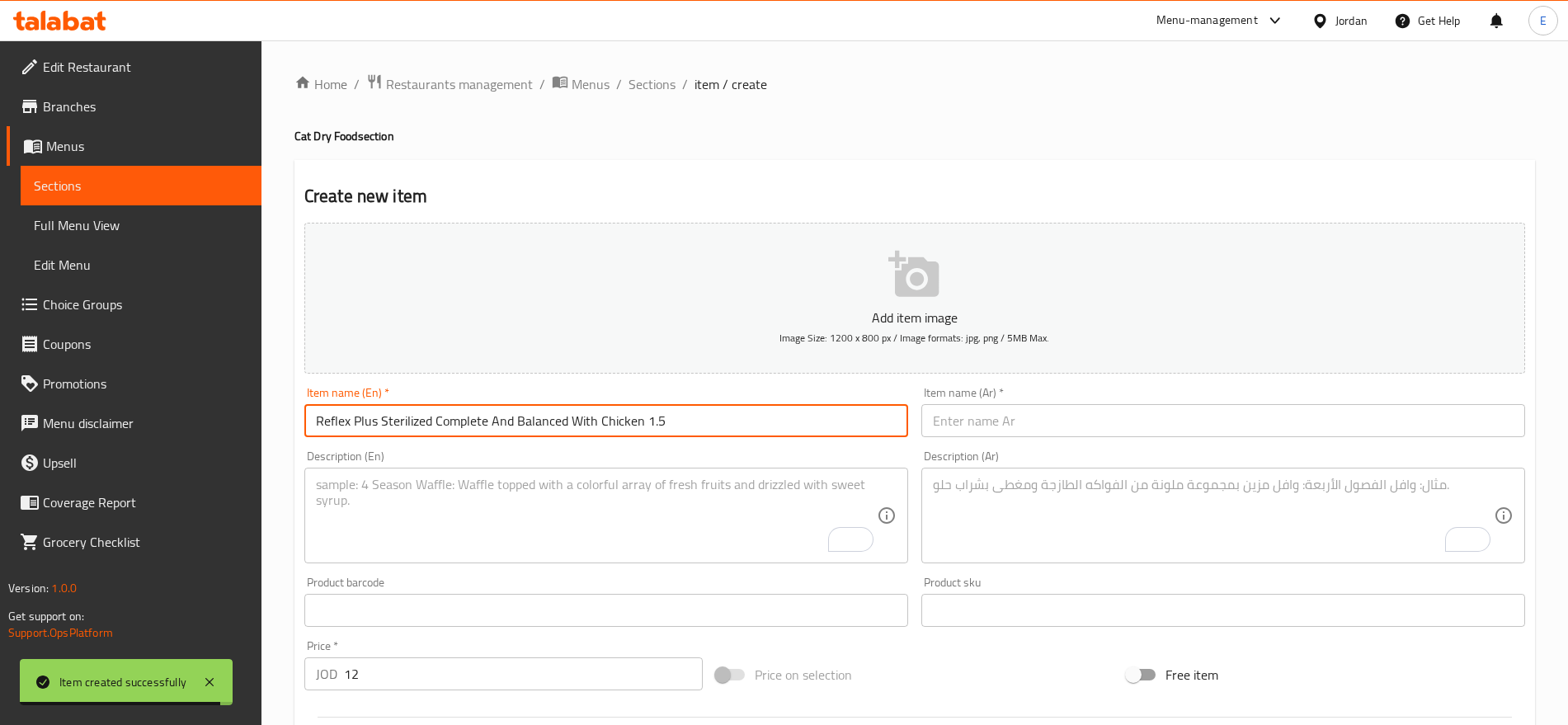
type input "Reflex Plus Sterilized Complete And Balanced With Chicken 1.5"
paste input "طعام القطط ريفلكس بلس للقطط المعقمة بنكهة الدجاج 1.5"
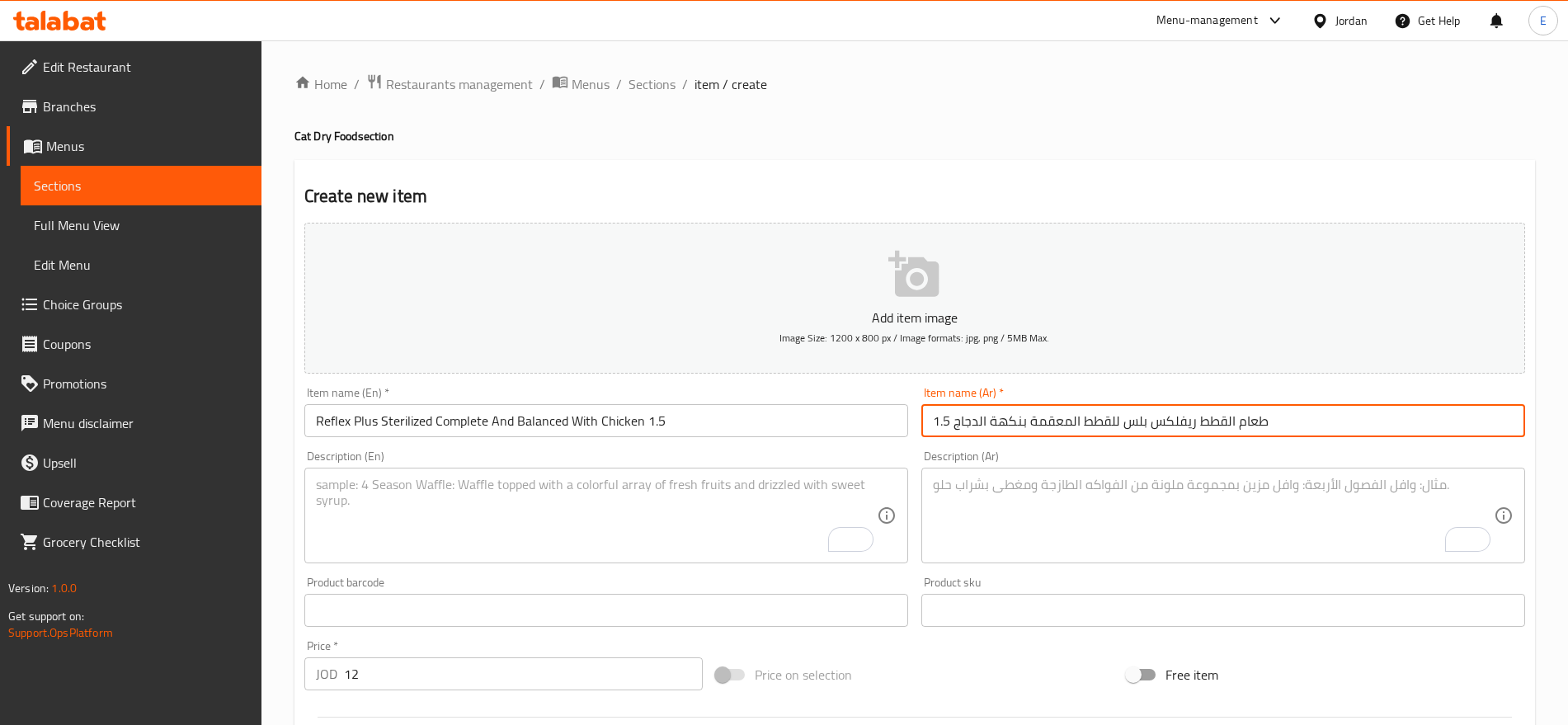
click at [1120, 408] on input "طعام القطط ريفلكس بلس للقطط المعقمة بنكهة الدجاج 1.5" at bounding box center [1223, 421] width 604 height 33
type input "طعام القطط ريفلكس بلس للقطط المعقمة بنكهة الدجاج 1.5"
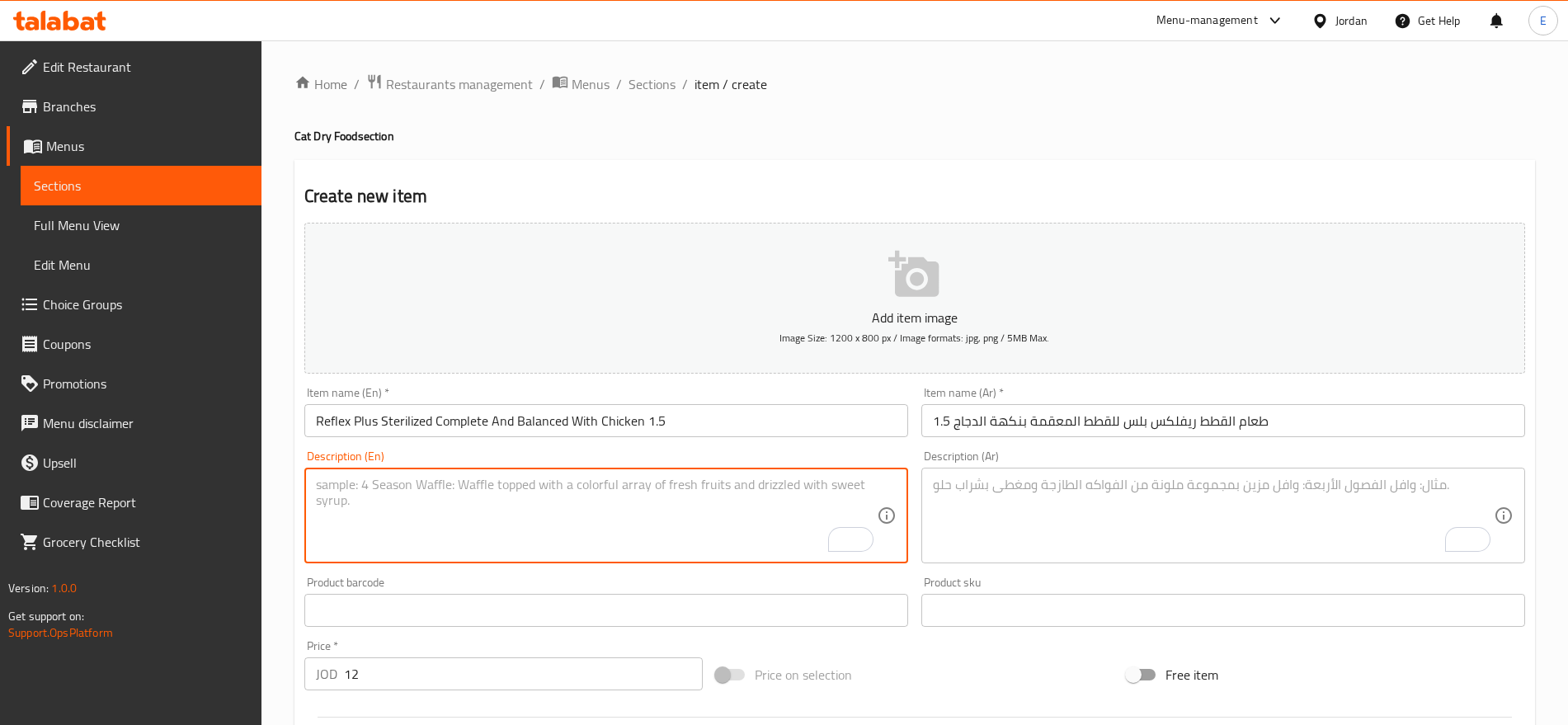
paste textarea "High-quality dry food providing balanced and delicious meals for cats."
type textarea "High-quality dry food providing balanced and delicious meals for cats."
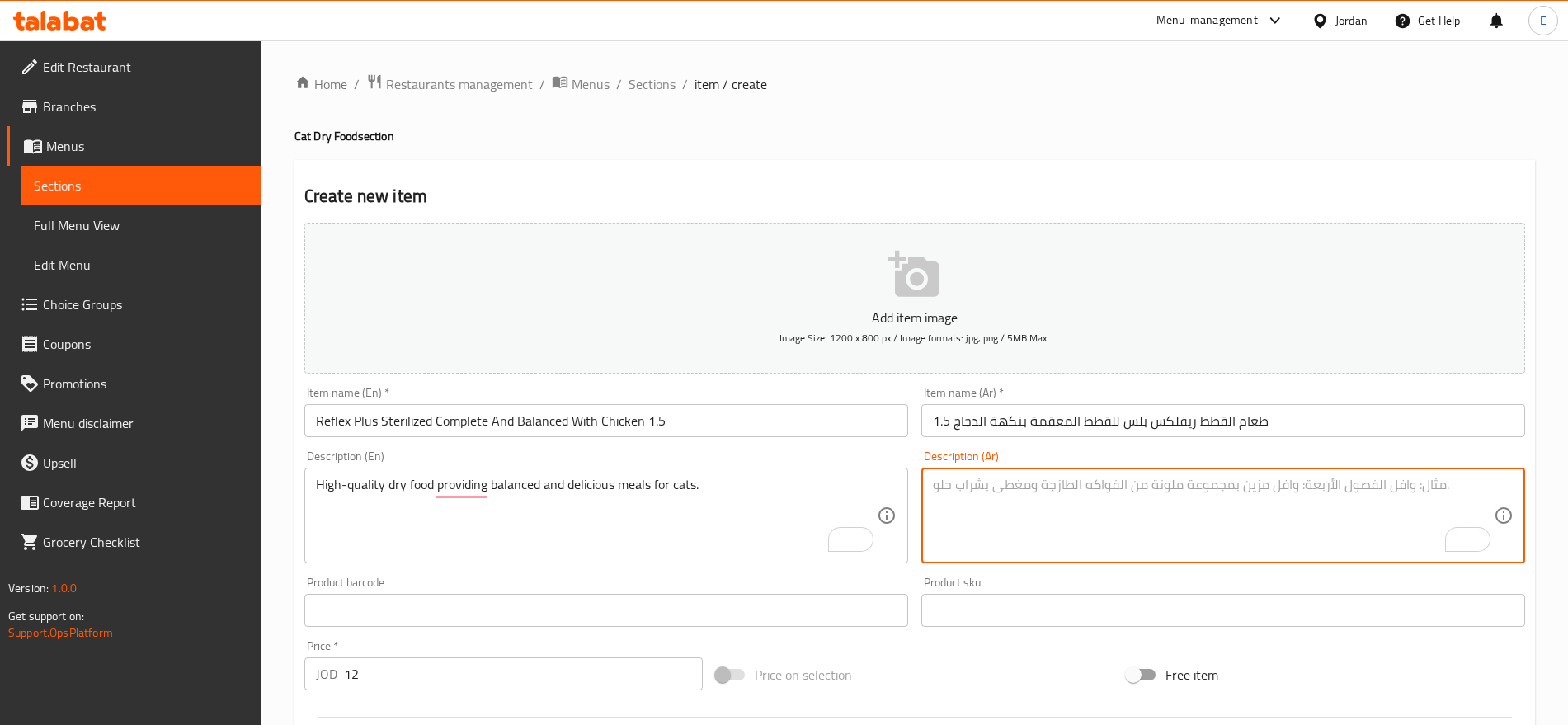
paste textarea "طعام [PERSON_NAME] الجودة يقدم وجبات متوازنة ولذيذة للقطط."
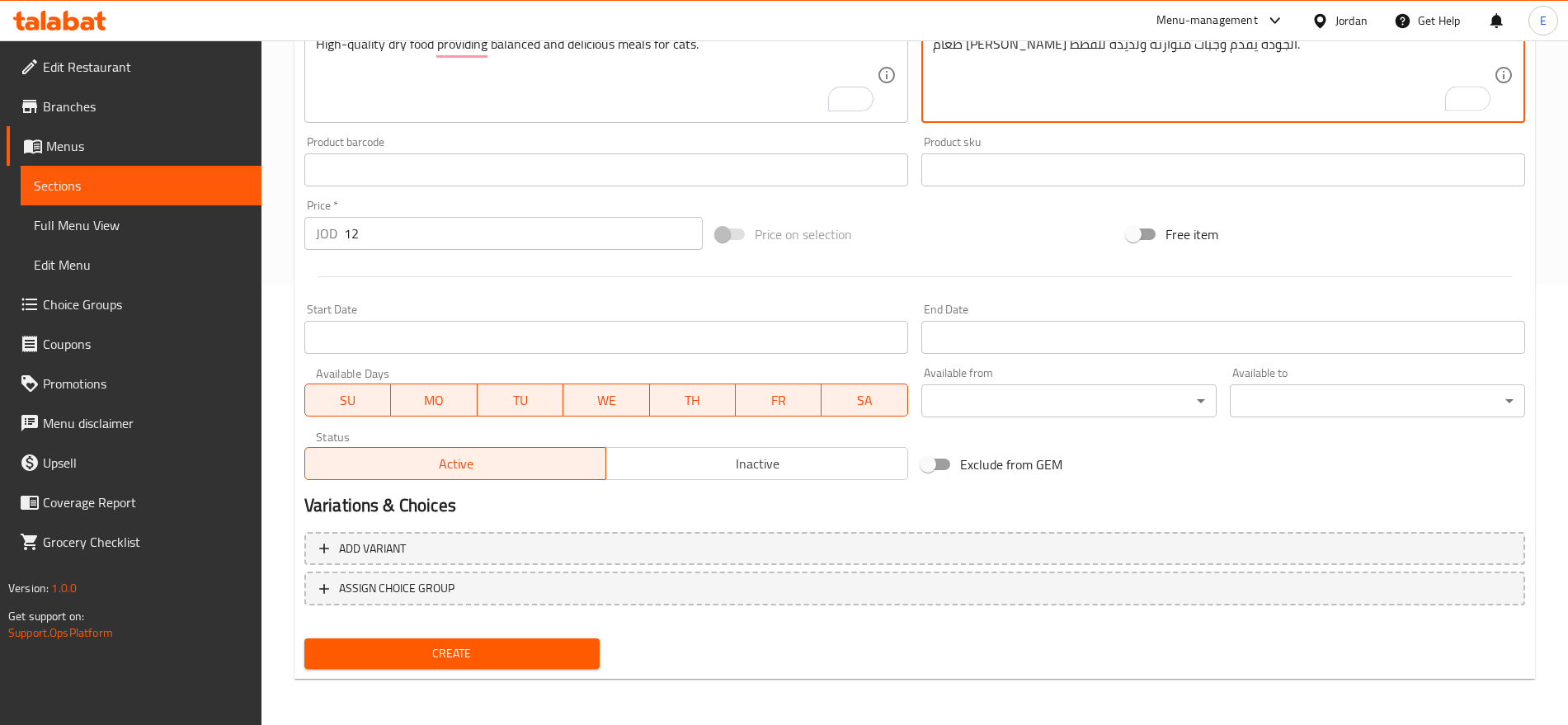
type textarea "طعام [PERSON_NAME] الجودة يقدم وجبات متوازنة ولذيذة للقطط."
click at [502, 648] on span "Create" at bounding box center [452, 654] width 269 height 20
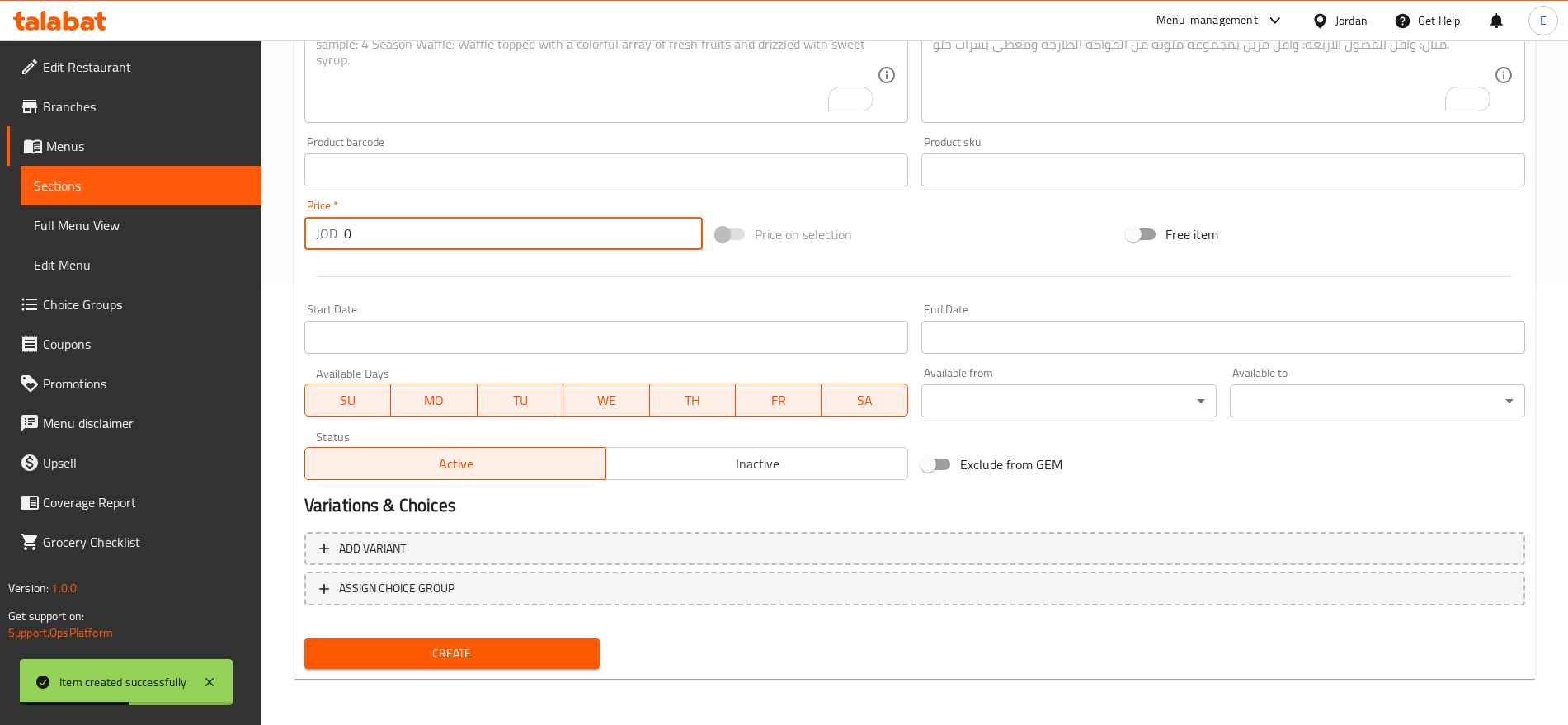
click at [421, 231] on input "0" at bounding box center [524, 233] width 359 height 33
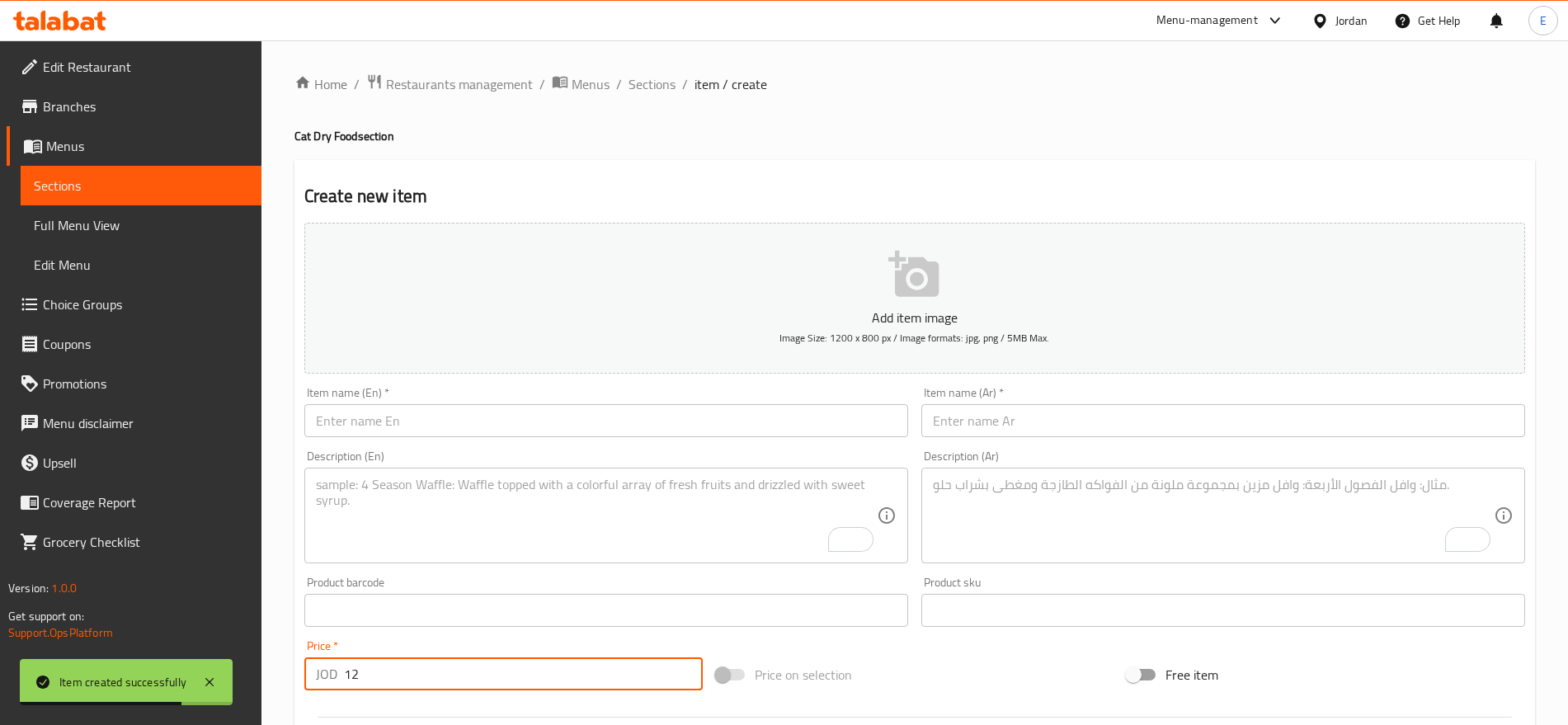
type input "12"
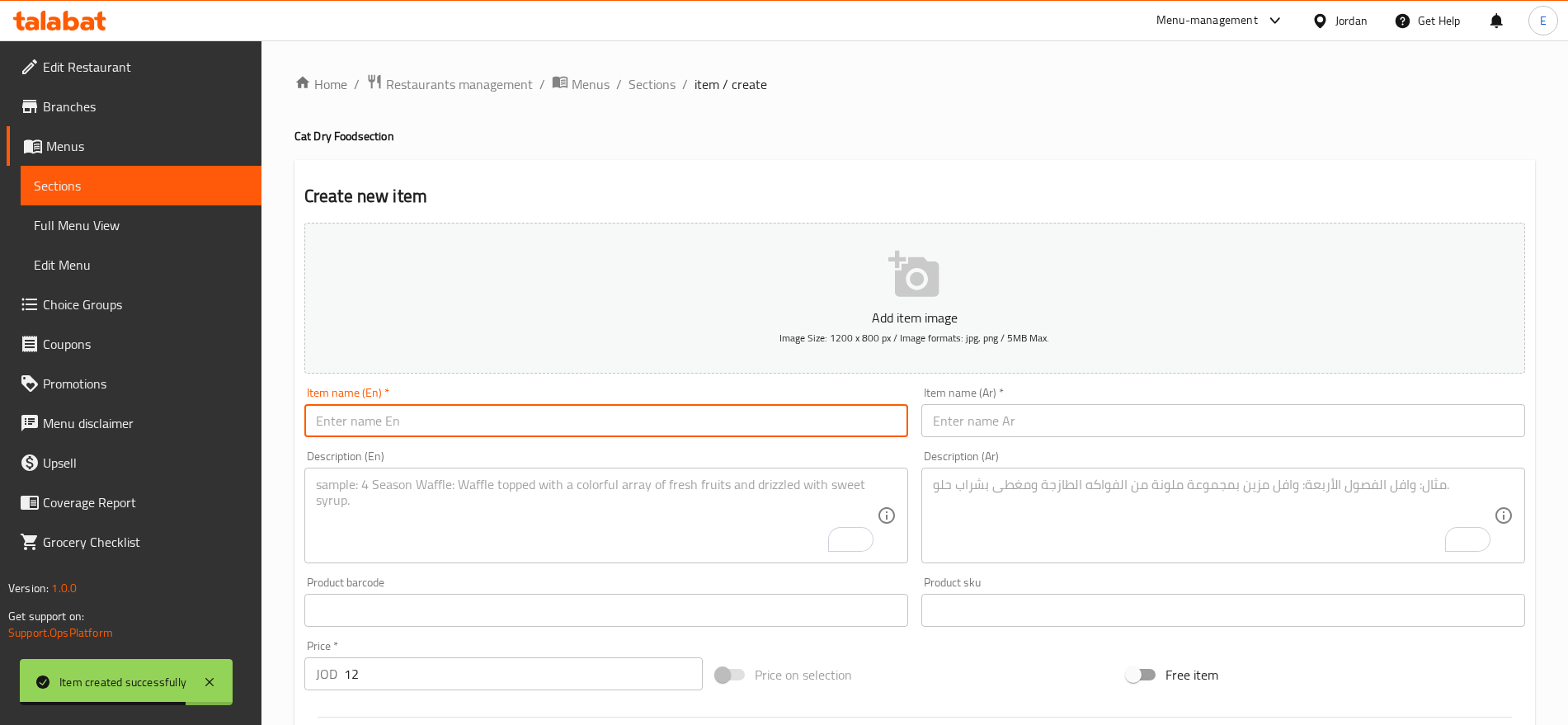
paste input "Reflex Plus Cat Food Urinary with Chicken 1.5 Kg"
click at [401, 416] on input "Reflex Plus Cat Food Urinary with Chicken 1.5 Kg" at bounding box center [606, 421] width 604 height 33
type input "Reflex Plus Cat Food Urinary with Chicken 1.5 Kg"
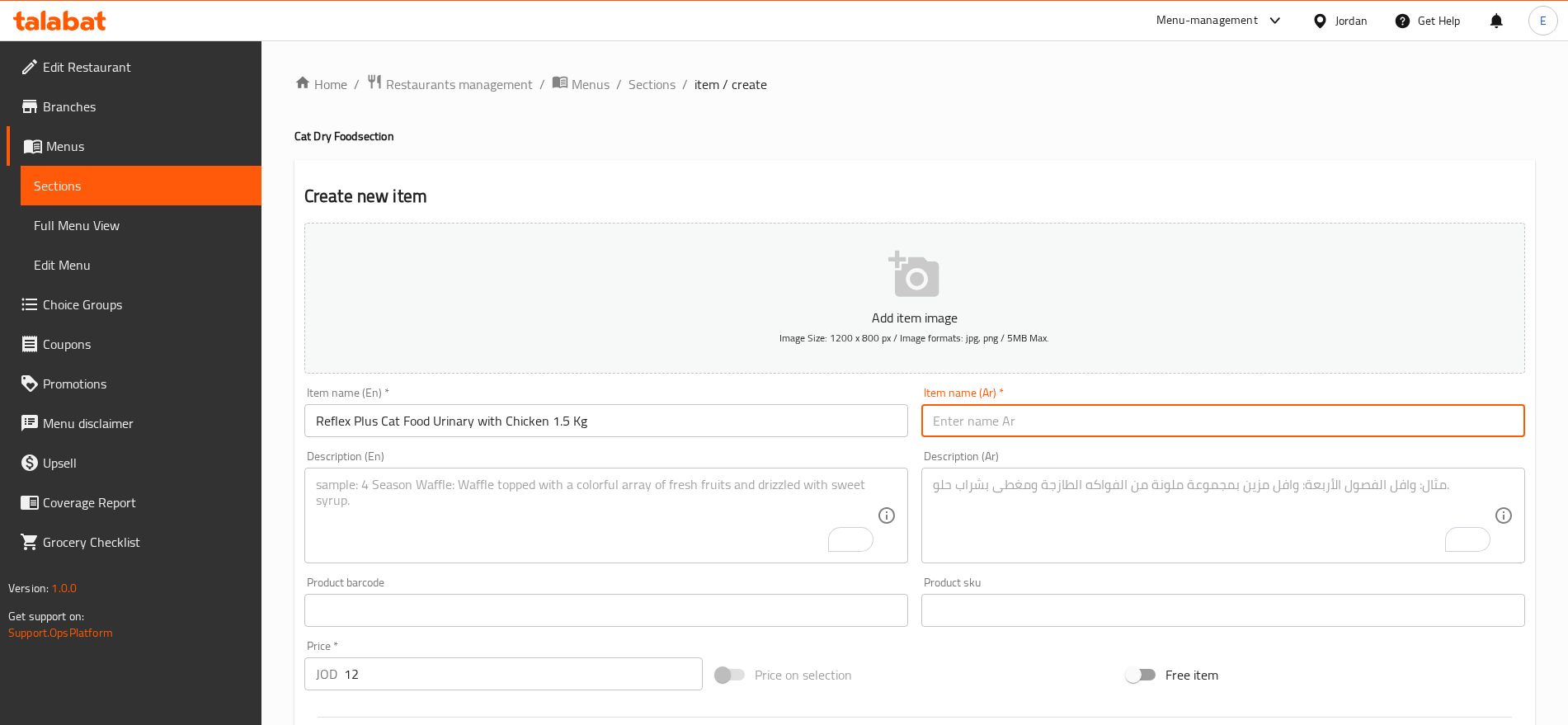
paste input "طعام القطط ريفلكس بلس للقطط، للمسالك البولية بنكهة الدجاج 1.5"
click at [945, 416] on input "طعام القطط ريفلكس بلس للقطط، للمسالك البولية بنكهة الدجاج 1.5" at bounding box center [1223, 421] width 604 height 33
type input "طعام القطط ريفلكس بلس للقطط، للمسالك البولية بنكهة الدجاج 1.5"
paste textarea "High-quality dry food providing balanced and delicious meals for cats."
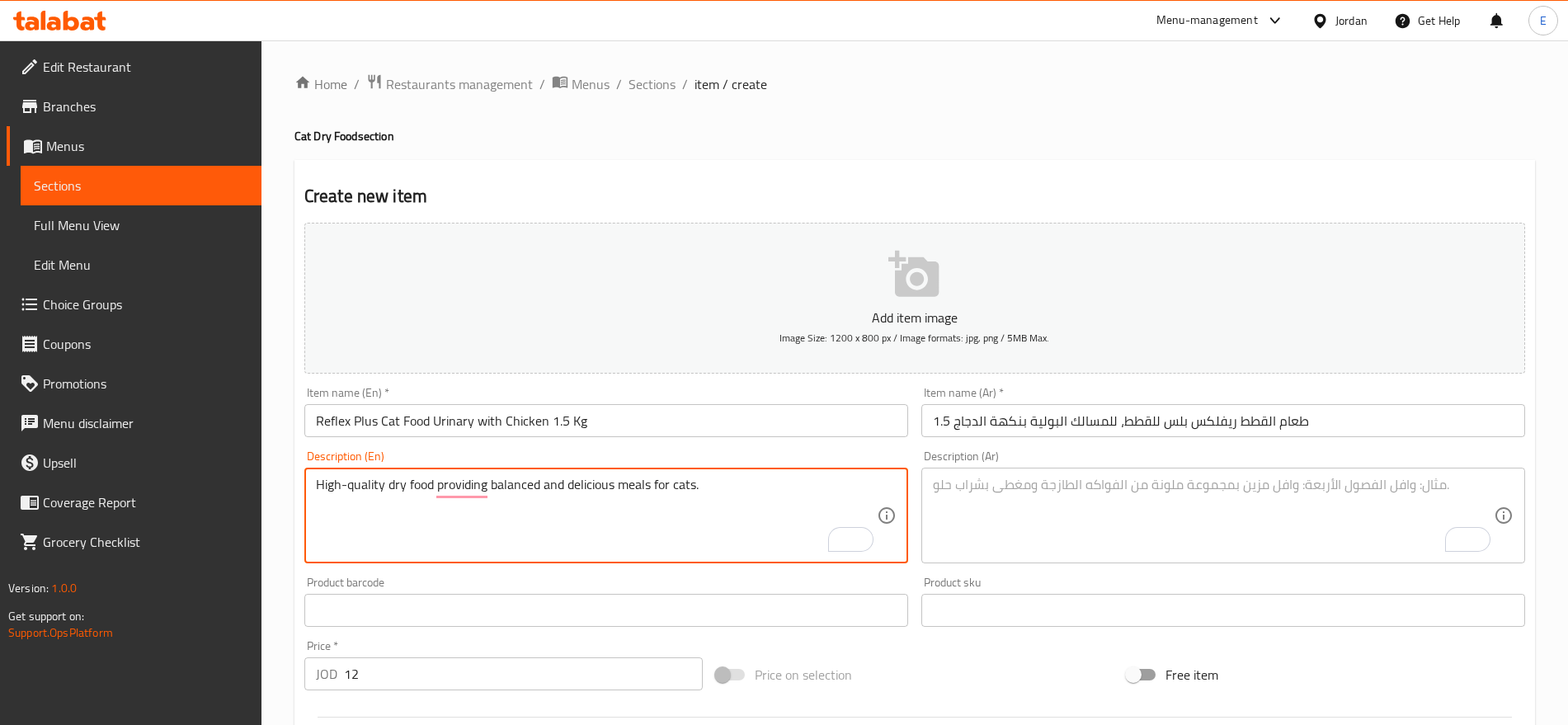
type textarea "High-quality dry food providing balanced and delicious meals for cats."
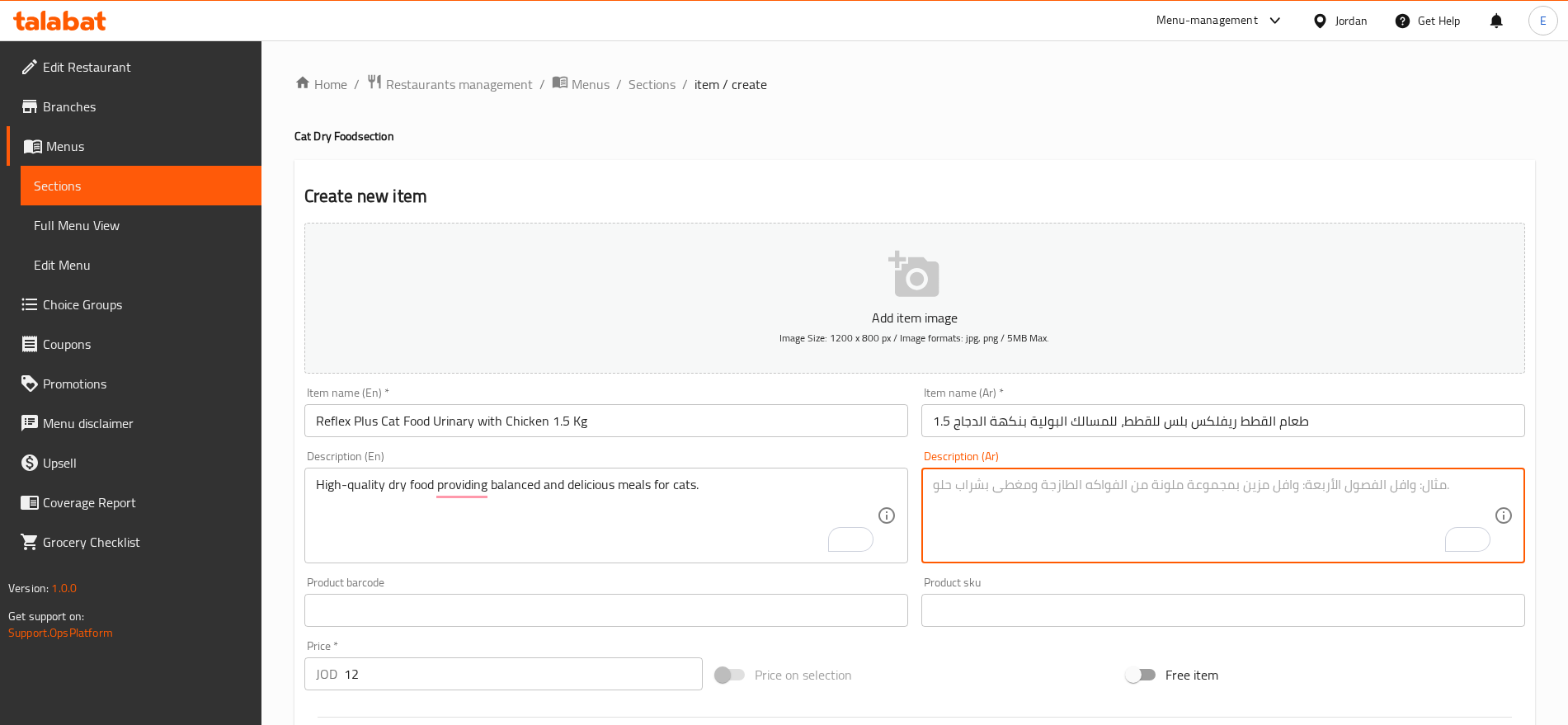
paste textarea "طعام [PERSON_NAME] الجودة يقدم وجبات متوازنة ولذيذة للقطط."
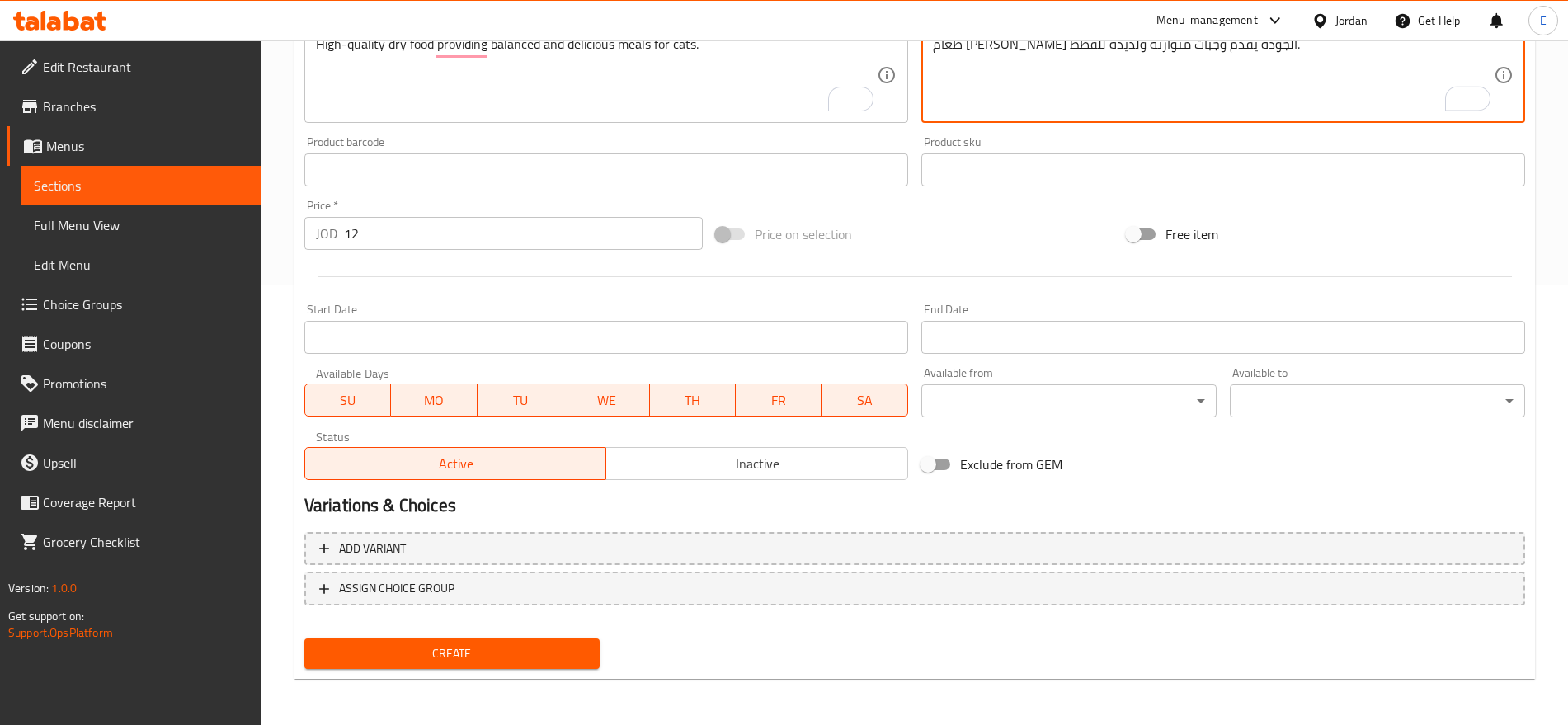
type textarea "طعام [PERSON_NAME] الجودة يقدم وجبات متوازنة ولذيذة للقطط."
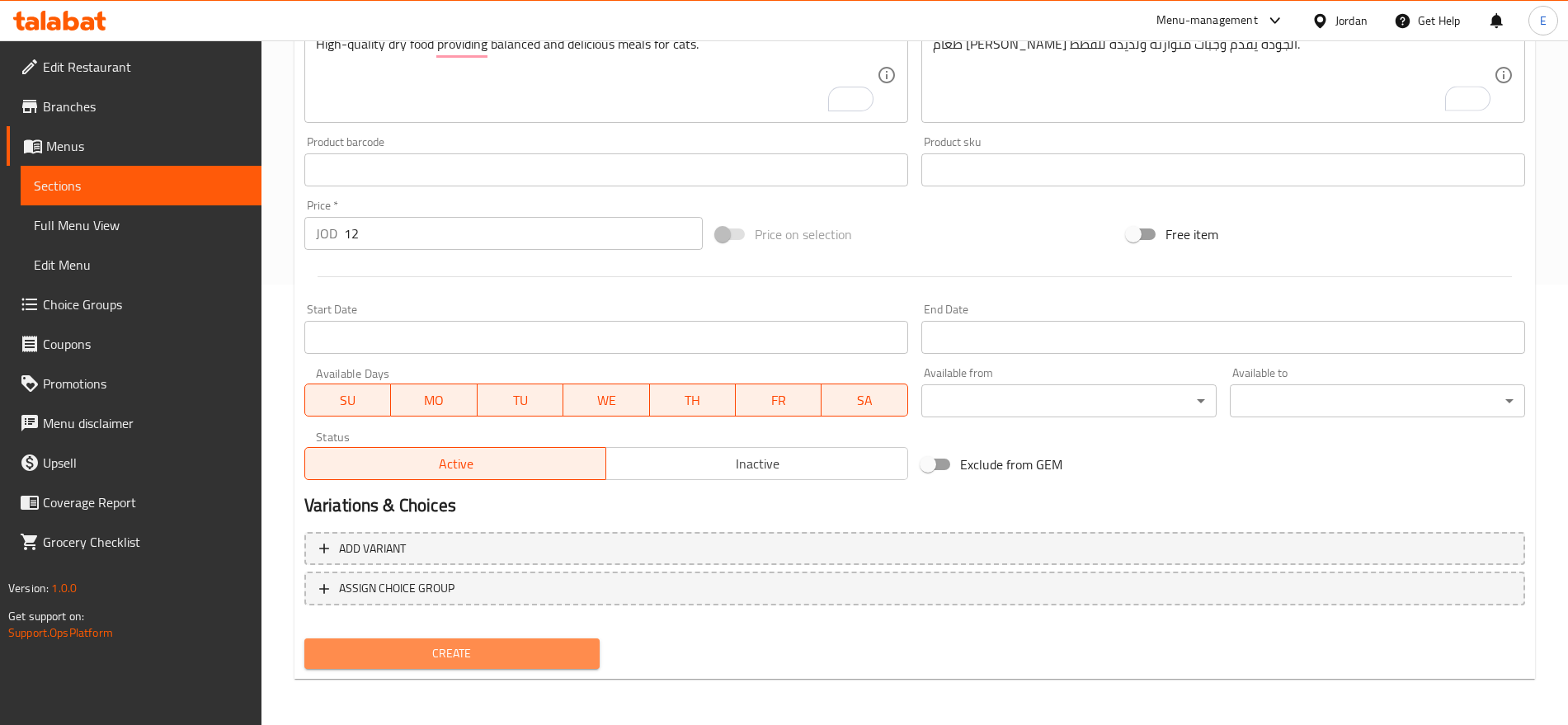
click at [475, 644] on span "Create" at bounding box center [452, 654] width 269 height 20
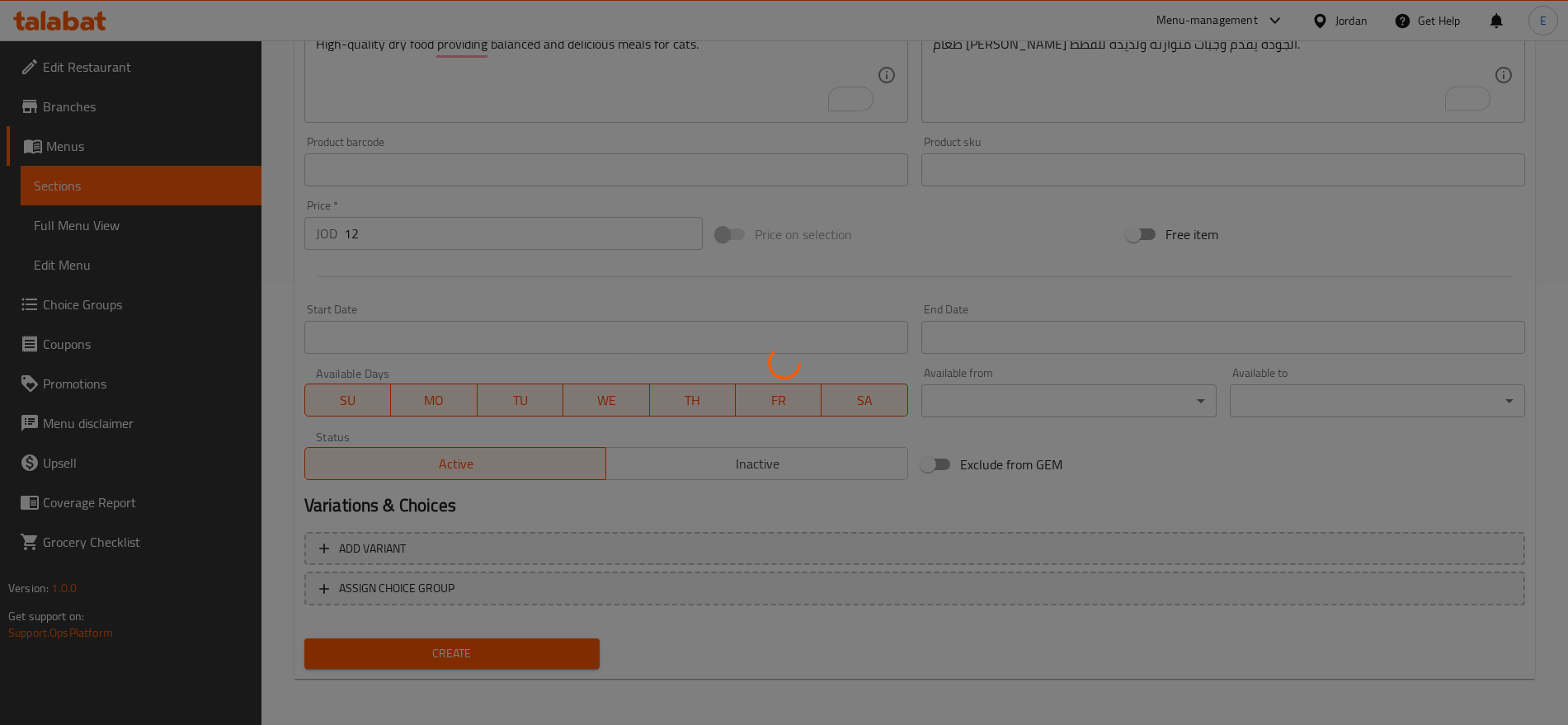
type input "0"
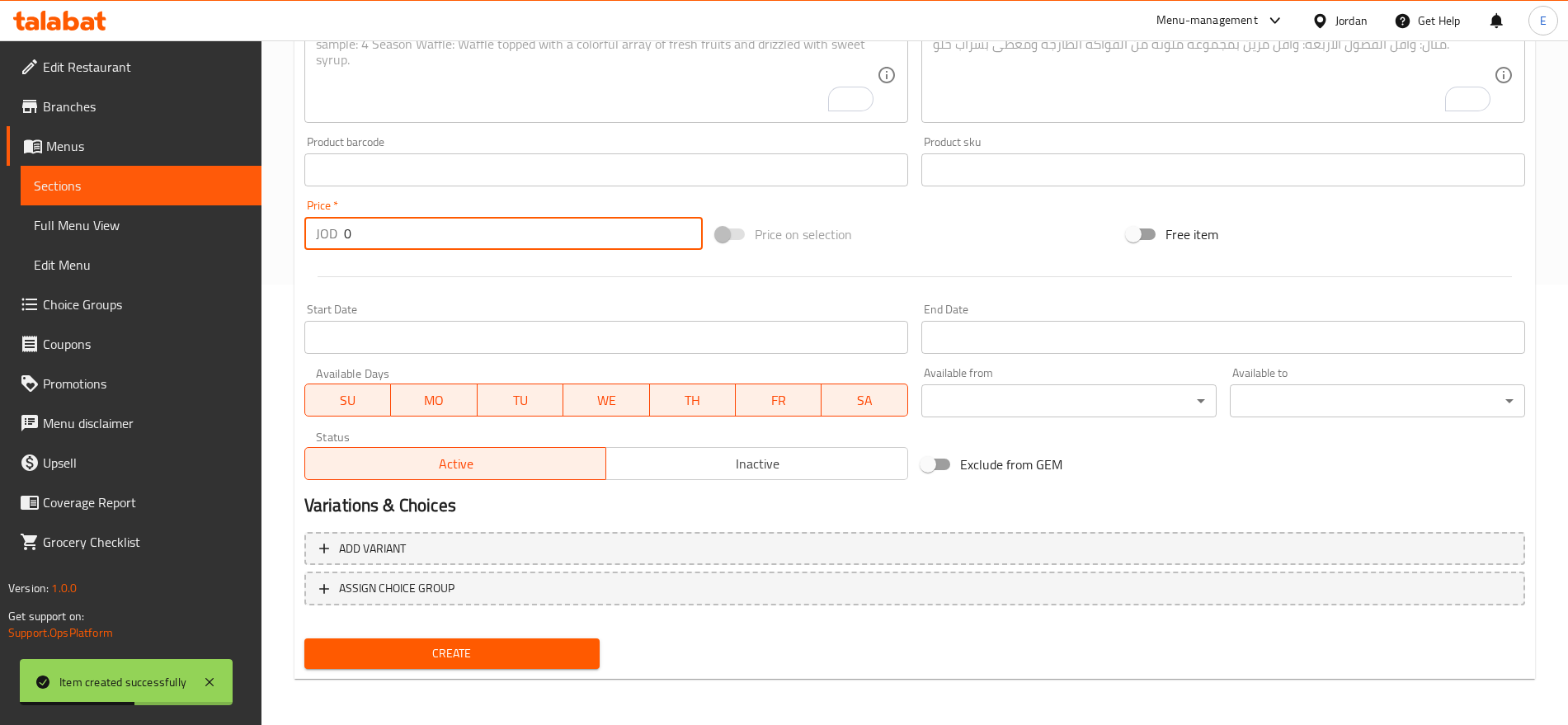
click at [384, 247] on input "0" at bounding box center [524, 233] width 359 height 33
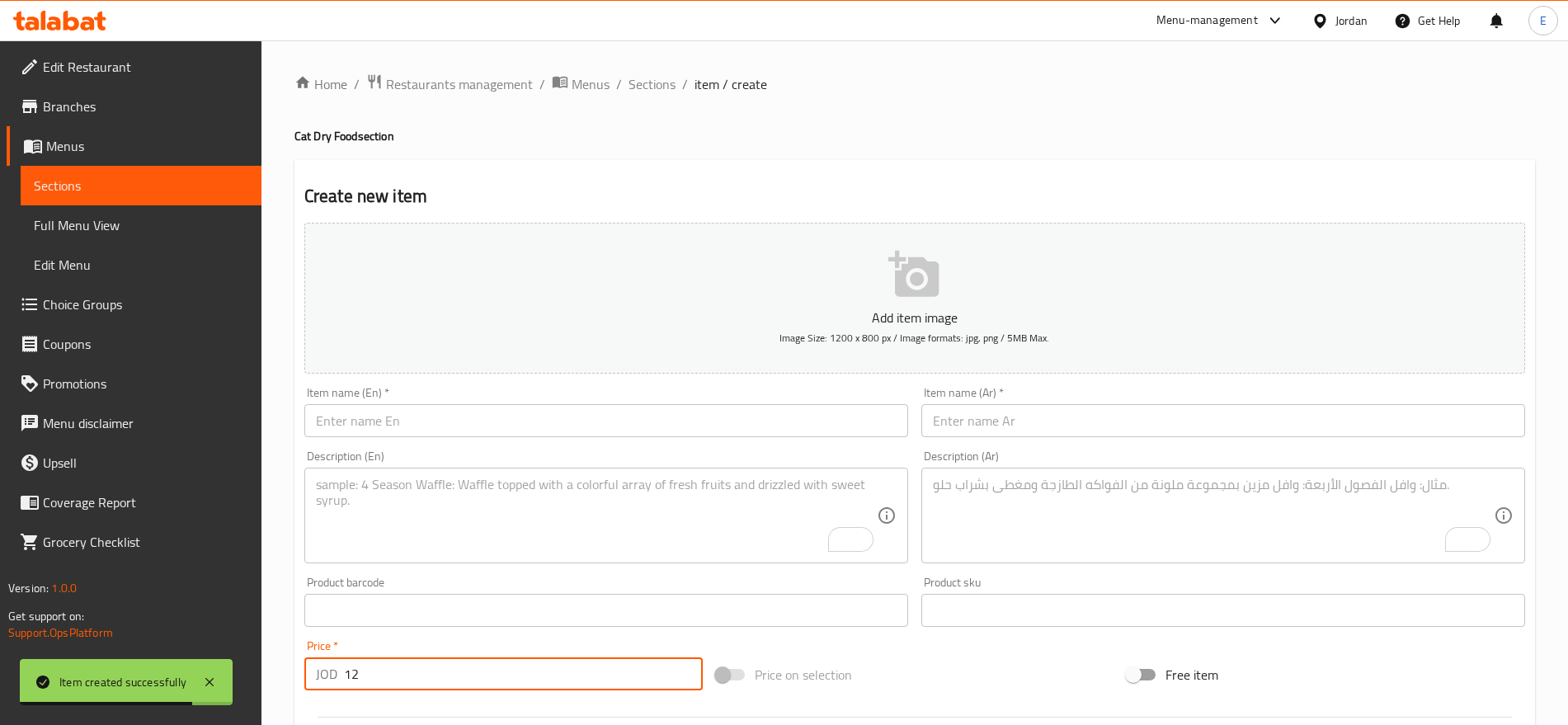
type input "12"
paste input "Reflex Plus Cat Food with Chicken 1.5 Kg"
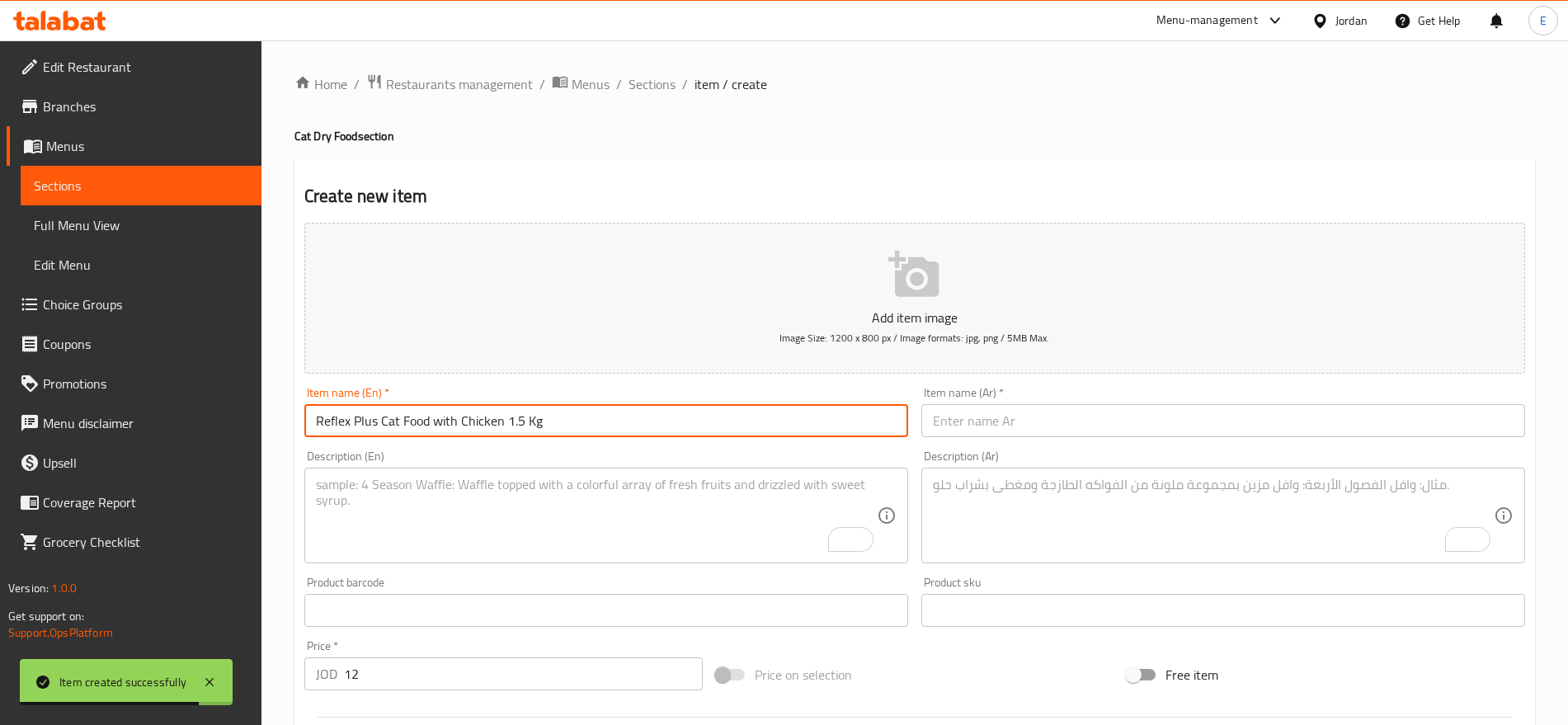
click at [386, 428] on input "Reflex Plus Cat Food with Chicken 1.5 Kg" at bounding box center [606, 421] width 604 height 33
type input "Reflex Plus Cat Food with Chicken 1.5 Kg"
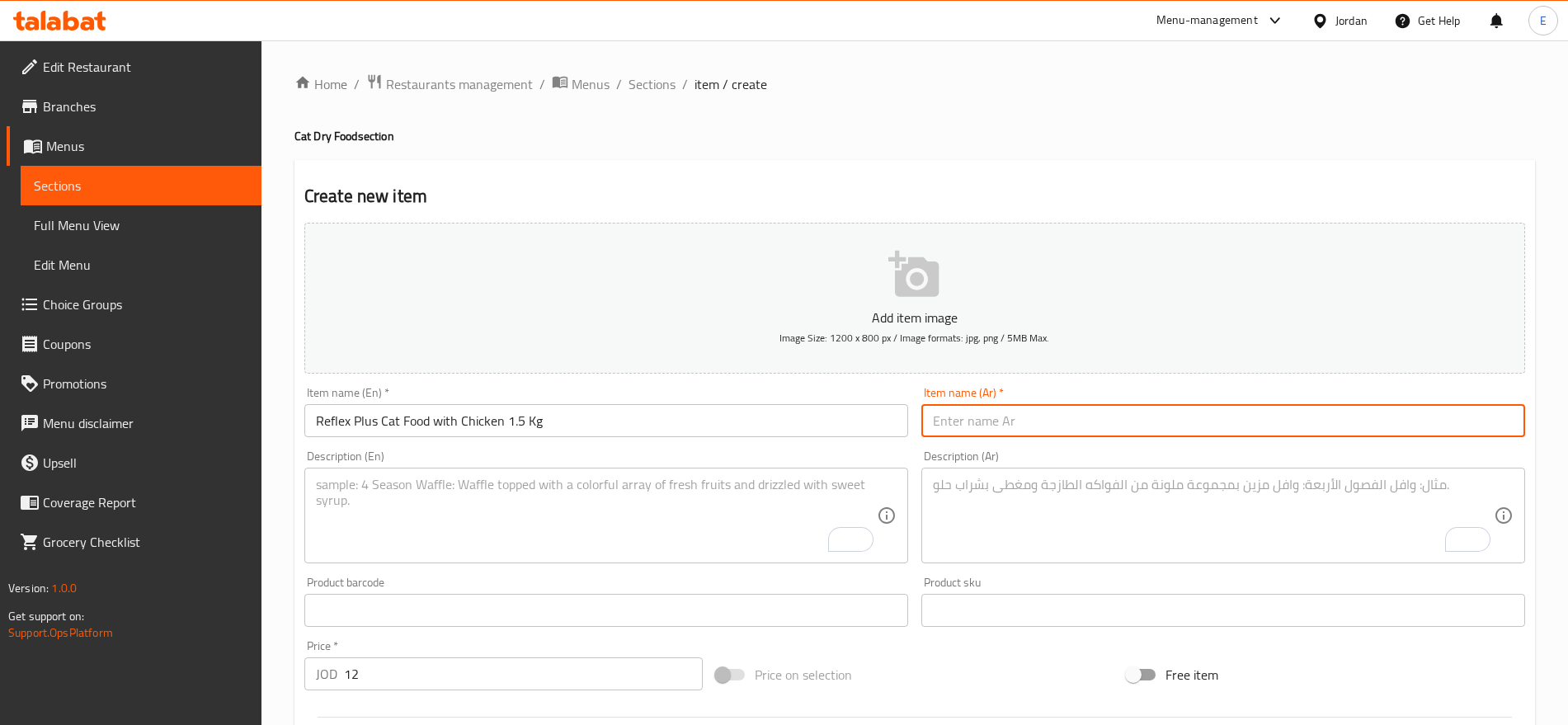
click at [1072, 413] on input "text" at bounding box center [1223, 421] width 604 height 33
paste input "طعام القطط ريفلكس بلس بنكهة الدجاج 1.5 كجم"
type input "طعام القطط ريفلكس بلس بنكهة الدجاج 1.5 كجم"
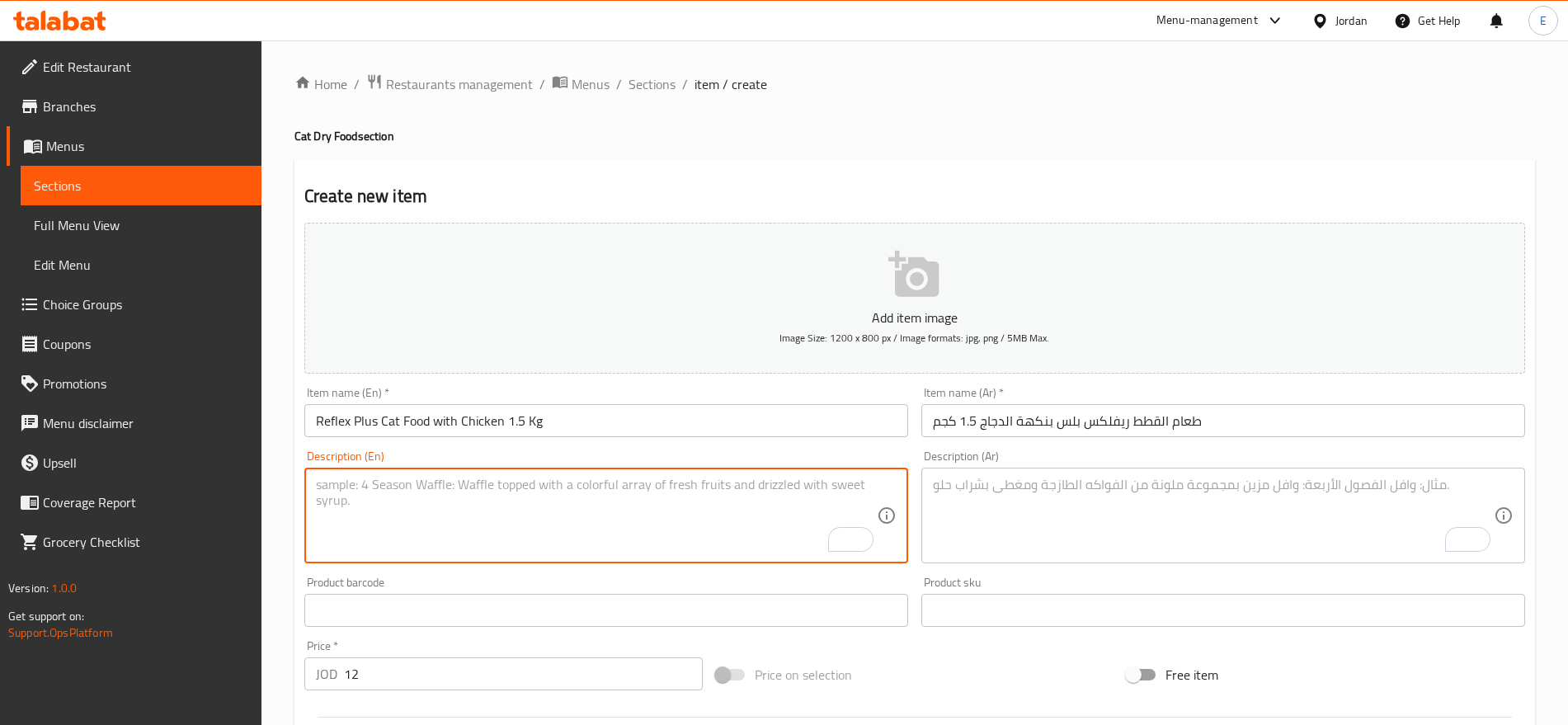
paste textarea "High-quality dry food providing balanced and delicious meals for cats."
type textarea "High-quality dry food providing balanced and delicious meals for cats."
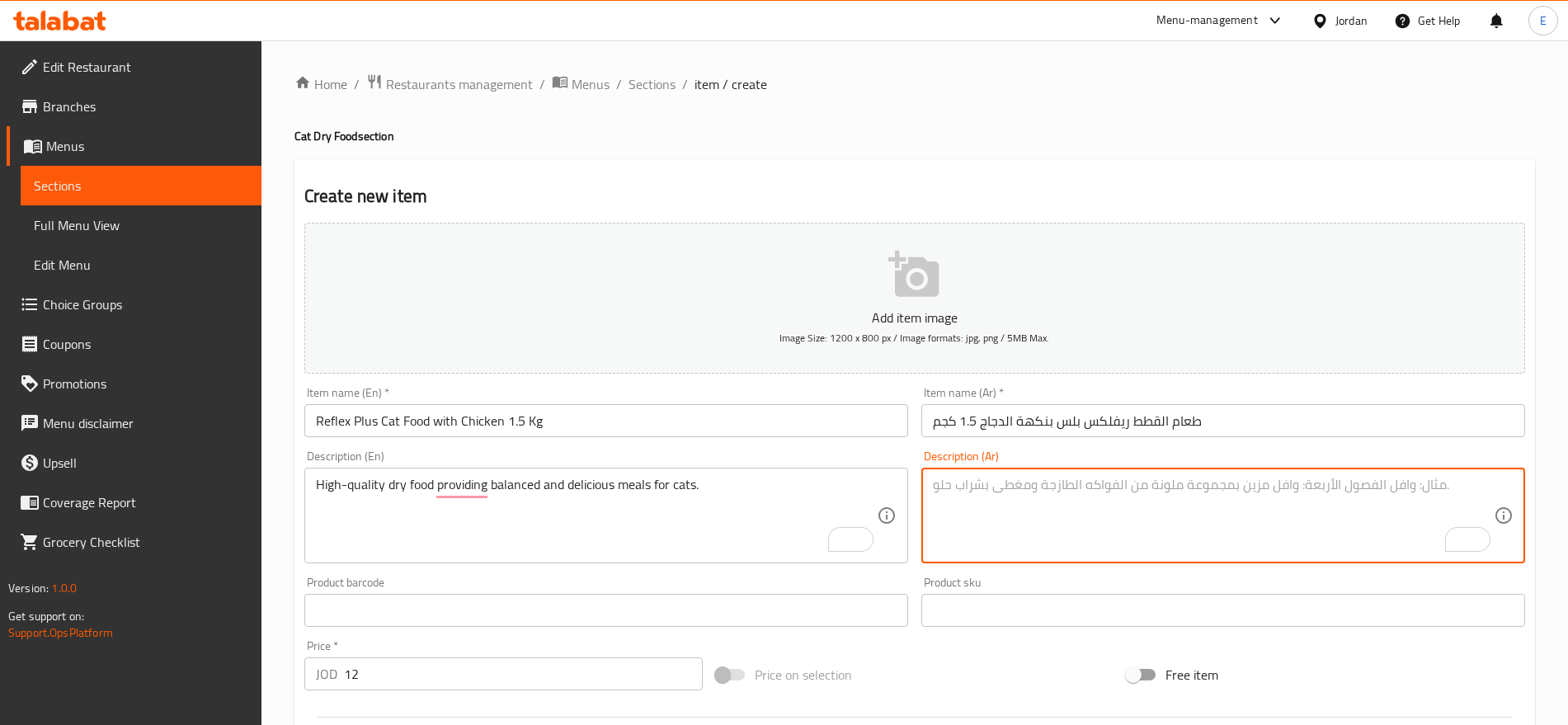
paste textarea "طعام [PERSON_NAME] الجودة يقدم وجبات متوازنة ولذيذة للقطط."
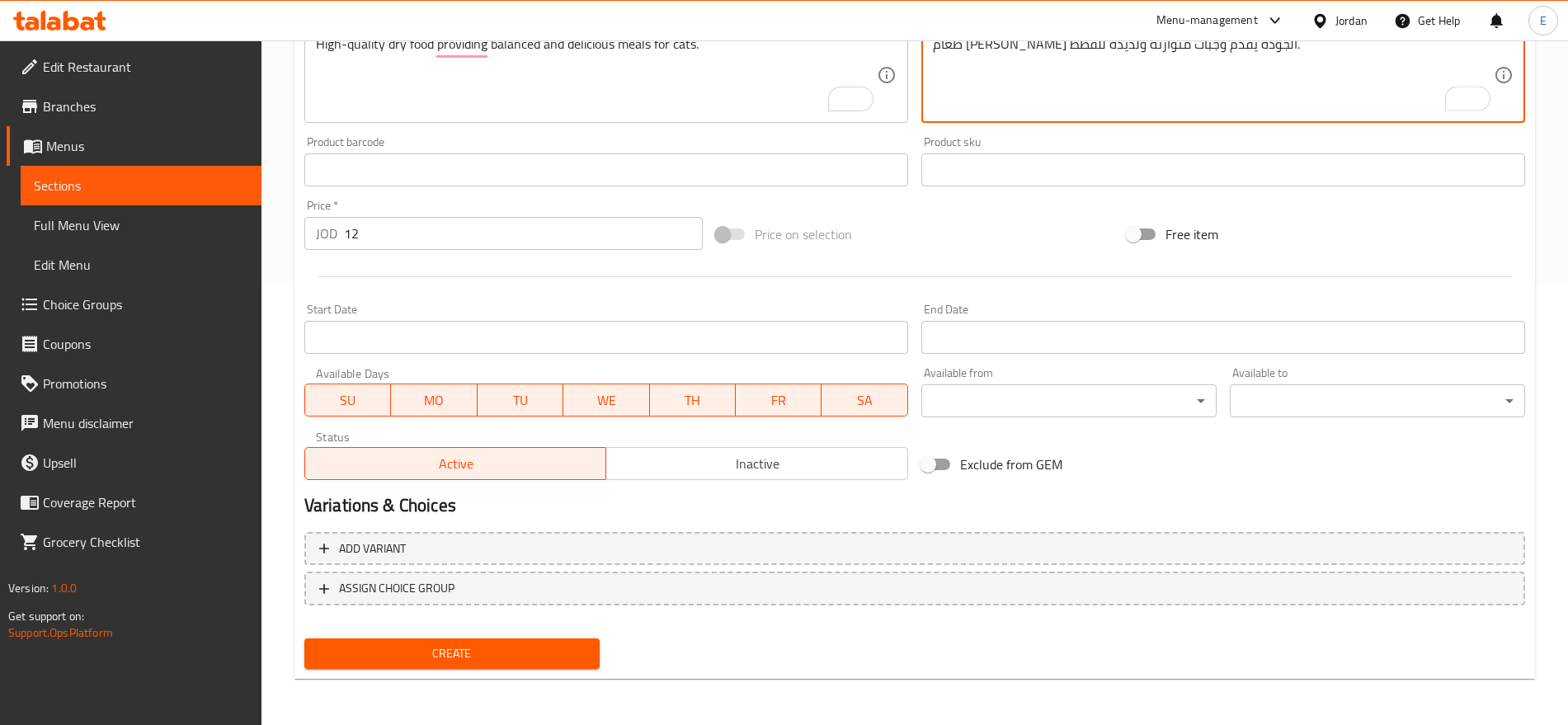
type textarea "طعام [PERSON_NAME] الجودة يقدم وجبات متوازنة ولذيذة للقطط."
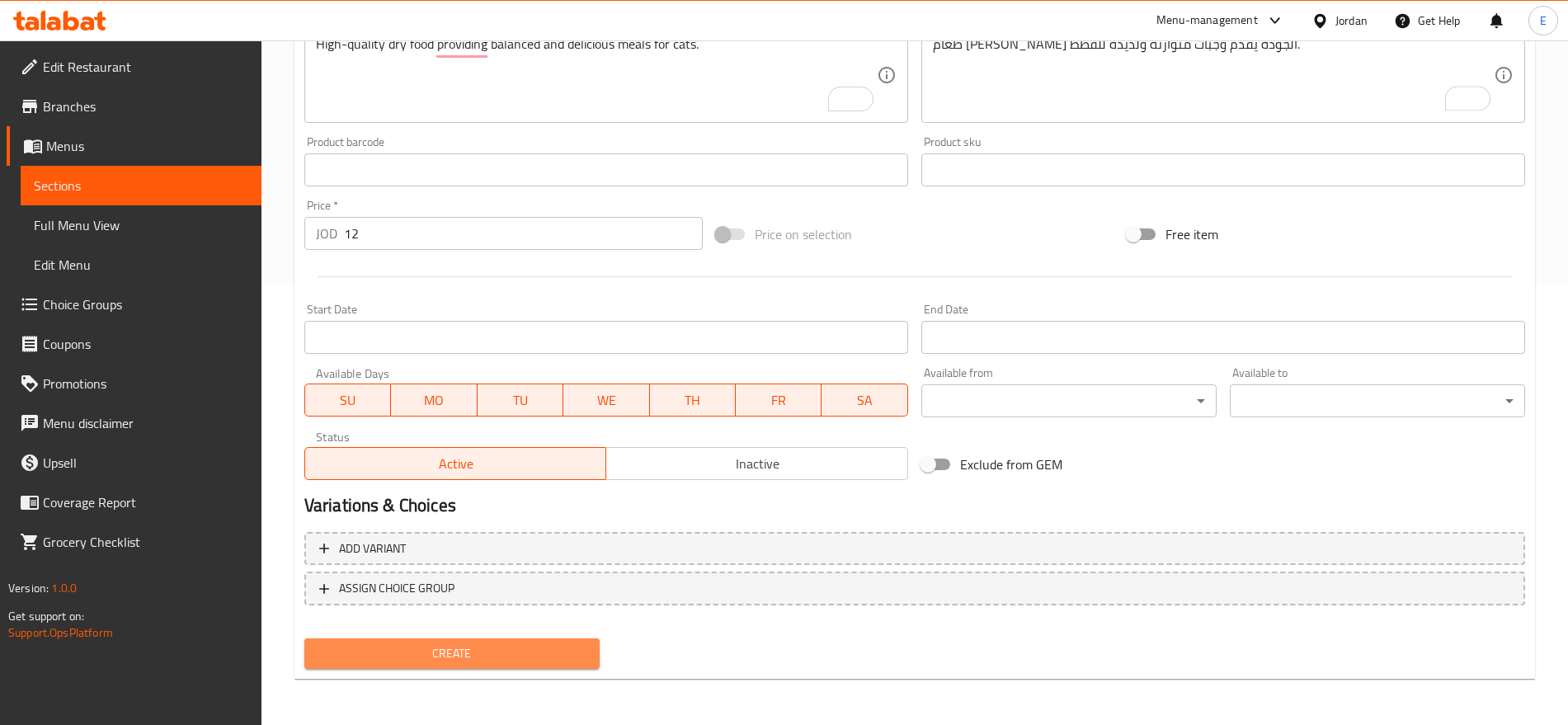
click at [504, 657] on span "Create" at bounding box center [452, 654] width 269 height 20
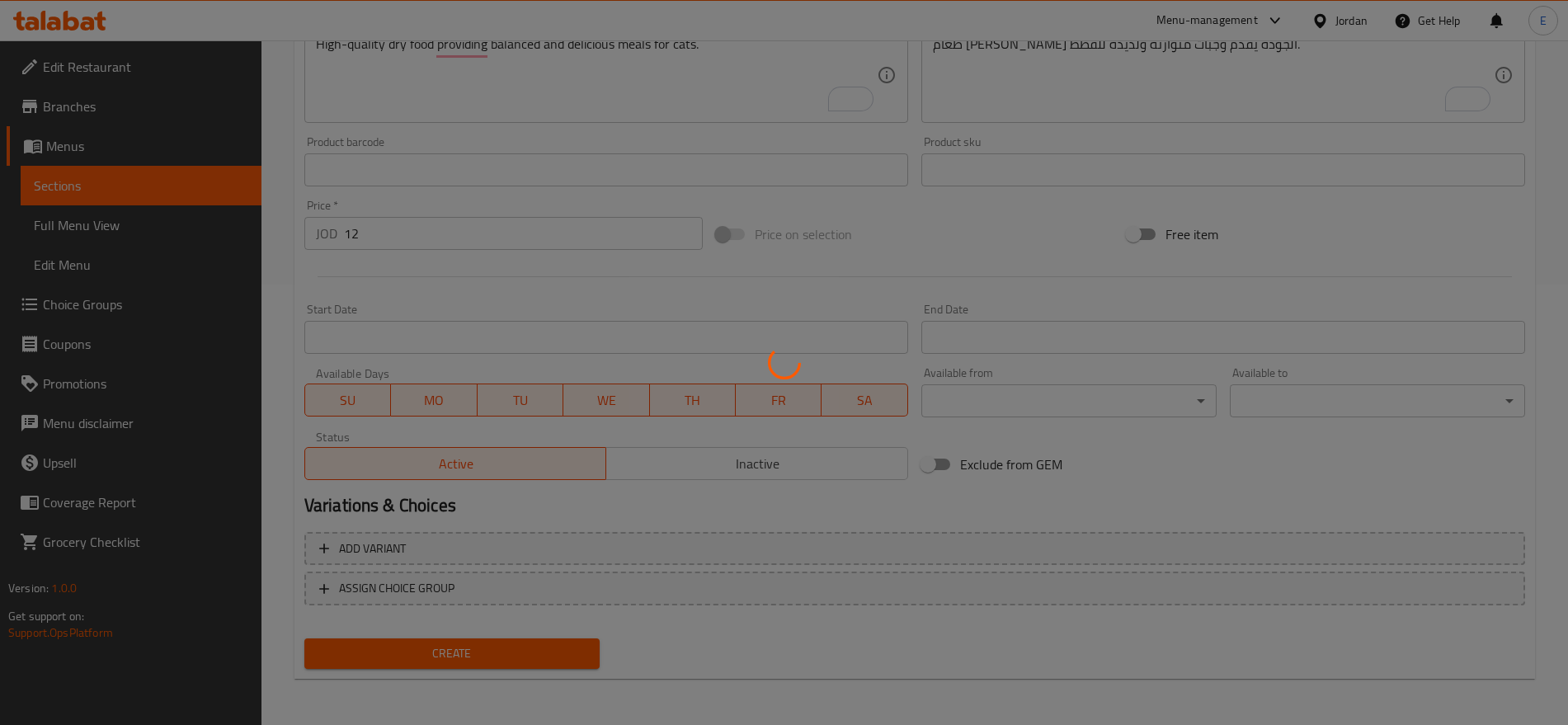
type input "0"
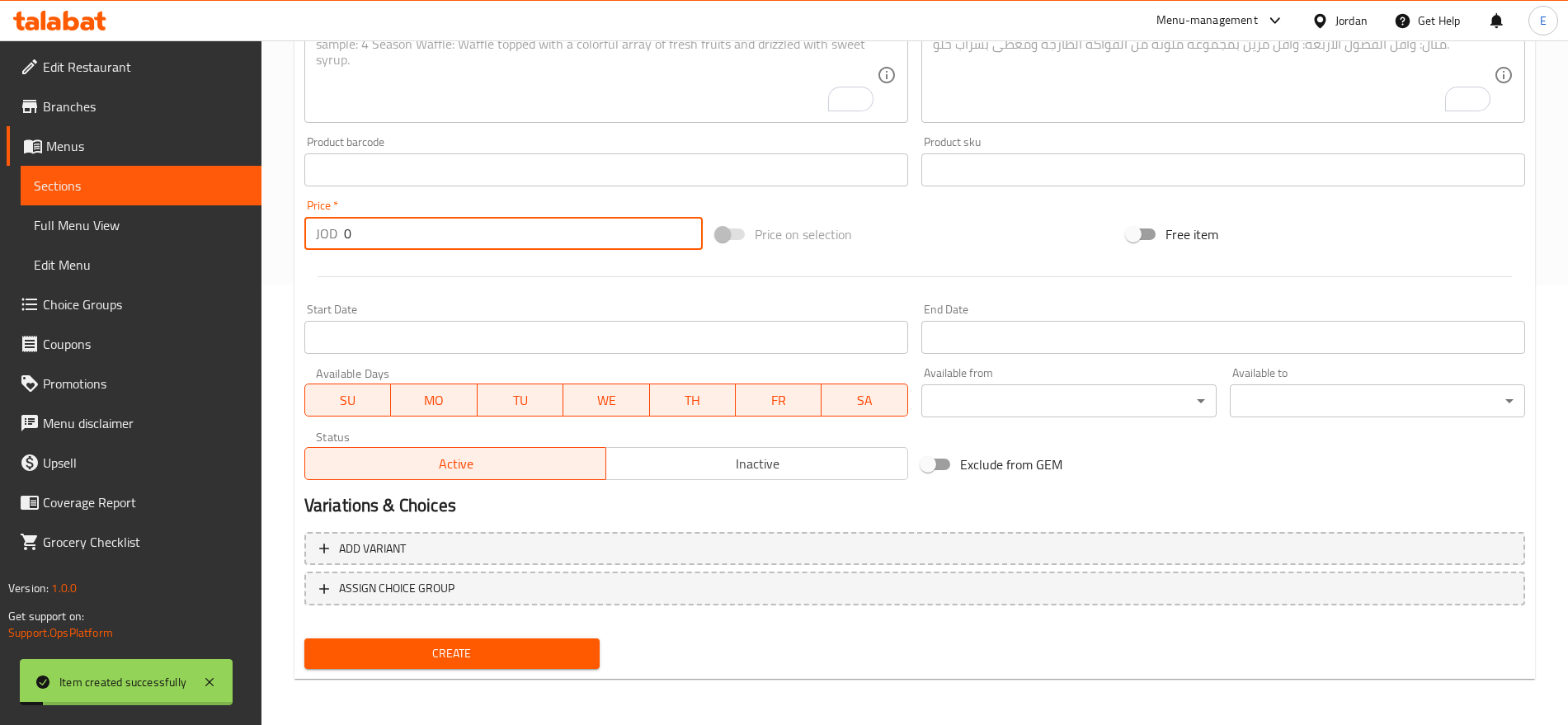
click at [437, 231] on input "0" at bounding box center [524, 233] width 359 height 33
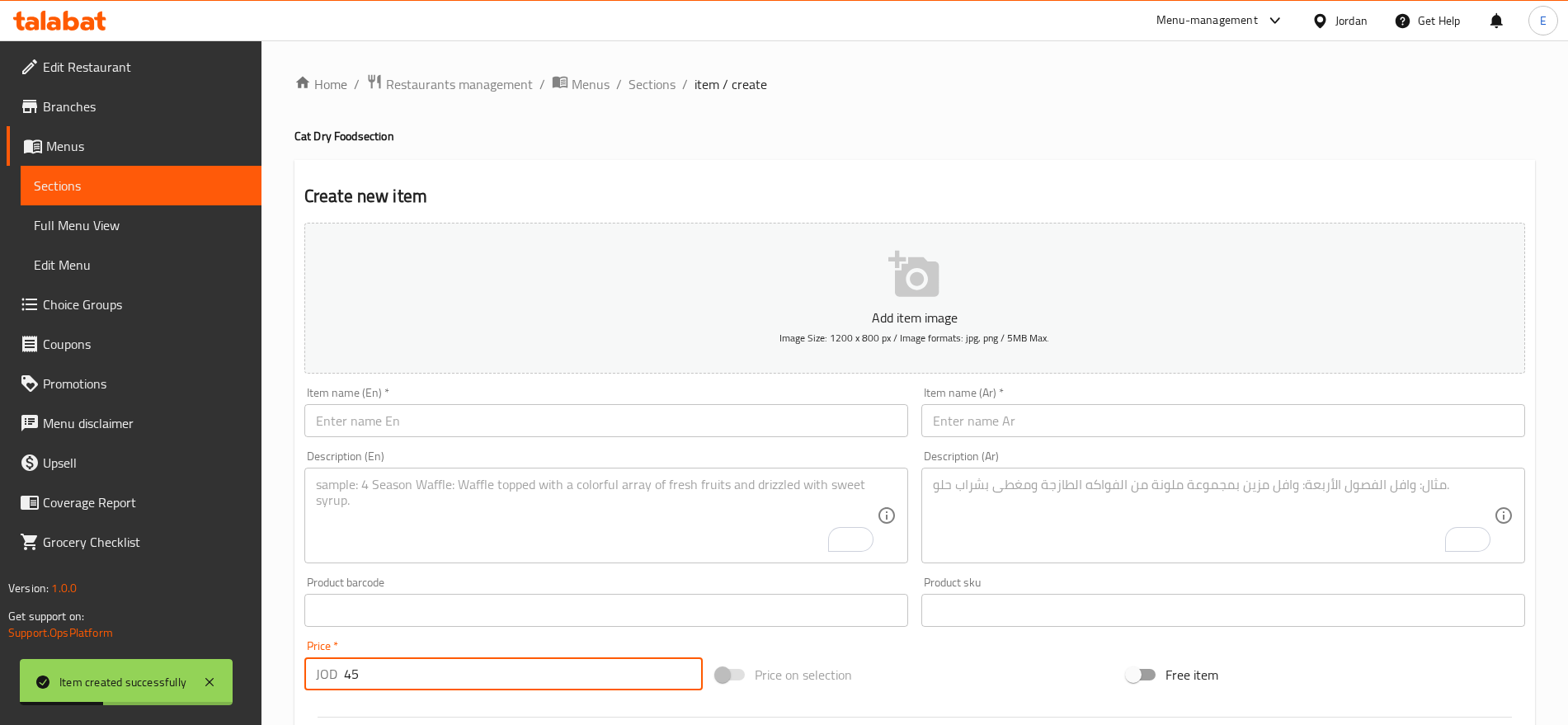
type input "45"
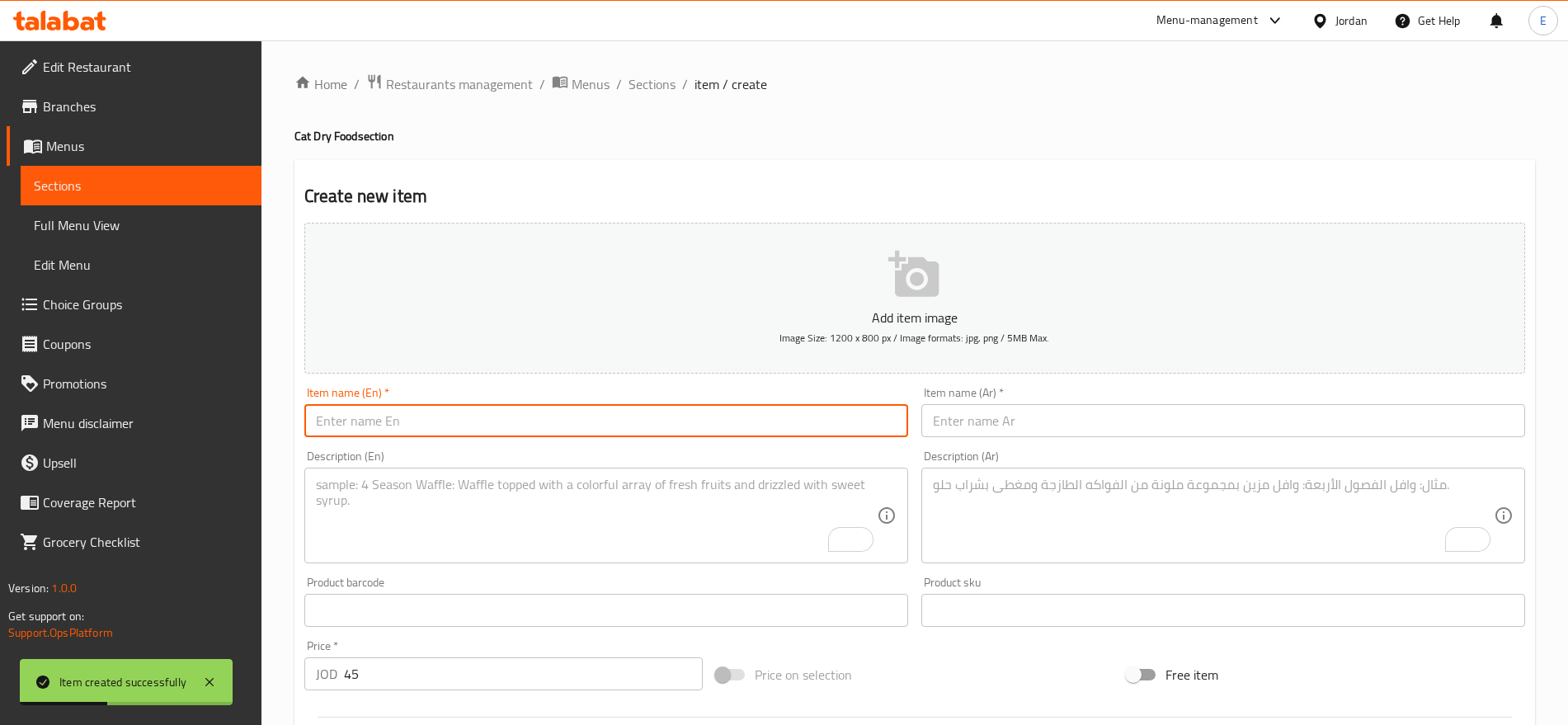
click at [563, 424] on input "text" at bounding box center [606, 421] width 604 height 33
paste input "Happy Lolo Dry Food 15kg for Kittens, Chicken"
type input "Happy Lolo Dry Food 15kg for Kittens, Chicken"
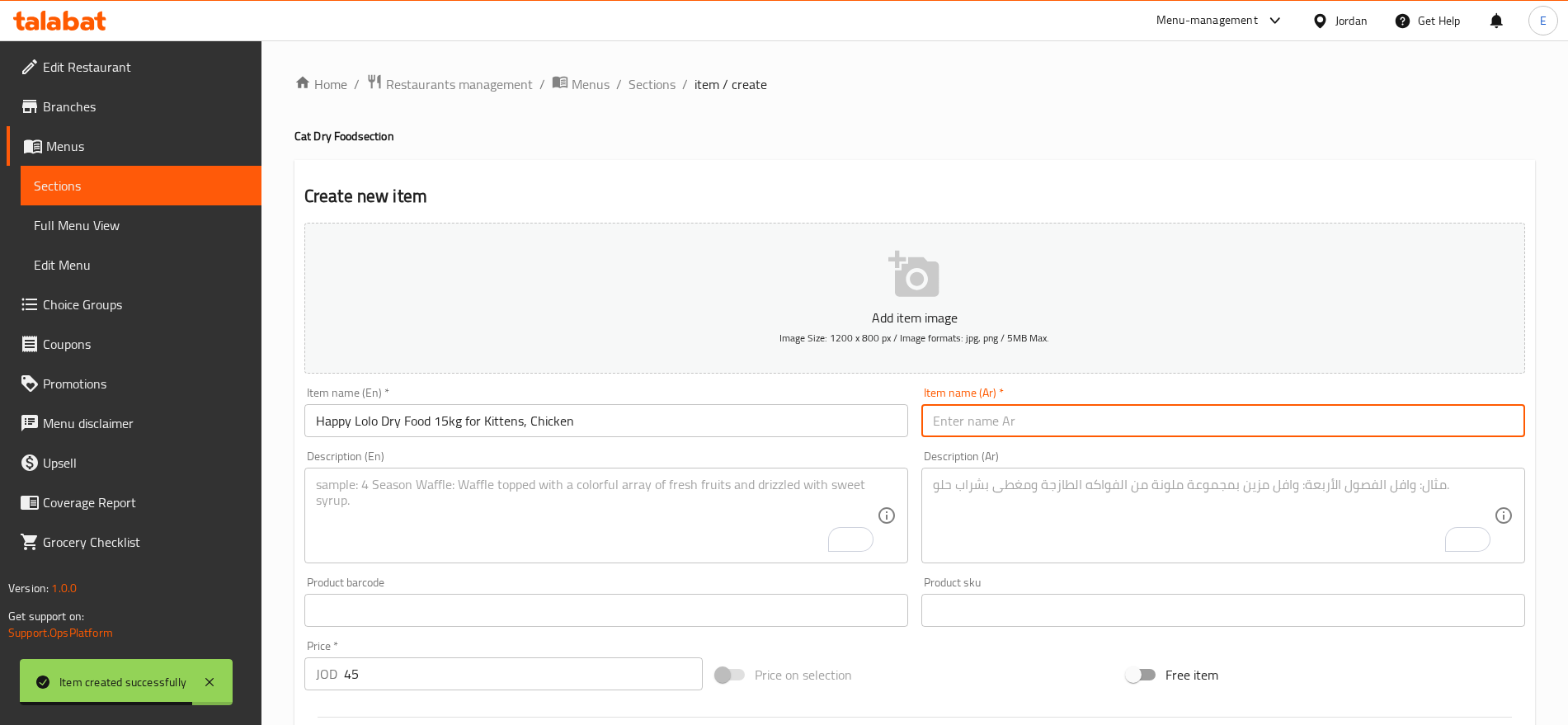
paste input "[PERSON_NAME] دراي فود 15كجم للقطط الصغيرة بنكهة الدجاج"
click at [1006, 427] on input "[PERSON_NAME] دراي فود 15كجم للقطط الصغيرة بنكهة الدجاج" at bounding box center [1223, 421] width 604 height 33
type input "[PERSON_NAME] دراي فود 15كجم للقطط الصغيرة بنكهة الدجاج"
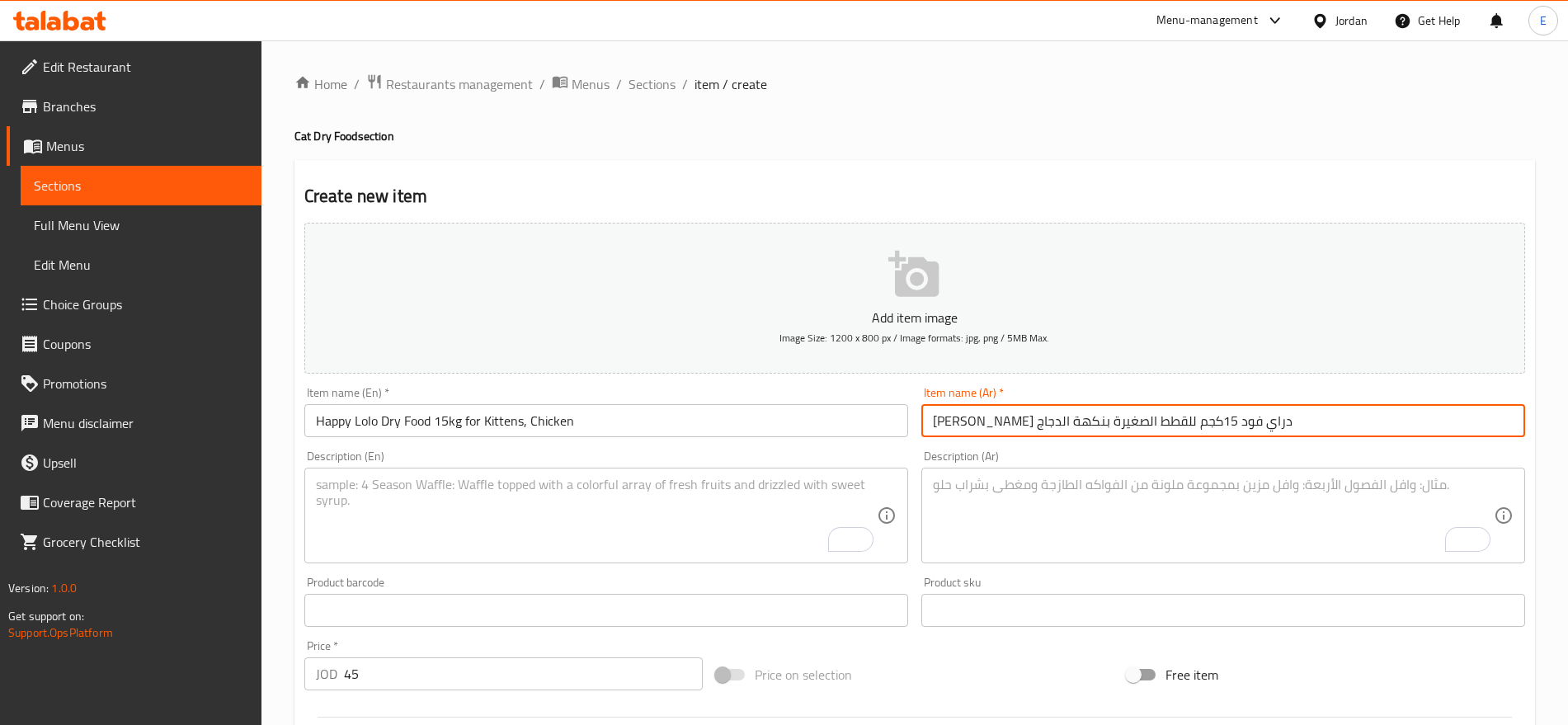
paste textarea "Tender chicken recipe designed for kittens' growth and strong immunity."
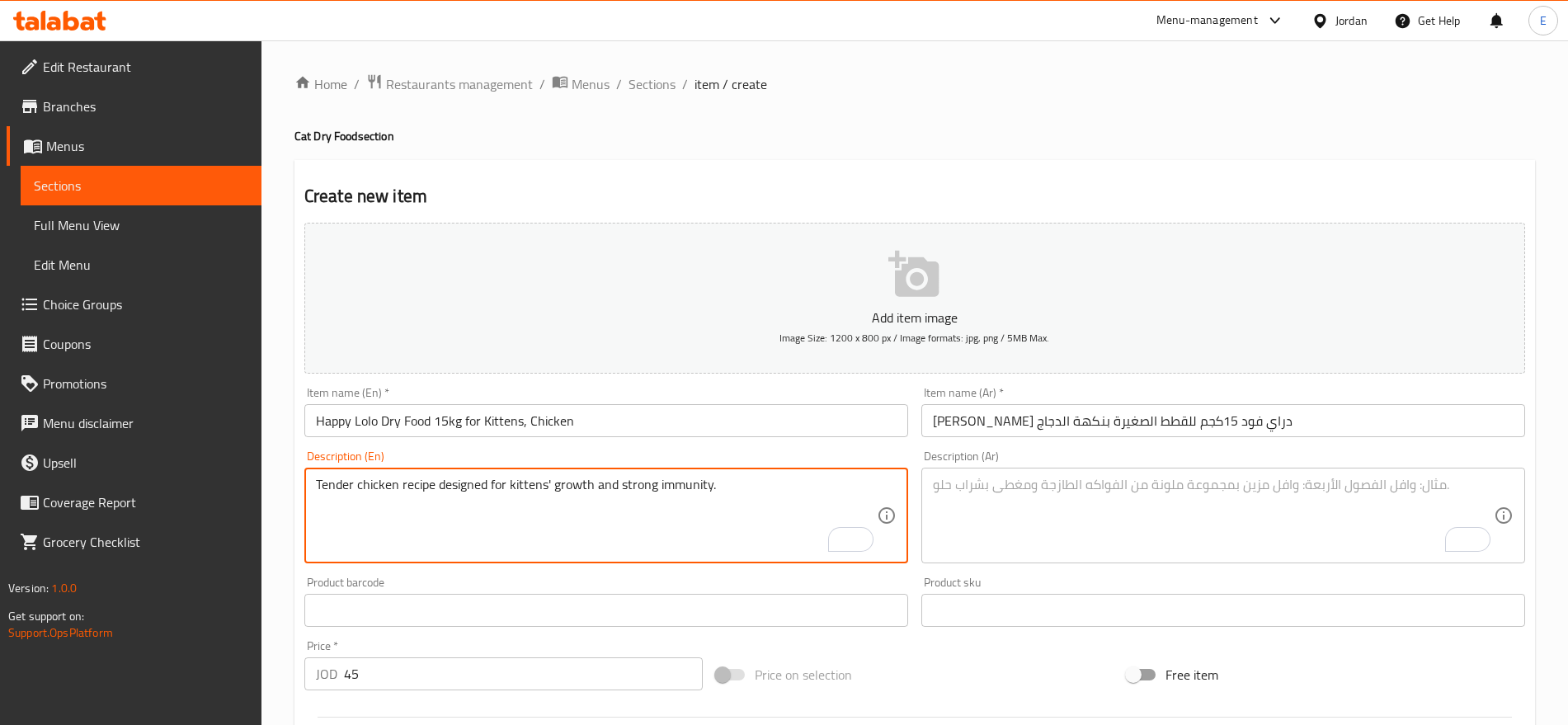
type textarea "Tender chicken recipe designed for kittens' growth and strong immunity."
paste textarea "وصفة دجاج طرية مصممة لنمو القطط الصغيرة وتقوية مناعتها."
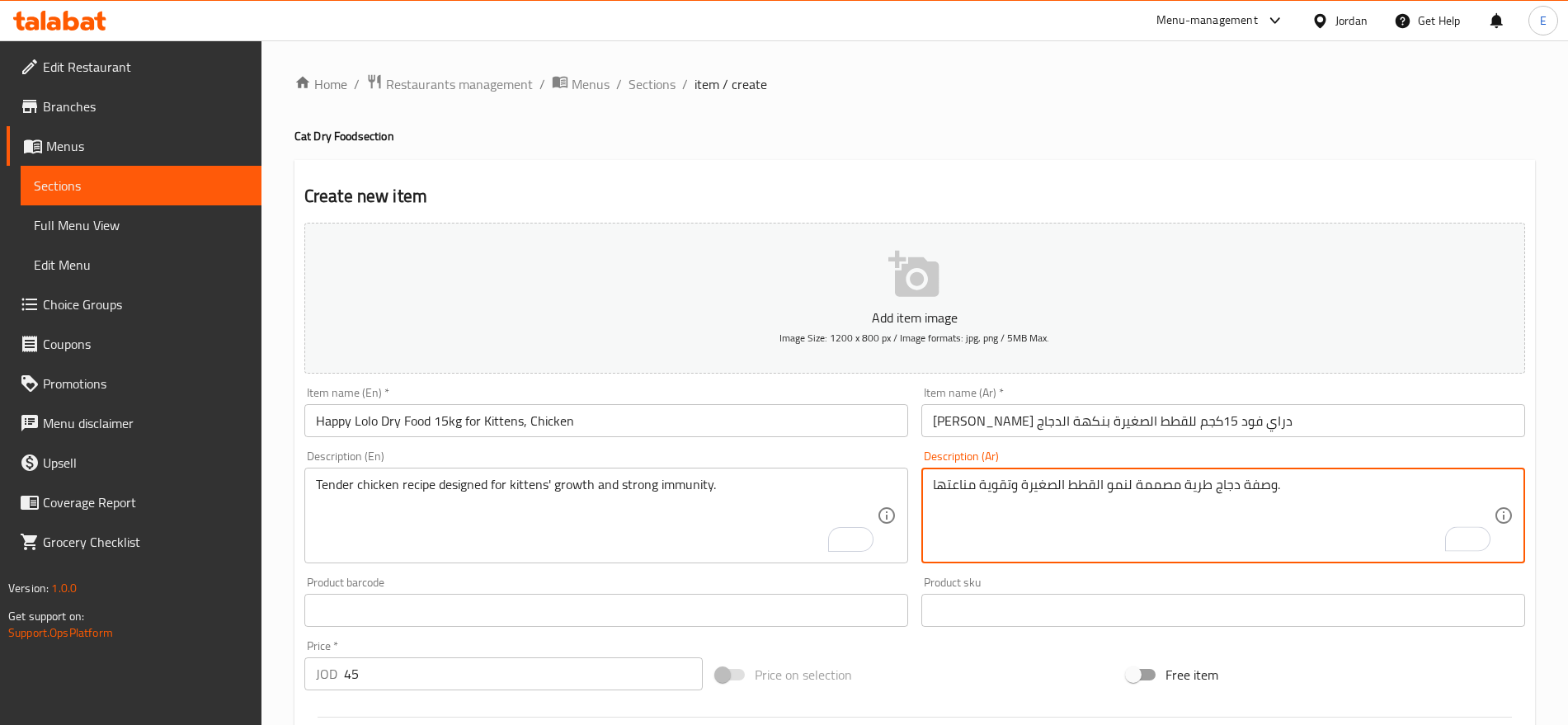
scroll to position [441, 0]
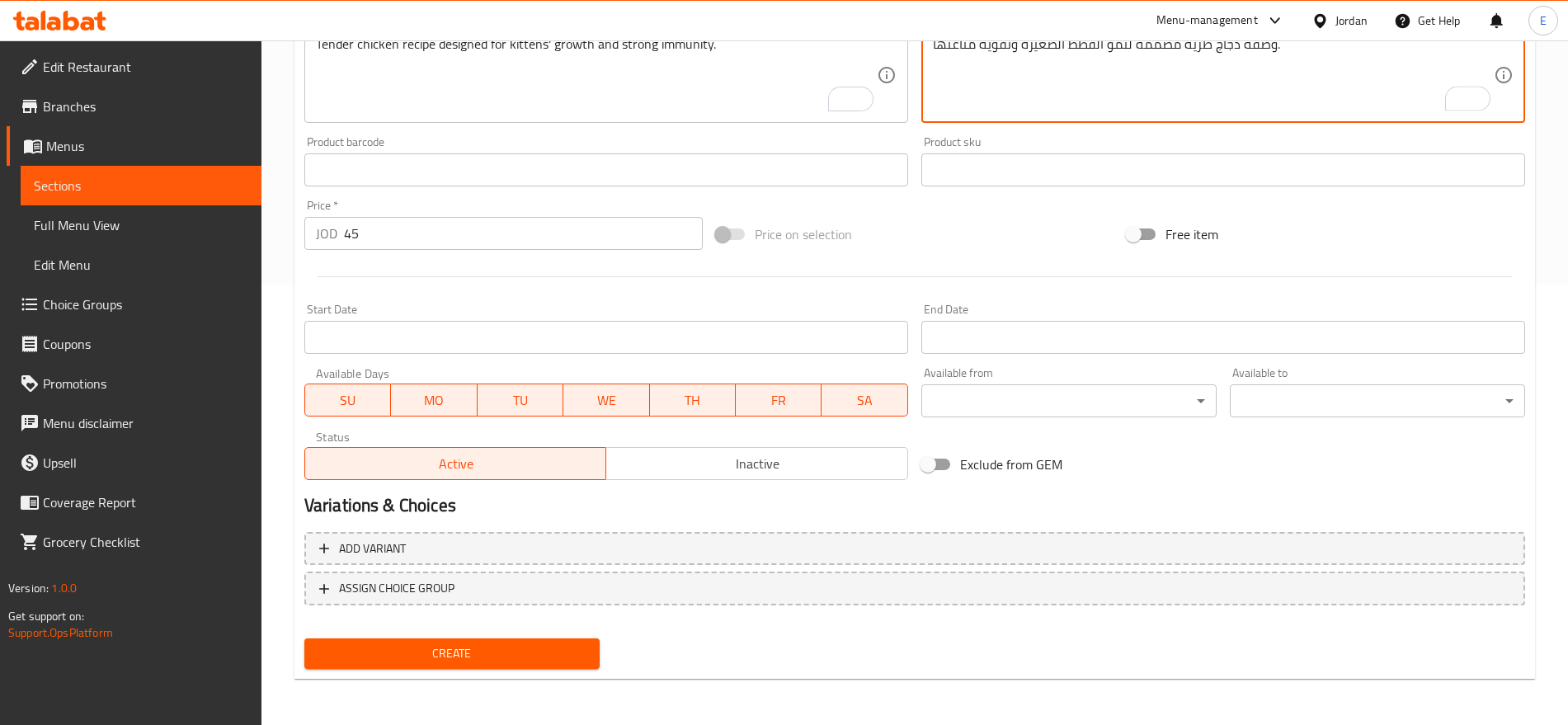
type textarea "وصفة دجاج طرية مصممة لنمو القطط الصغيرة وتقوية مناعتها."
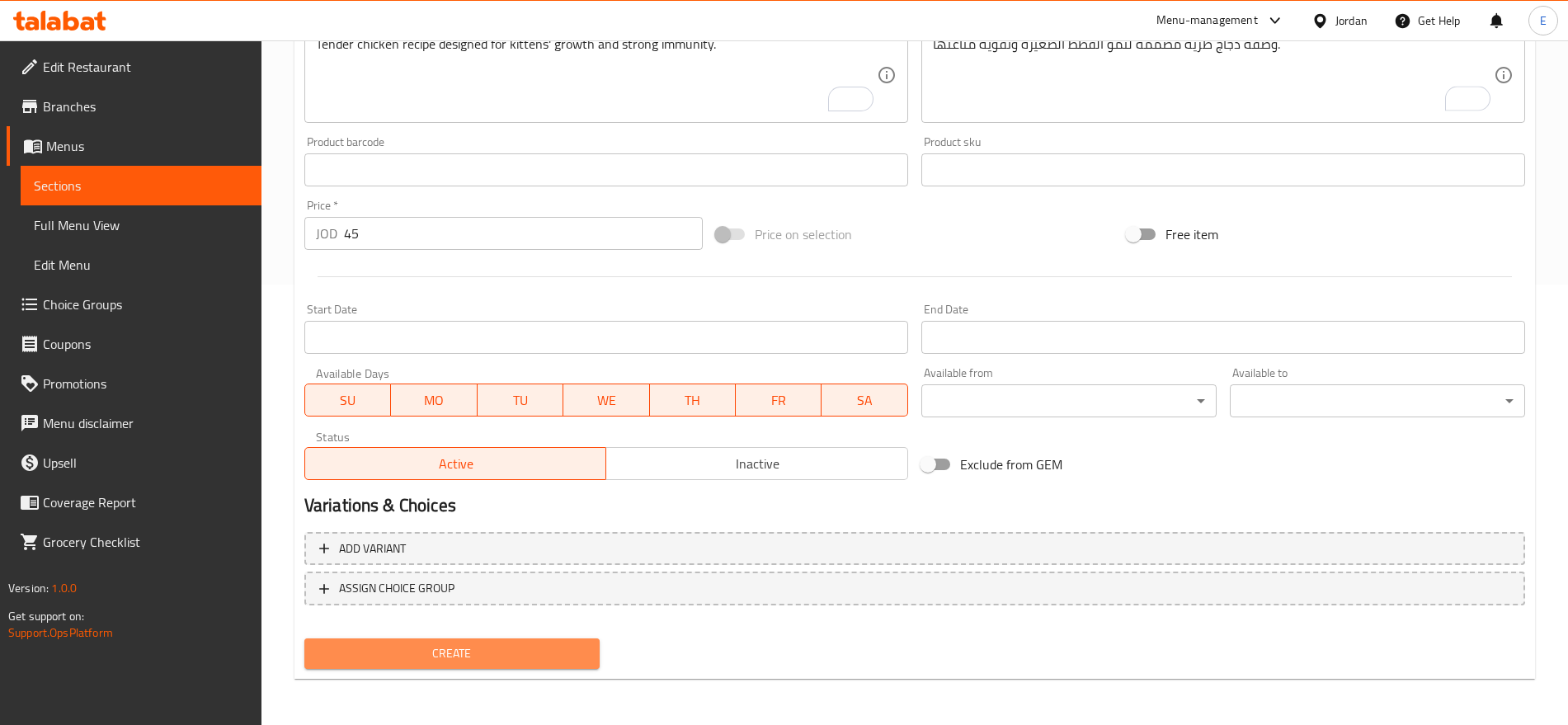
click at [526, 655] on span "Create" at bounding box center [452, 654] width 269 height 20
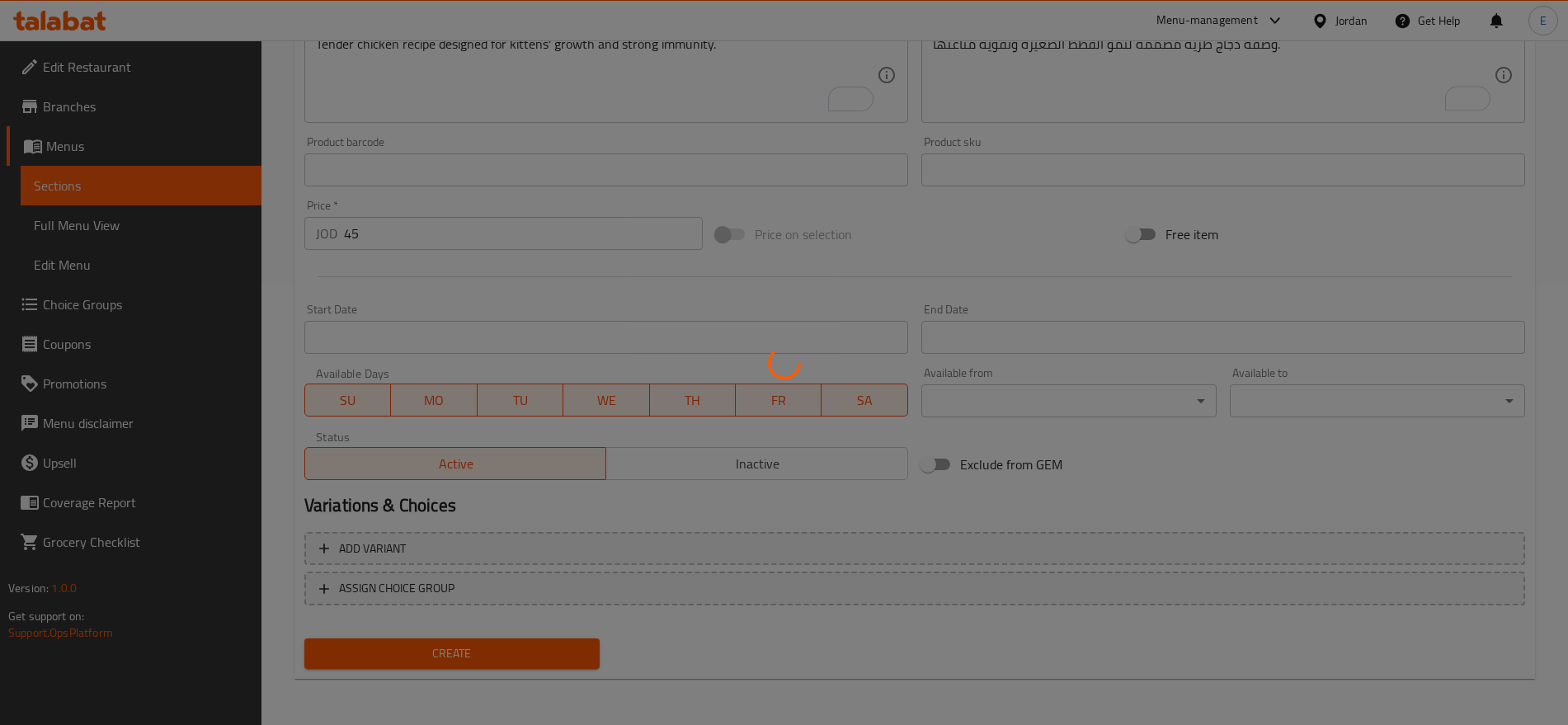
type input "0"
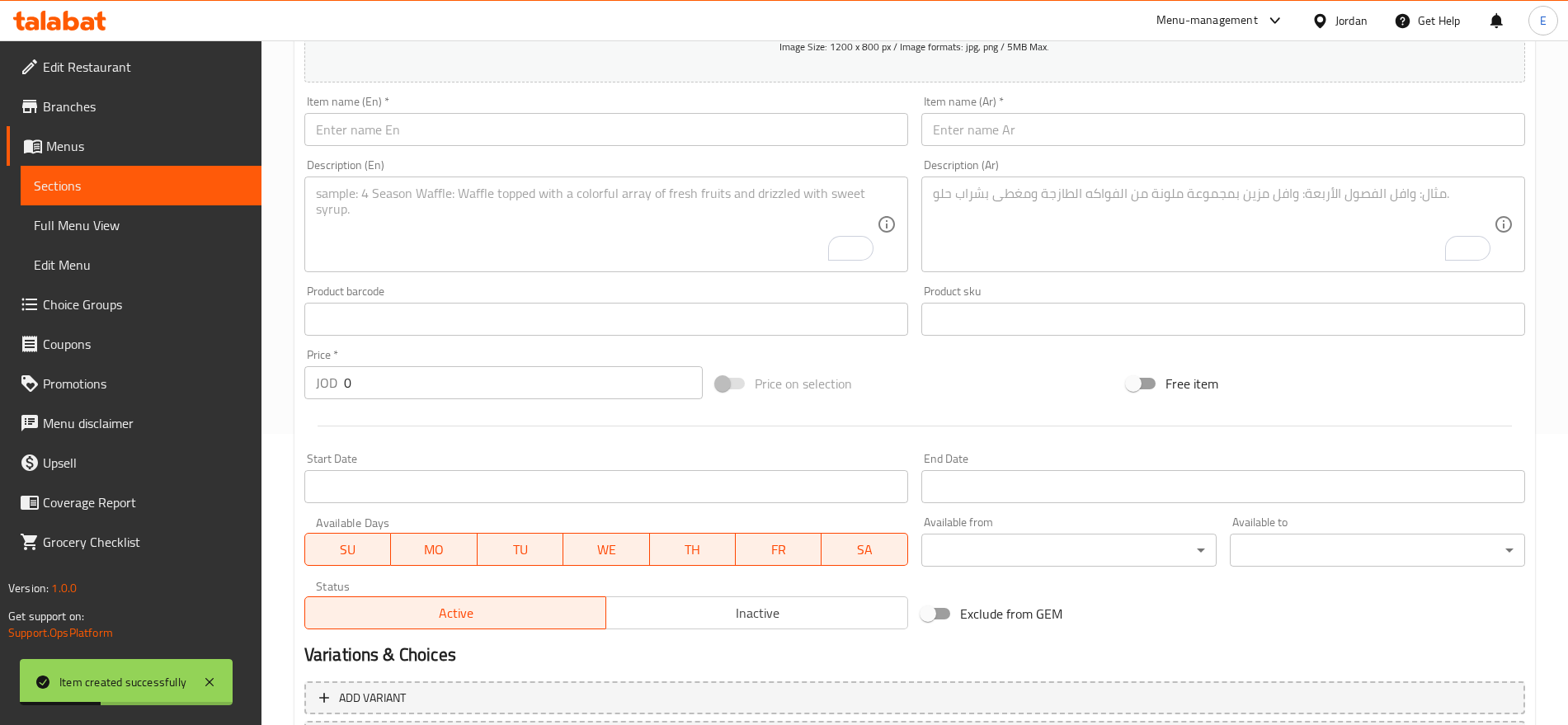
scroll to position [291, 0]
click at [516, 394] on input "0" at bounding box center [524, 384] width 359 height 33
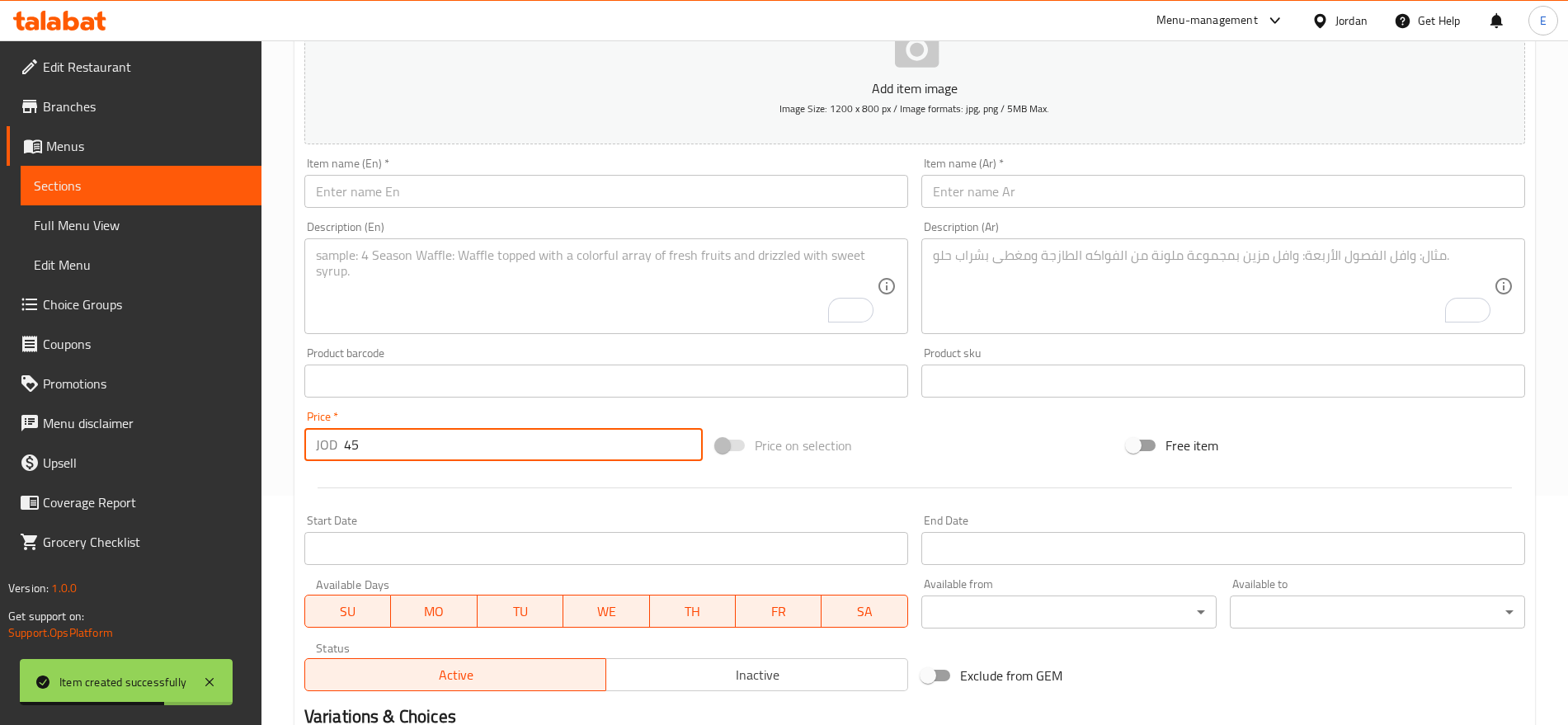
scroll to position [229, 0]
type input "45"
paste input "Happy Lolo Dry Food 15kg , Chicken"
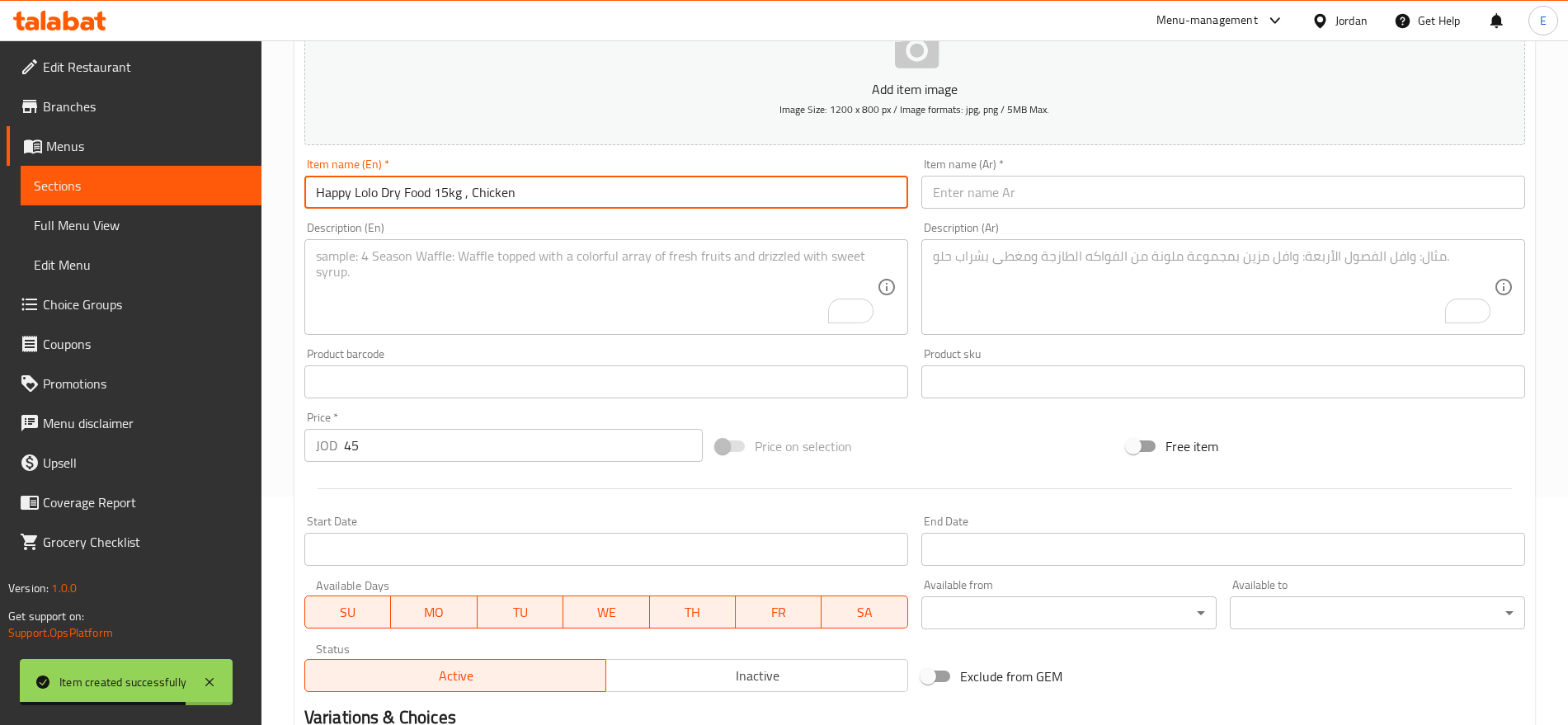
click at [633, 190] on input "Happy Lolo Dry Food 15kg , Chicken" at bounding box center [606, 193] width 604 height 33
type input "Happy Lolo Dry Food 15kg , Chicken"
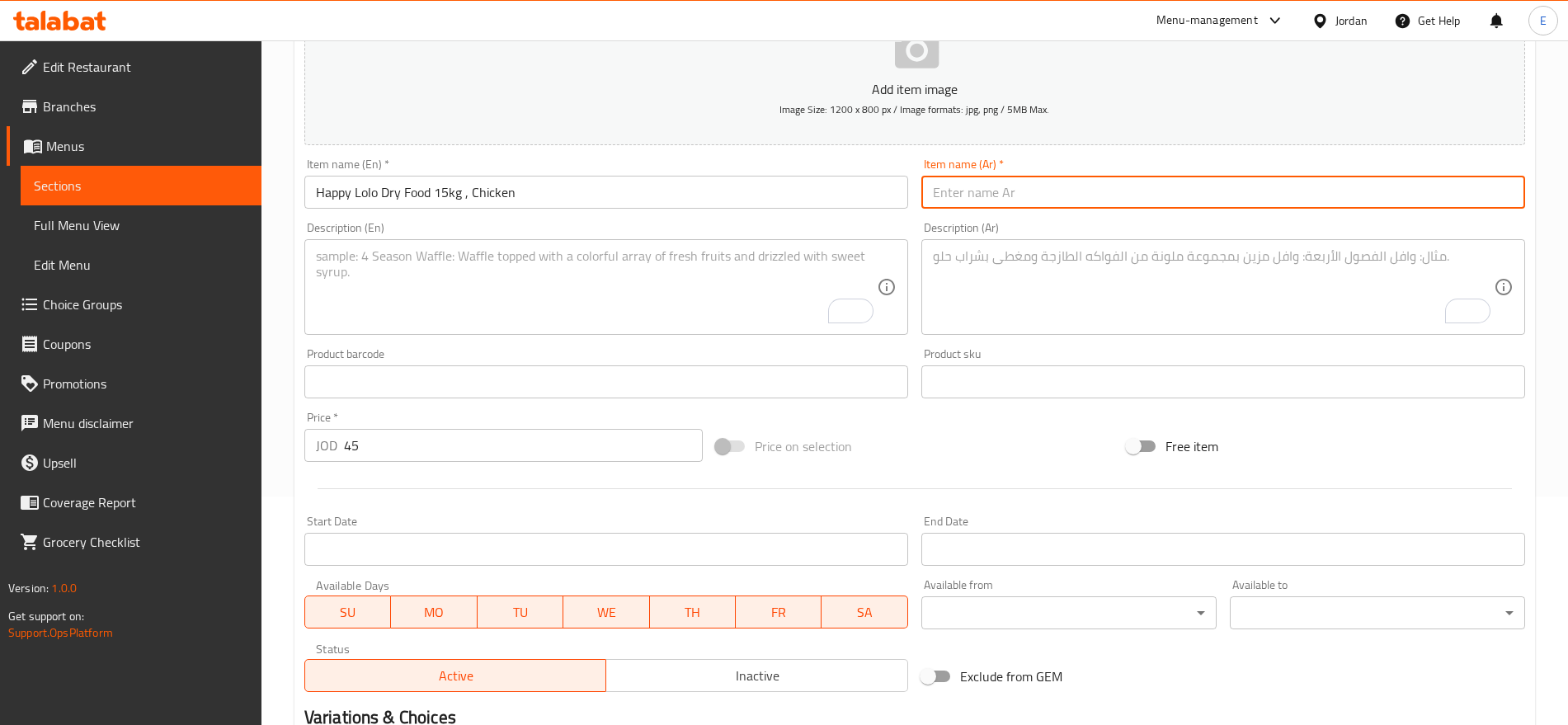
paste input "[PERSON_NAME] دراي فود 15كجم بنكهة الدجاج"
click at [964, 193] on input "[PERSON_NAME] دراي فود 15كجم بنكهة الدجاج" at bounding box center [1223, 193] width 604 height 33
type input "[PERSON_NAME] دراي فود 15كجم بنكهة الدجاج"
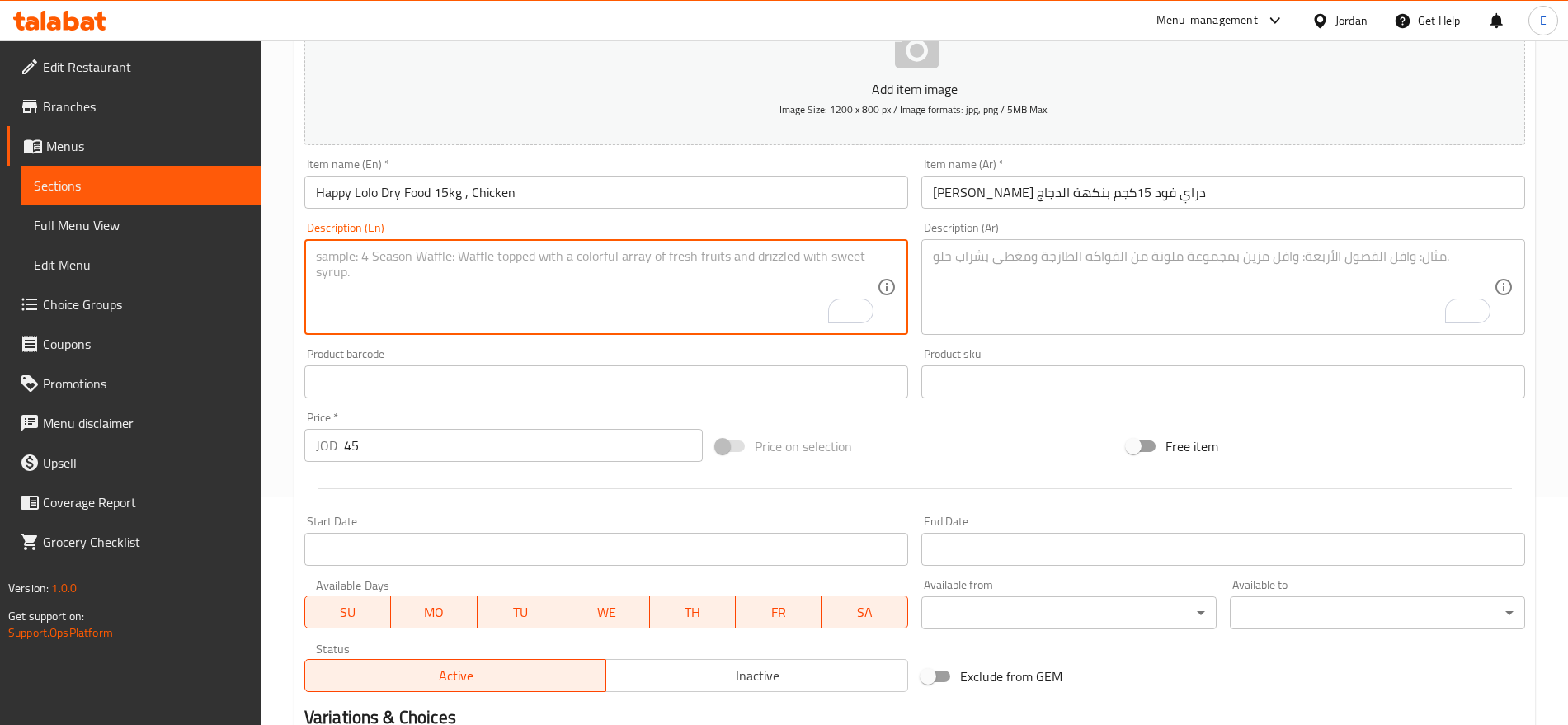
paste textarea "High-quality dry food providing balanced and delicious meals for cats."
type textarea "High-quality dry food providing balanced and delicious meals for cats."
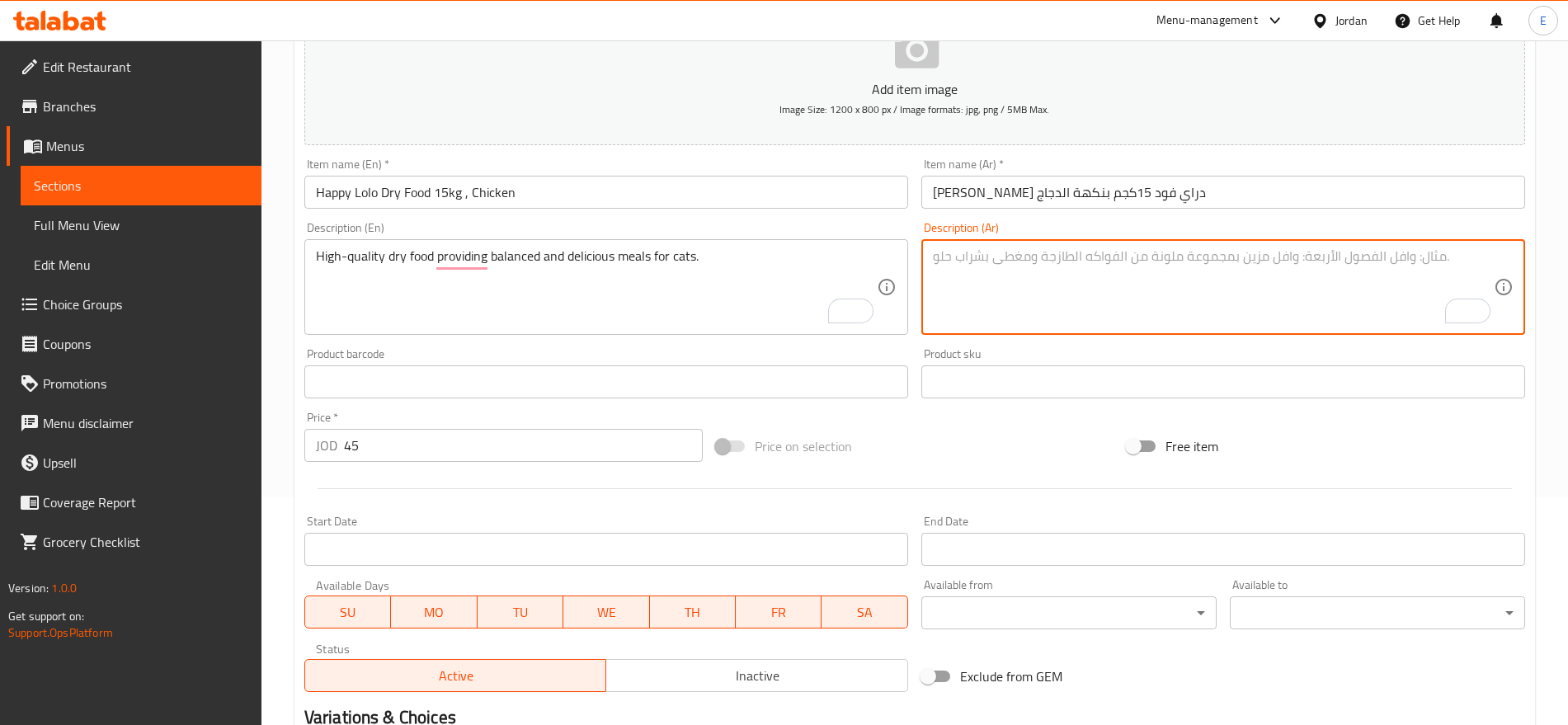
click at [1005, 264] on textarea "To enrich screen reader interactions, please activate Accessibility in Grammarl…" at bounding box center [1213, 287] width 561 height 79
paste textarea "طعام [PERSON_NAME] الجودة يقدم وجبات متوازنة ولذيذة للقطط."
type textarea "طعام [PERSON_NAME] الجودة يقدم وجبات متوازنة ولذيذة للقطط."
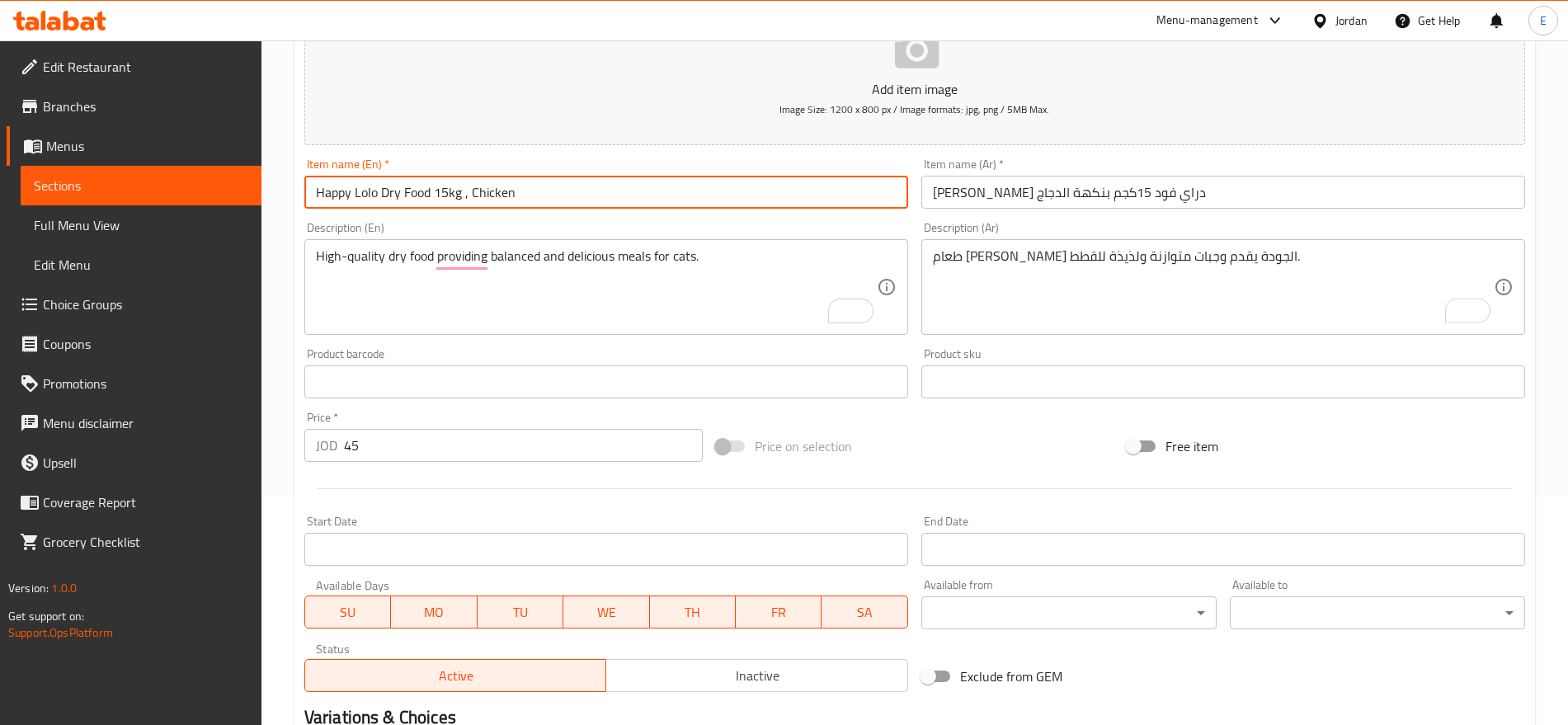
click at [468, 194] on input "Happy Lolo Dry Food 15kg , Chicken" at bounding box center [606, 193] width 604 height 33
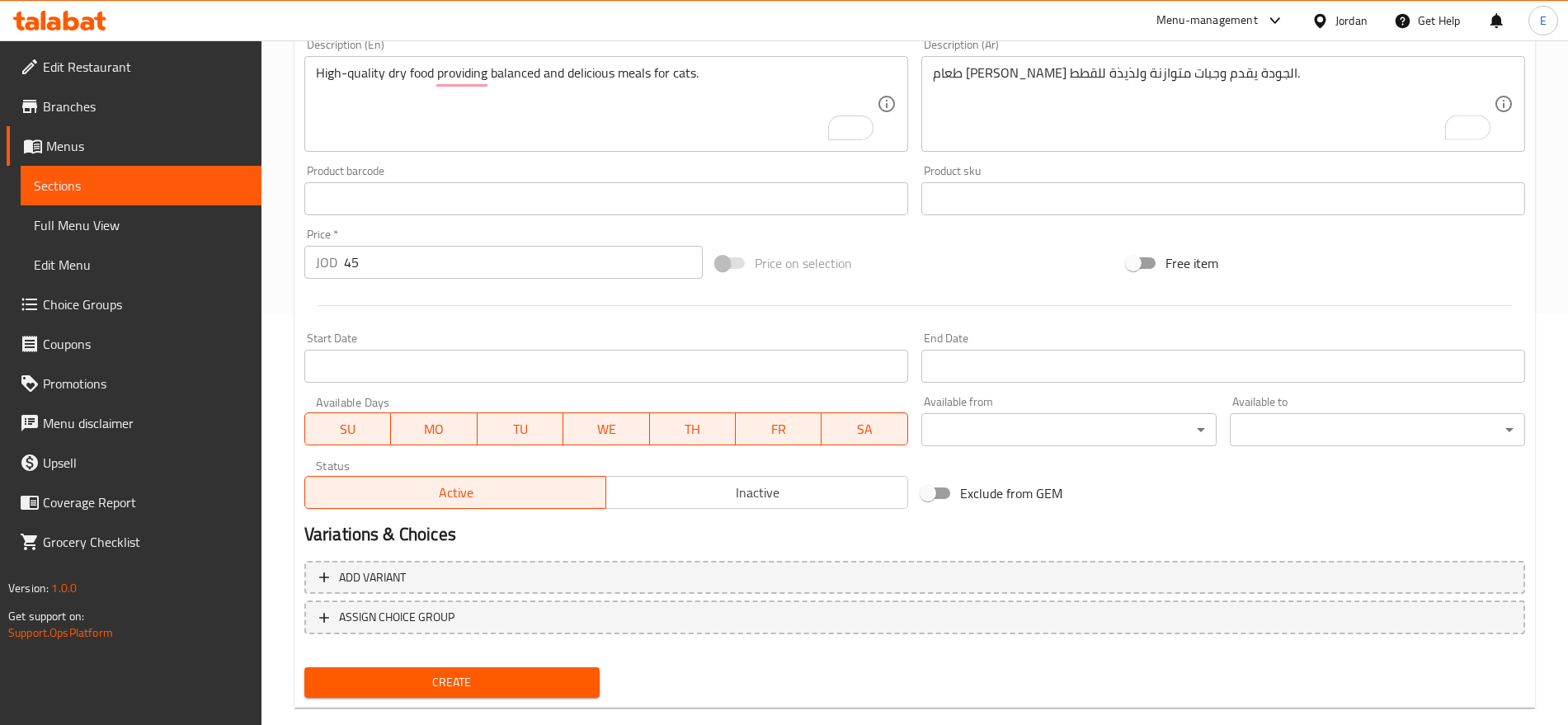
scroll to position [441, 0]
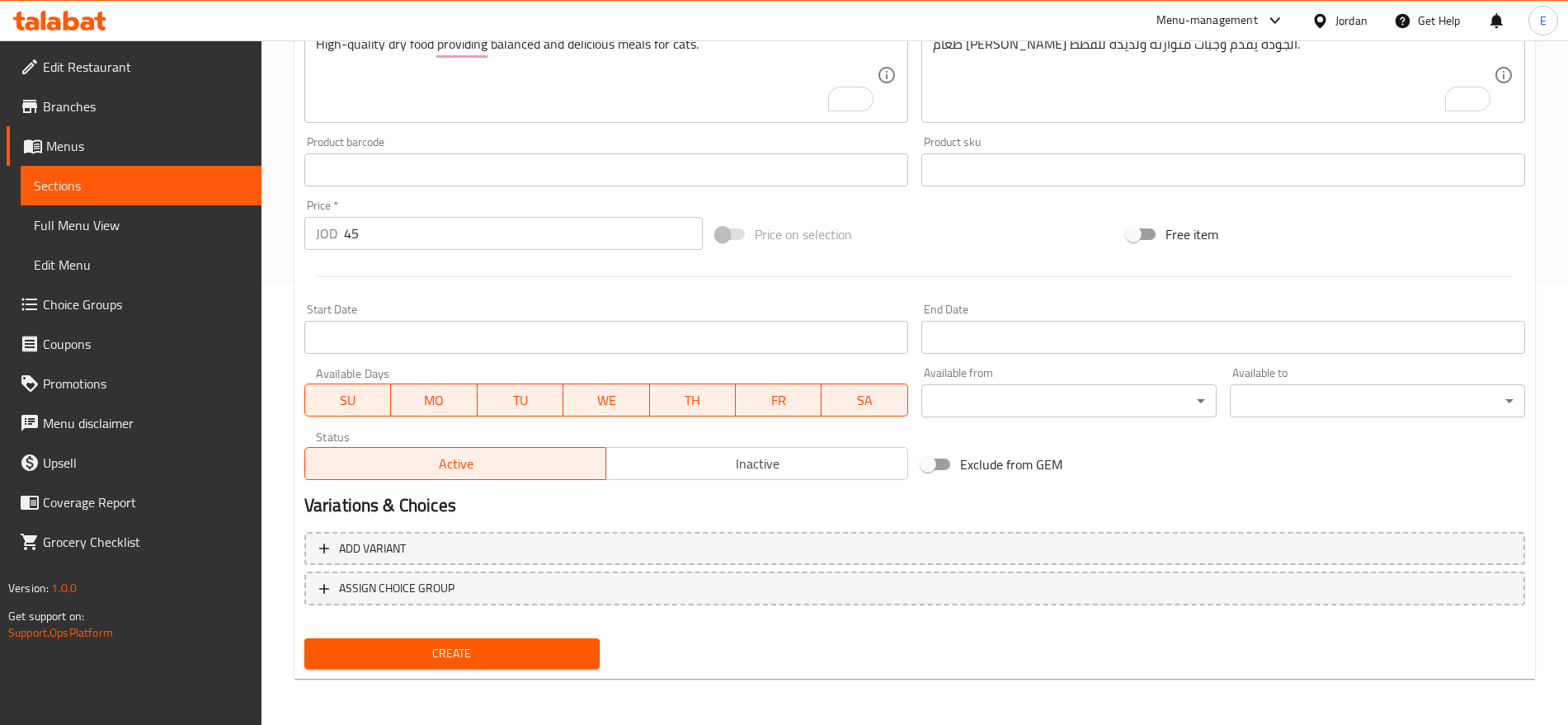
type input "Happy Lolo Dry Food 15kg Chicken"
click at [465, 649] on span "Create" at bounding box center [452, 654] width 269 height 20
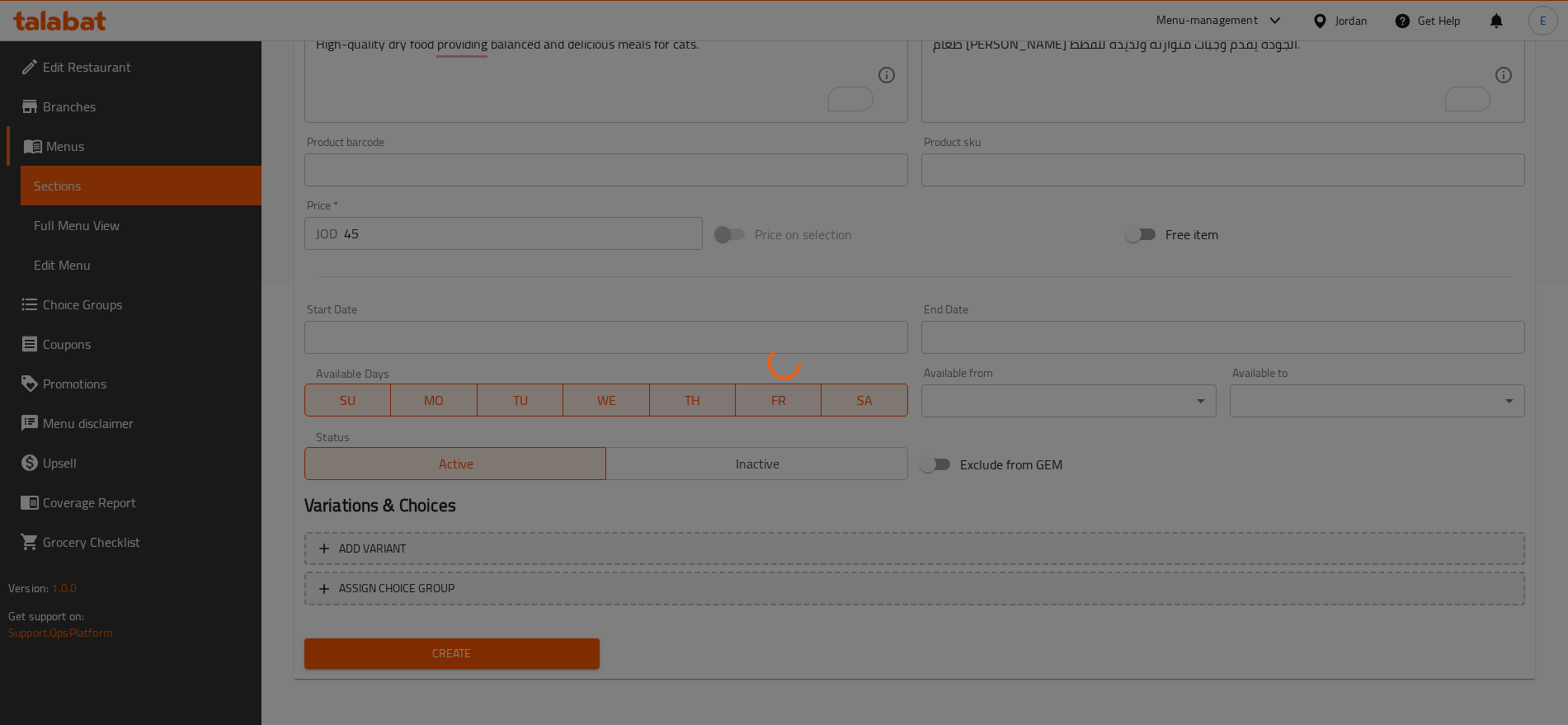
type input "0"
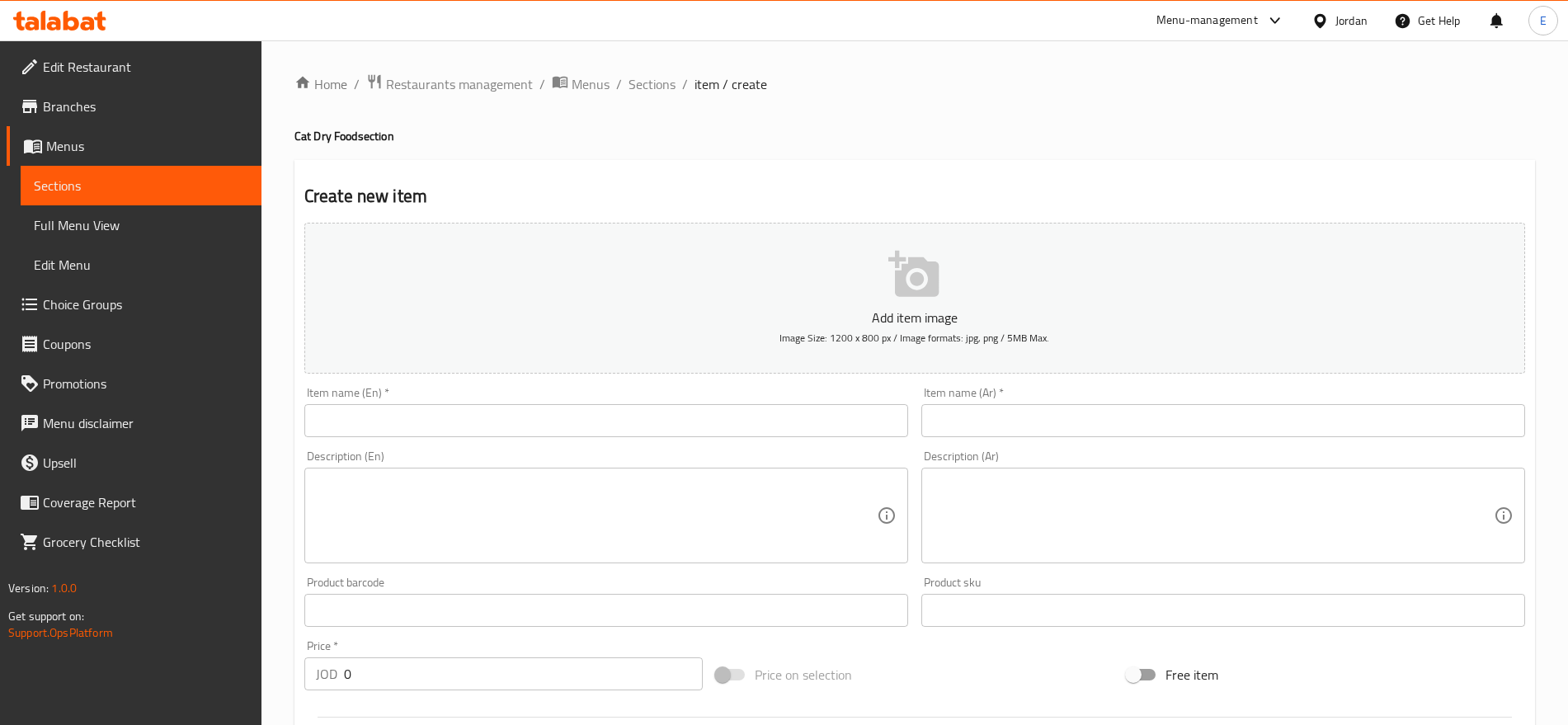
click at [1349, 25] on div "Jordan" at bounding box center [1351, 20] width 32 height 19
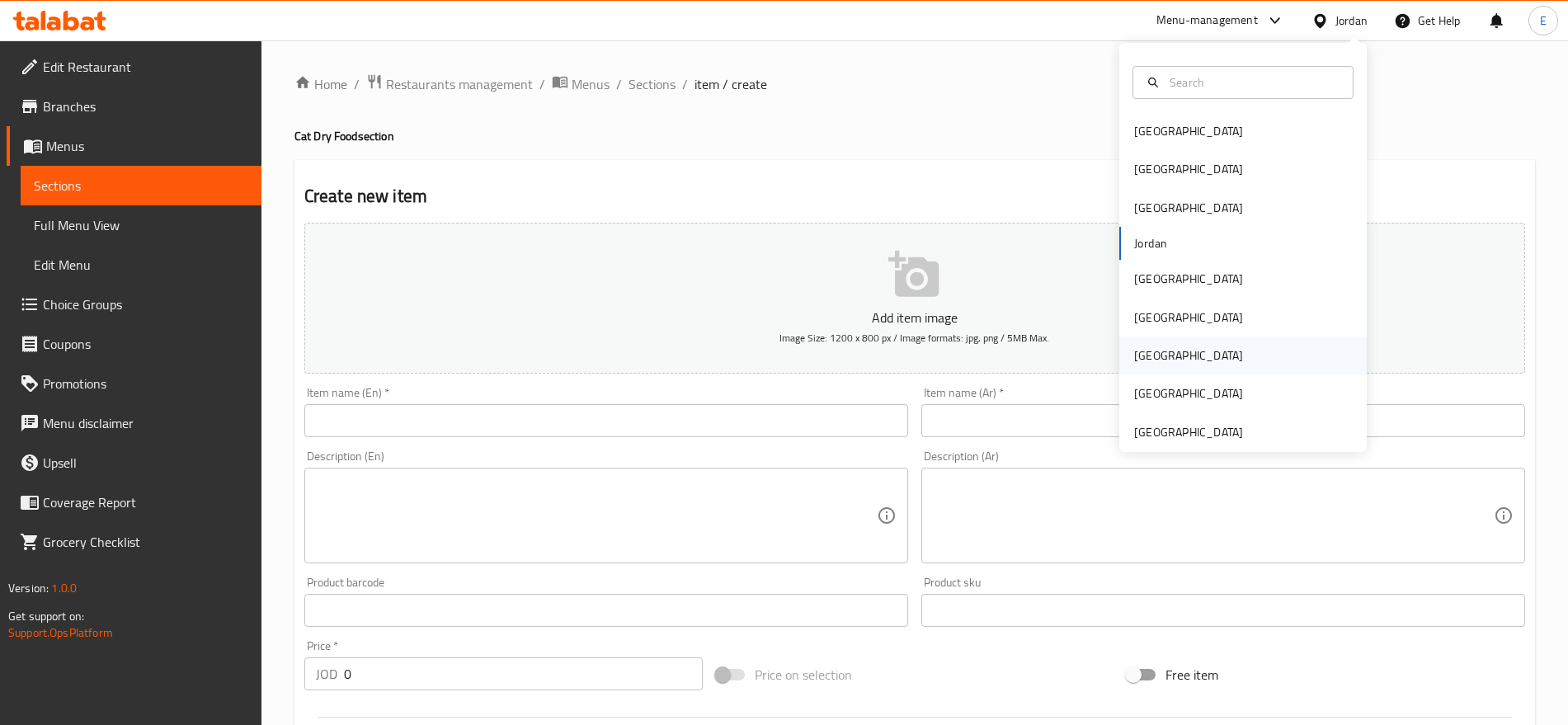
click at [1137, 353] on div "Qatar" at bounding box center [1188, 356] width 109 height 19
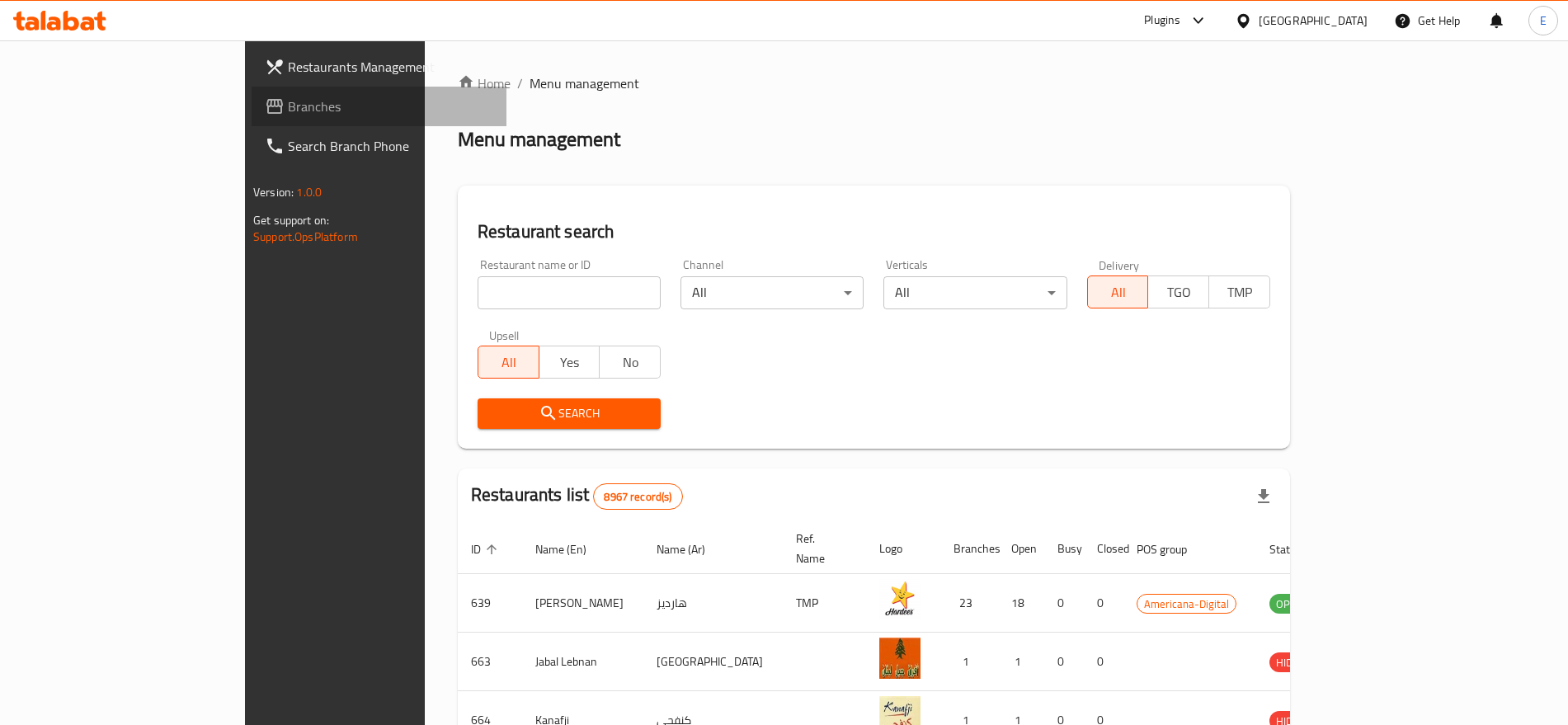
click at [288, 106] on span "Branches" at bounding box center [391, 106] width 205 height 19
